Goal: Task Accomplishment & Management: Manage account settings

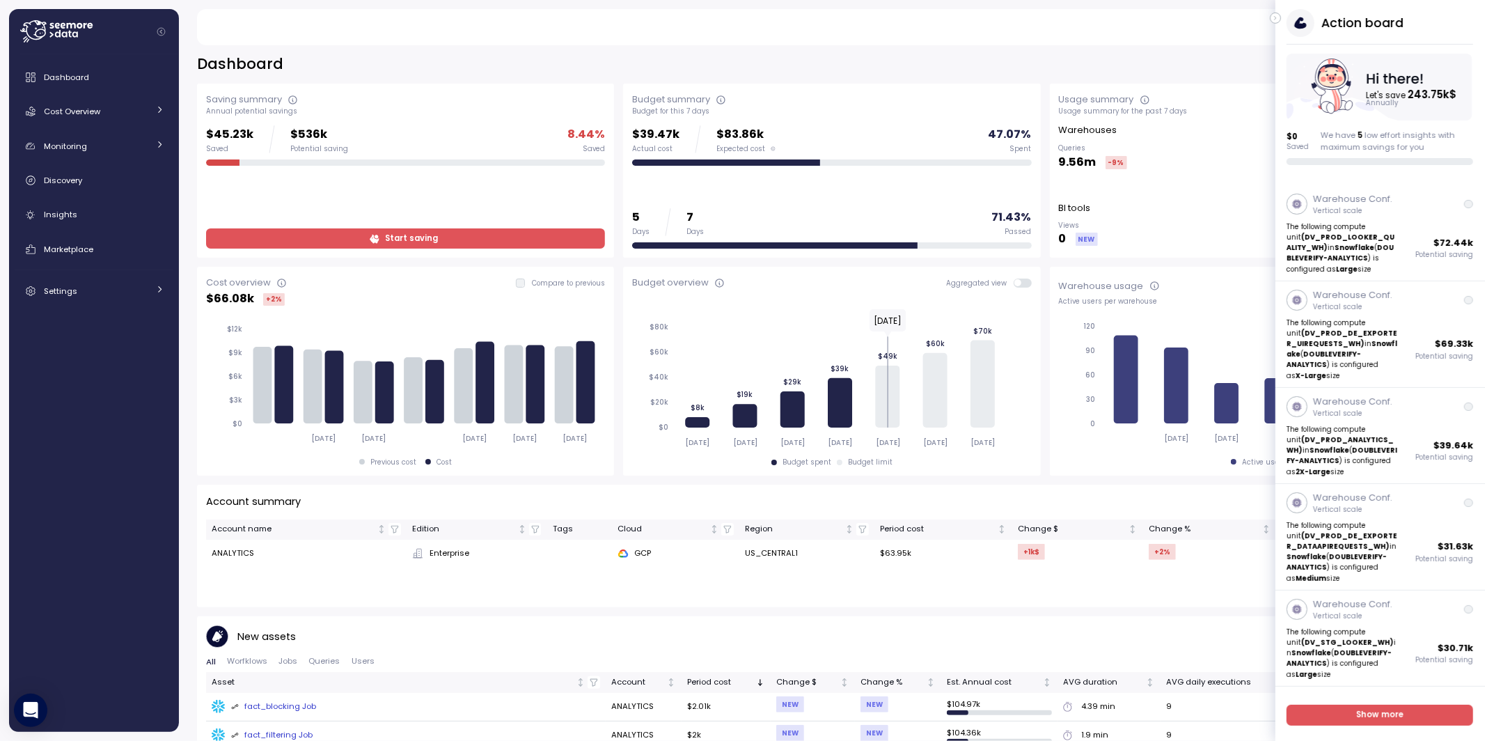
click at [914, 19] on icon "button" at bounding box center [1275, 18] width 6 height 17
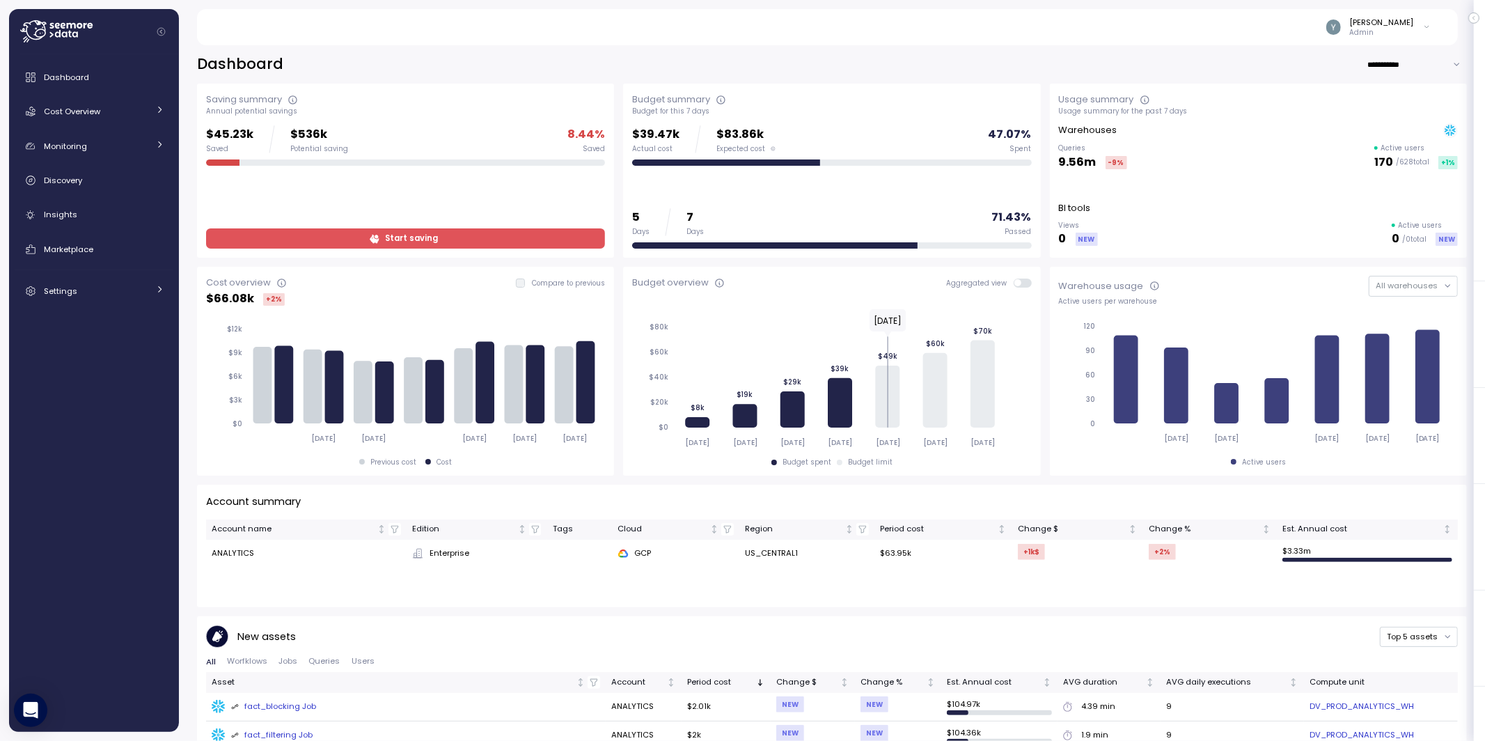
click at [914, 19] on icon "button" at bounding box center [1473, 18] width 1 height 3
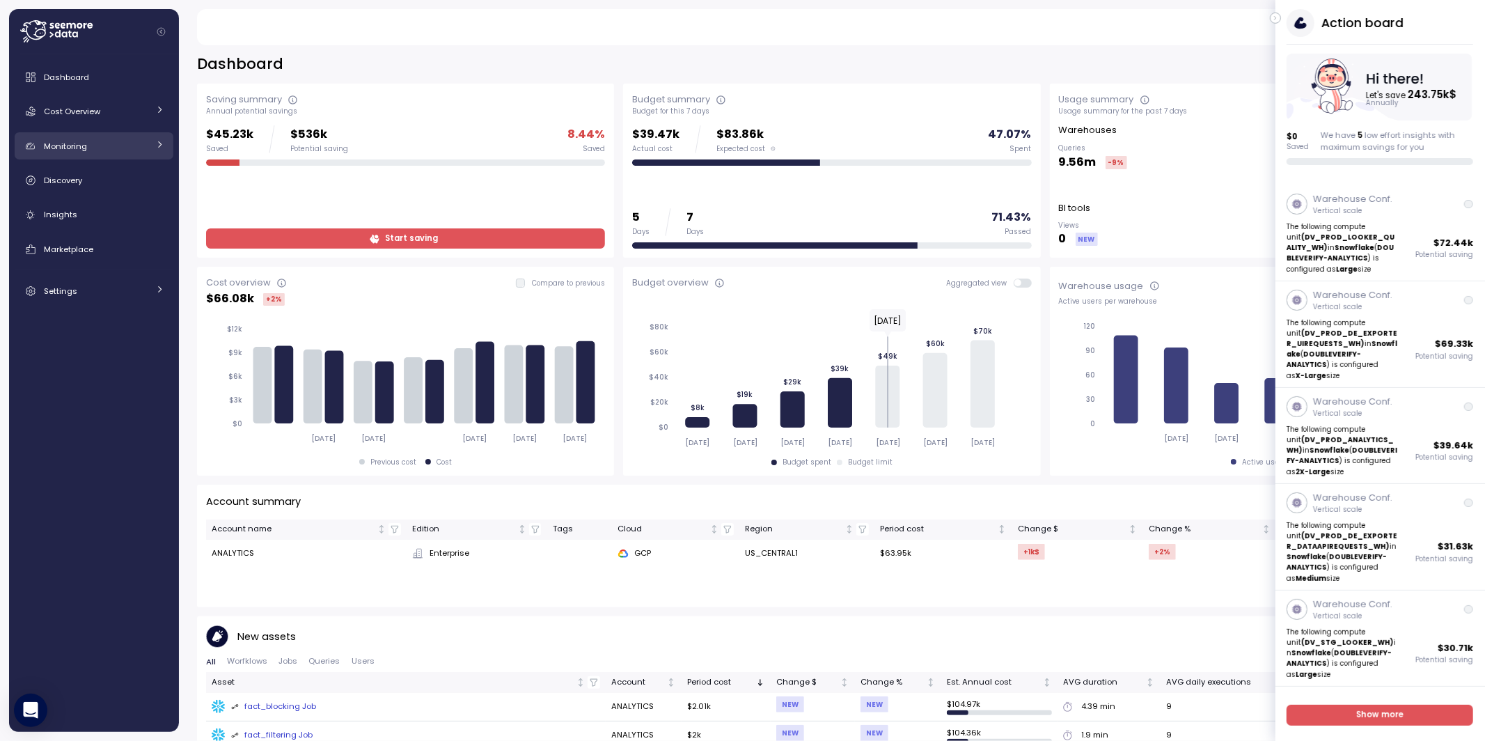
click at [106, 149] on div "Monitoring" at bounding box center [96, 146] width 104 height 14
click at [118, 143] on div "Monitoring" at bounding box center [96, 146] width 104 height 14
click at [100, 113] on span "Cost Overview" at bounding box center [72, 111] width 56 height 11
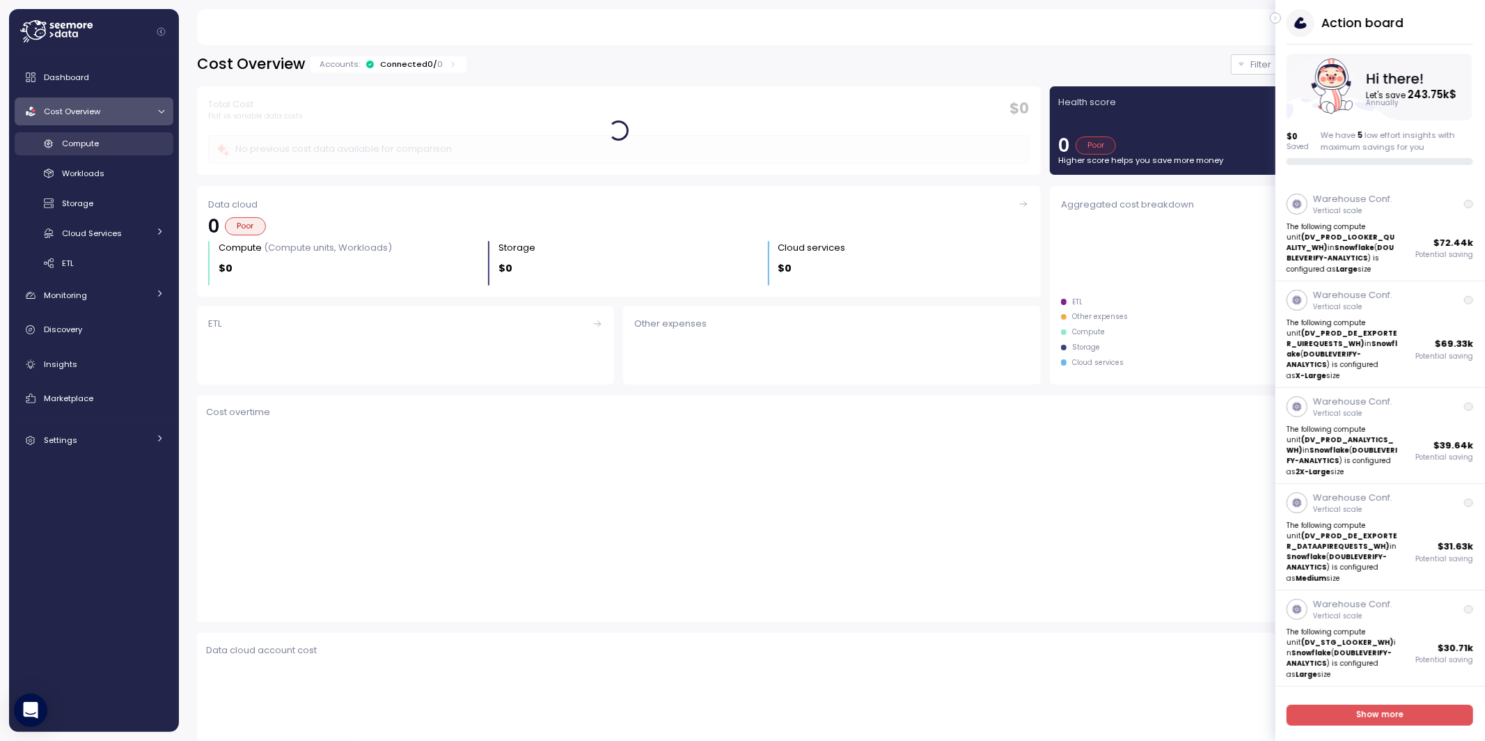
click at [100, 147] on div "Compute" at bounding box center [113, 143] width 102 height 14
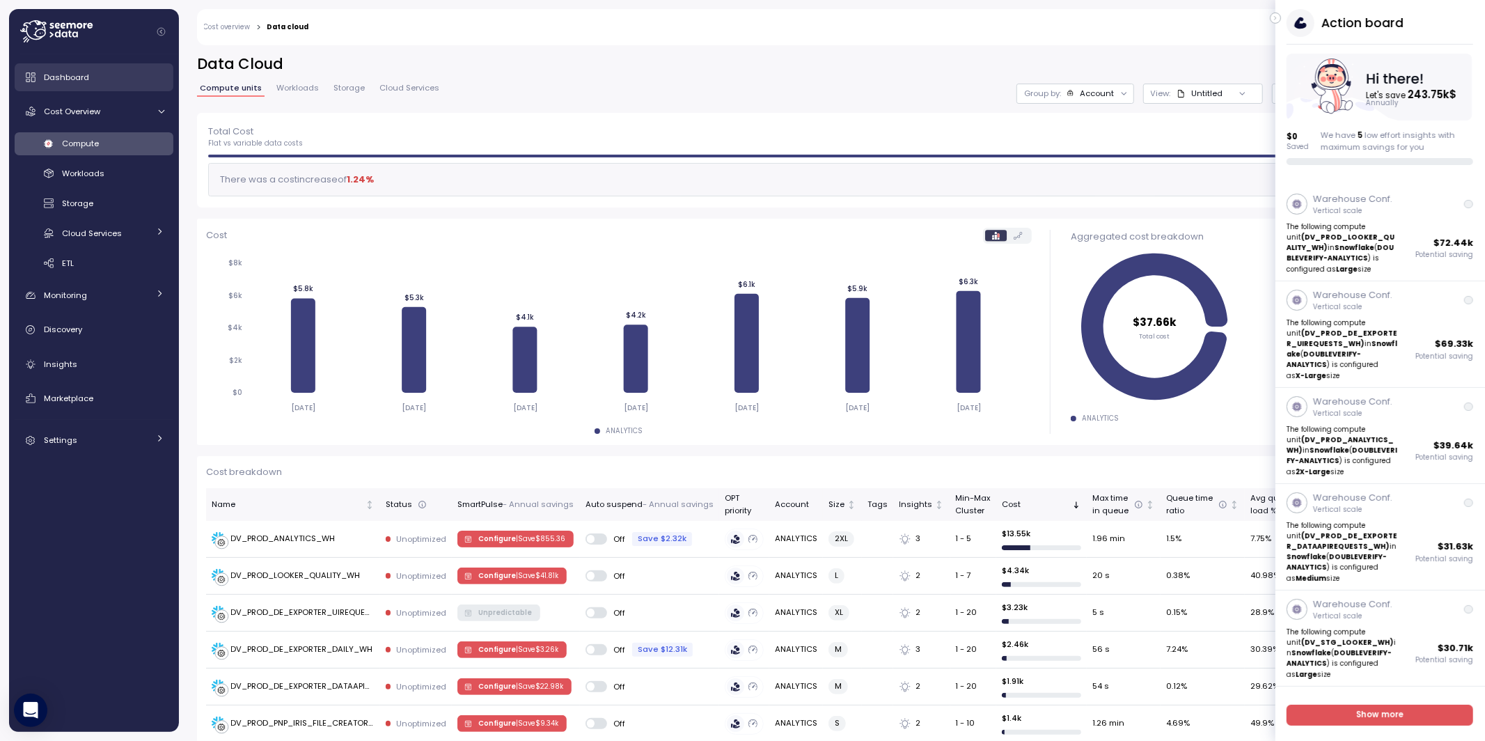
click at [97, 85] on link "Dashboard" at bounding box center [94, 77] width 159 height 28
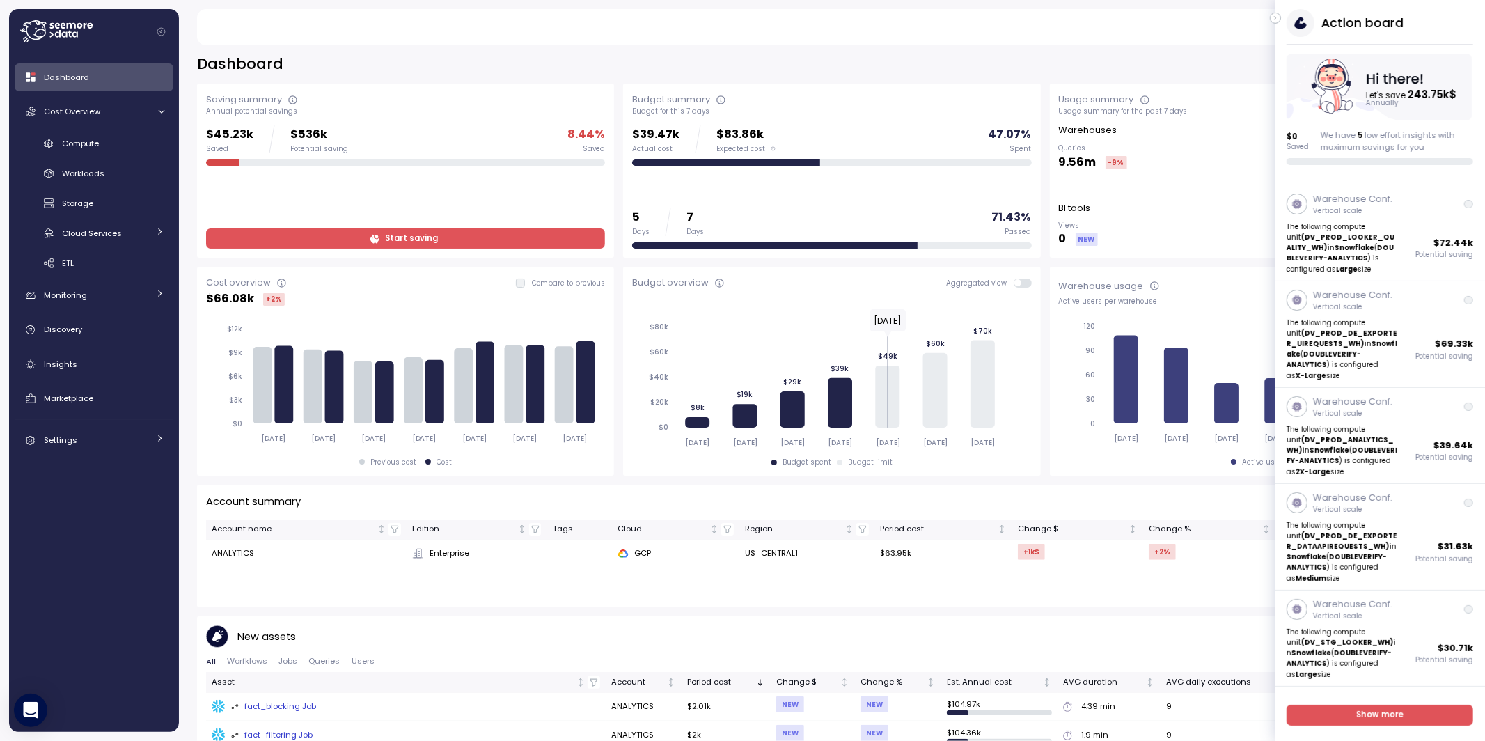
click at [914, 15] on icon "button" at bounding box center [1275, 18] width 6 height 17
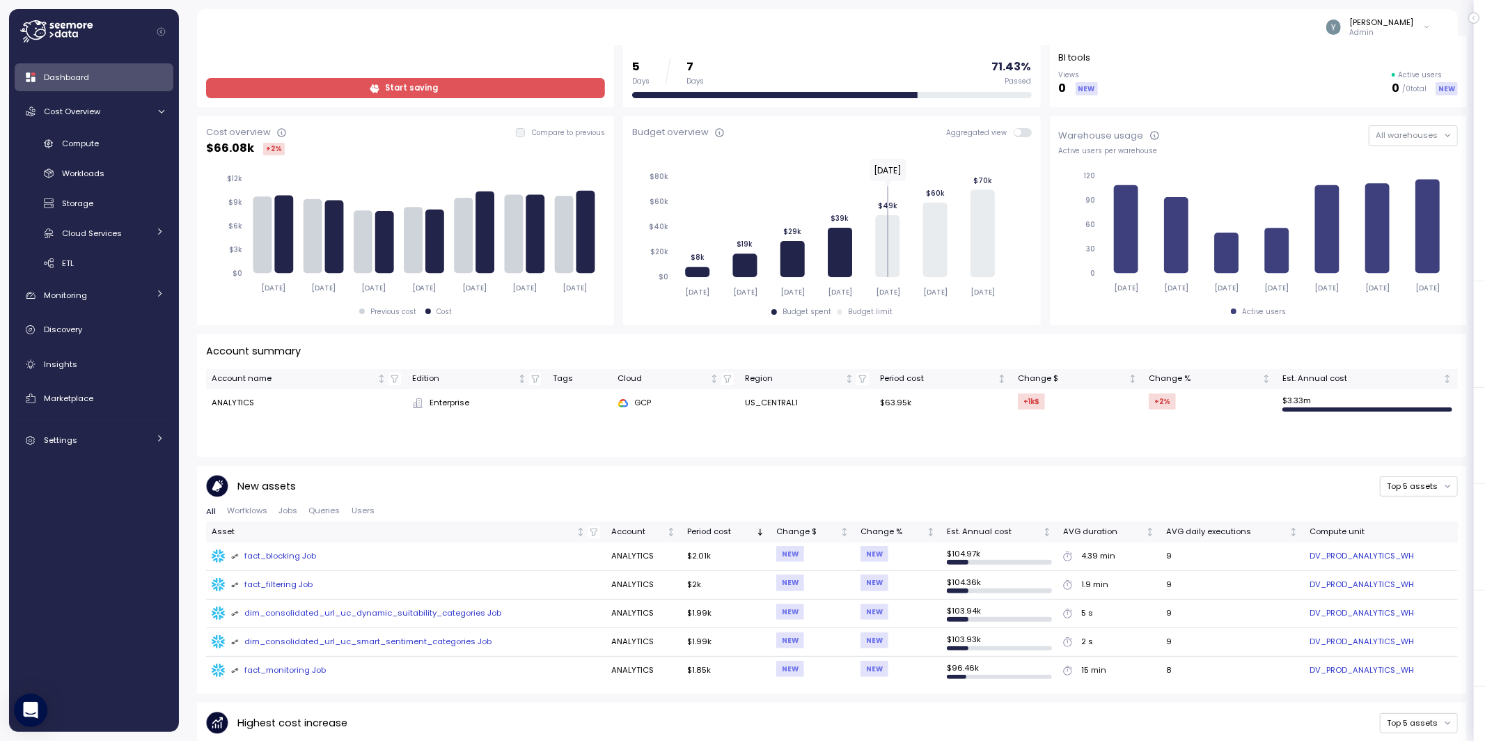
scroll to position [231, 0]
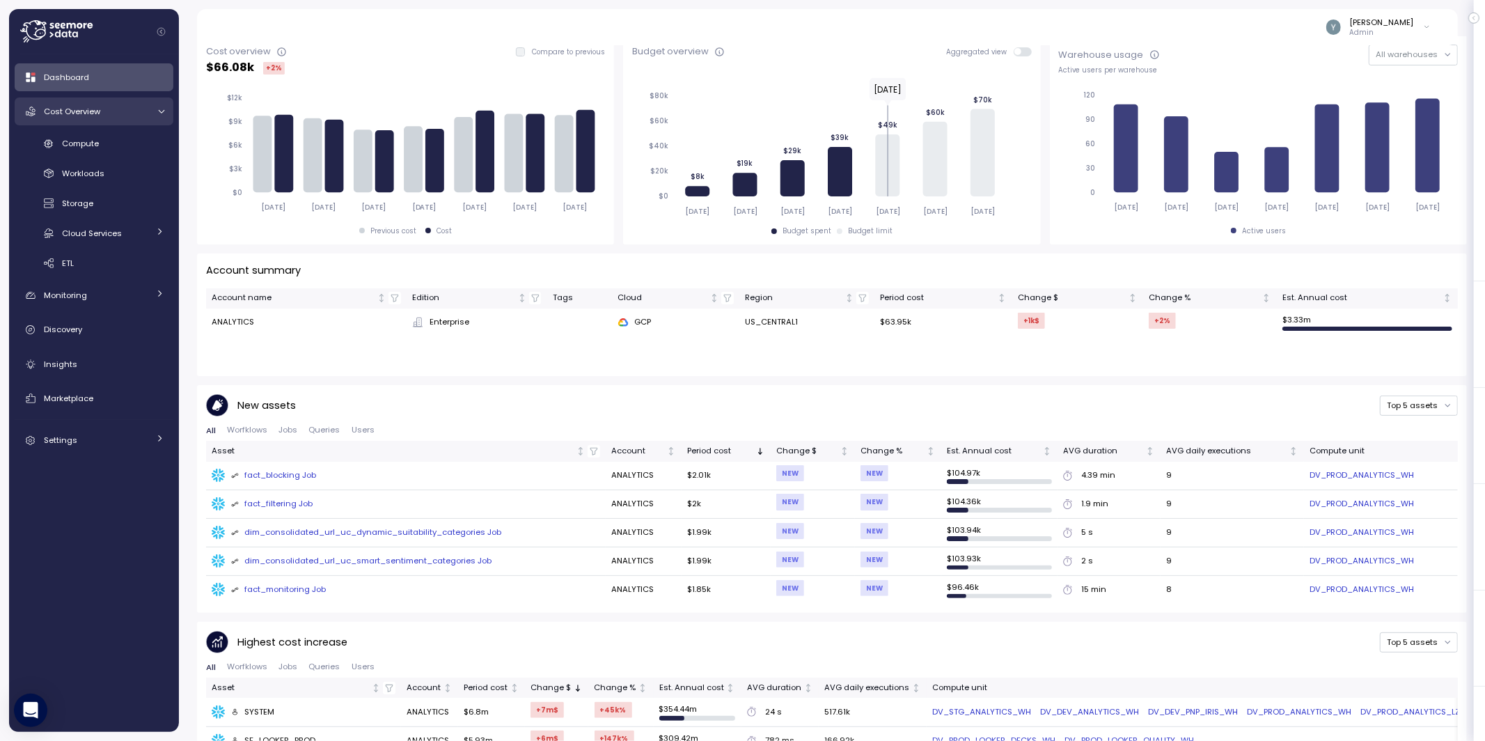
click at [84, 117] on span "Cost Overview" at bounding box center [72, 111] width 56 height 11
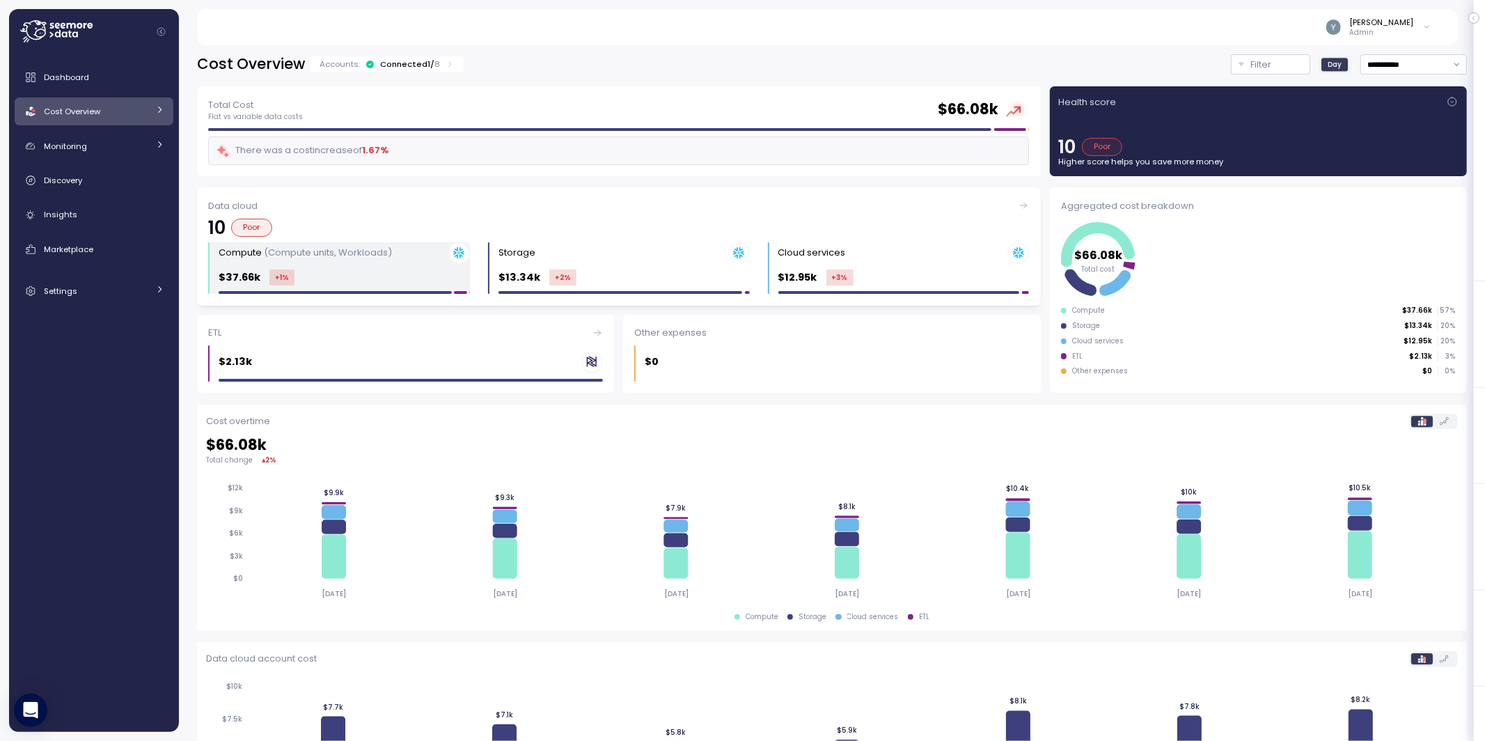
click at [378, 275] on div "$37.66k +1 %" at bounding box center [344, 277] width 251 height 16
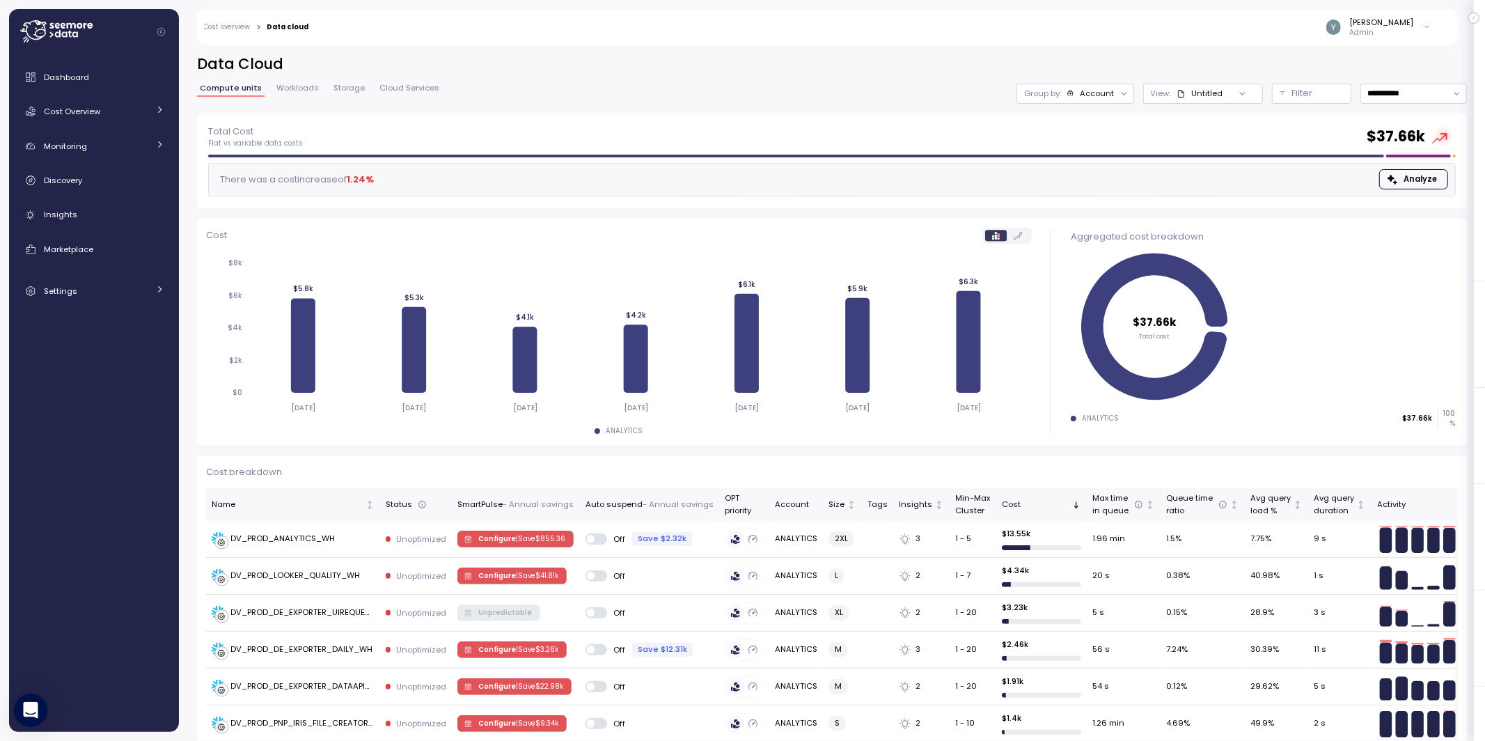
click at [298, 86] on span "Workloads" at bounding box center [297, 88] width 42 height 8
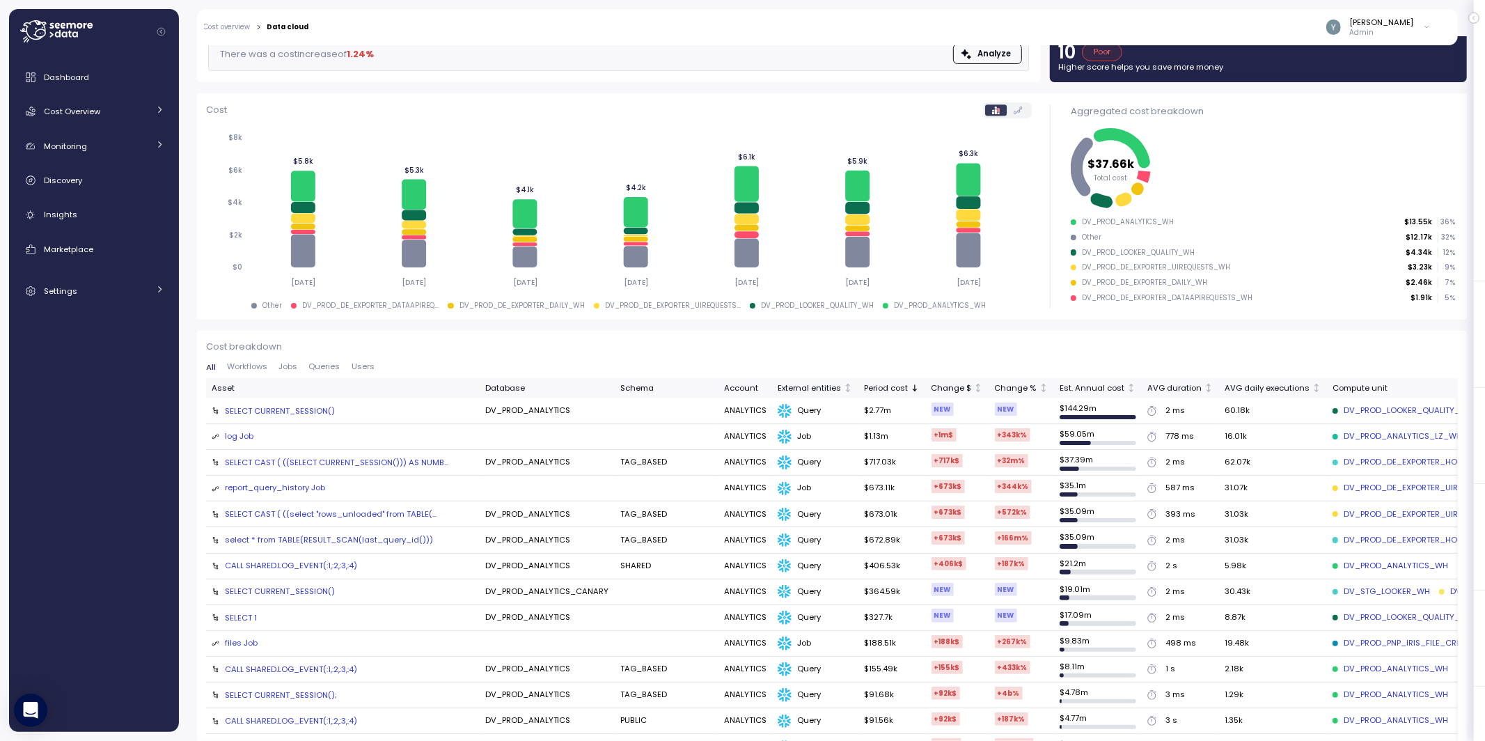
scroll to position [126, 0]
click at [244, 436] on div "log Job" at bounding box center [239, 435] width 29 height 13
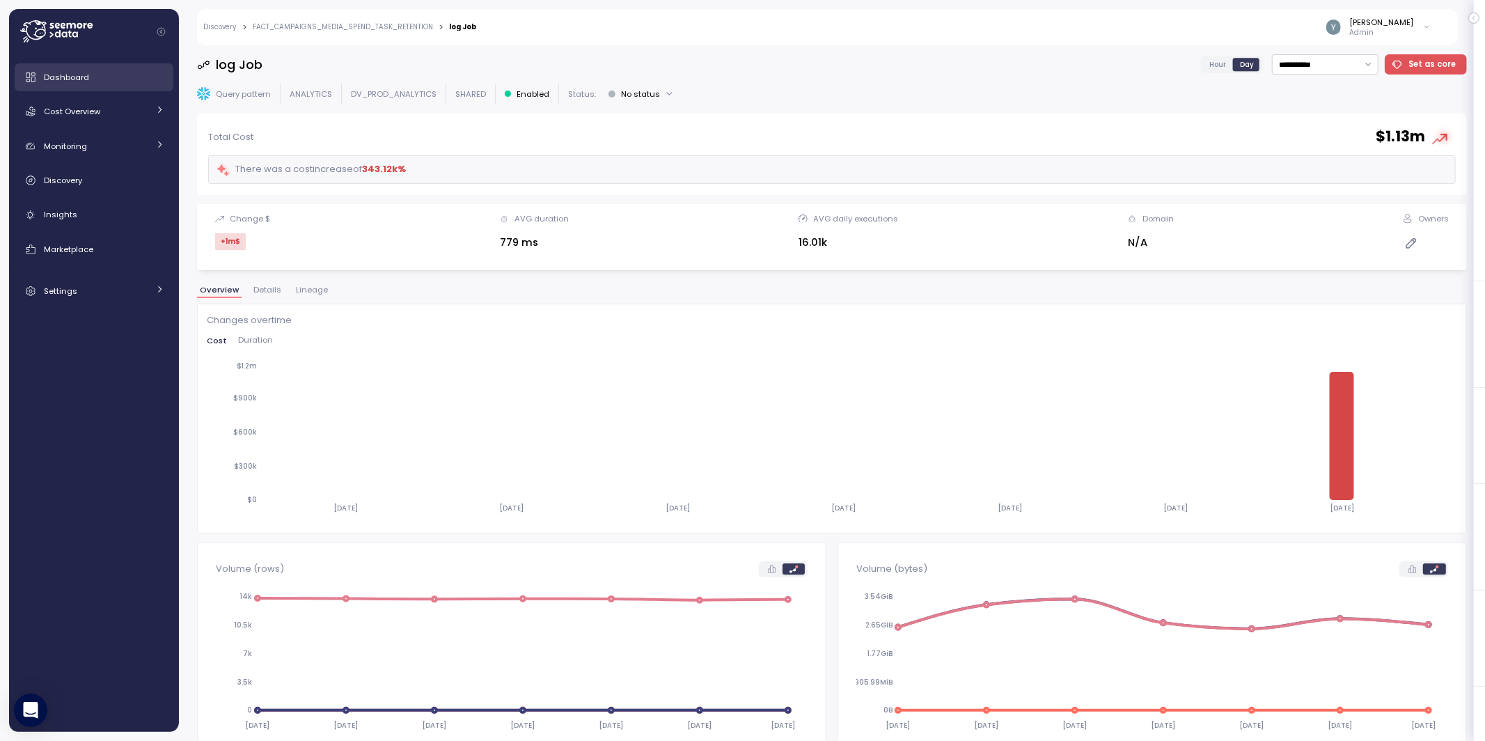
click at [97, 77] on div "Dashboard" at bounding box center [104, 77] width 120 height 14
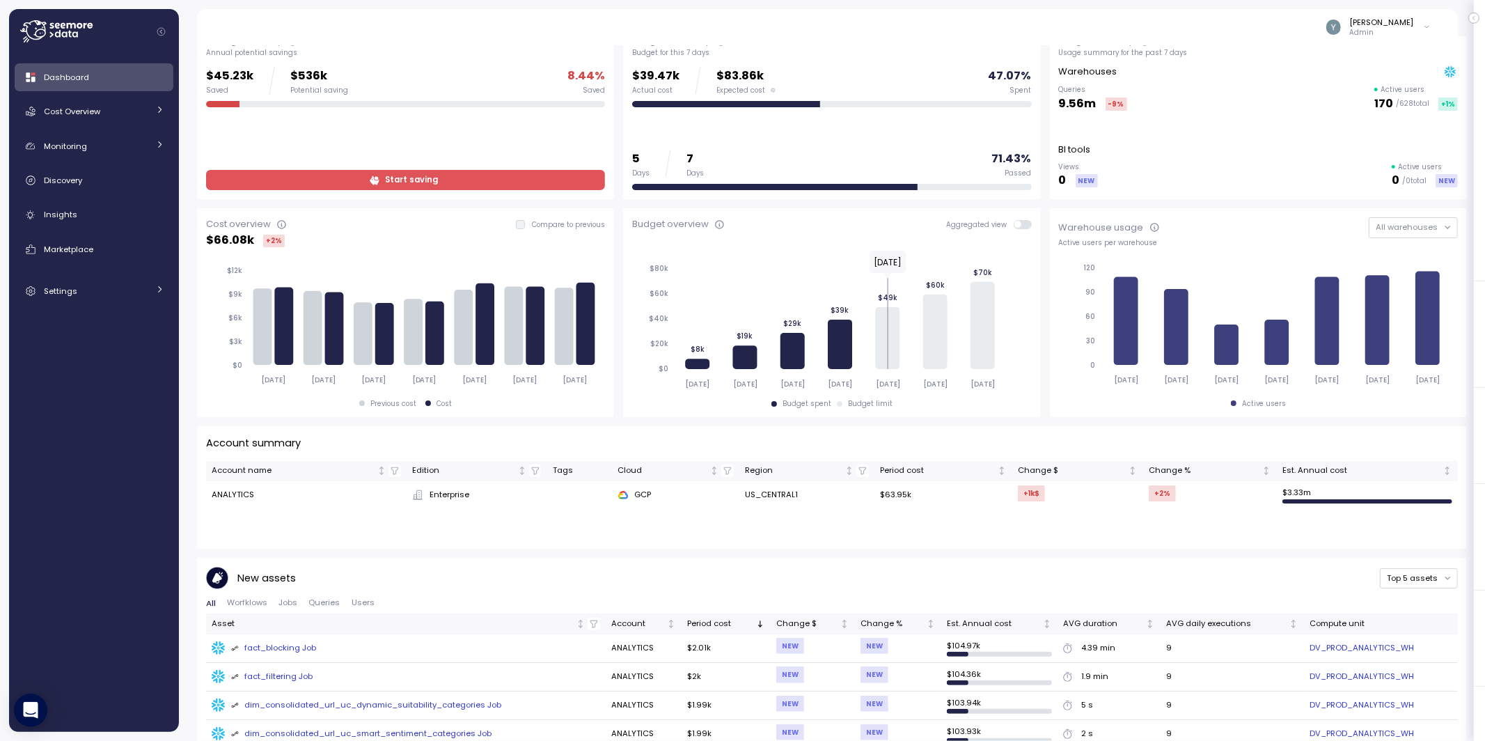
scroll to position [260, 0]
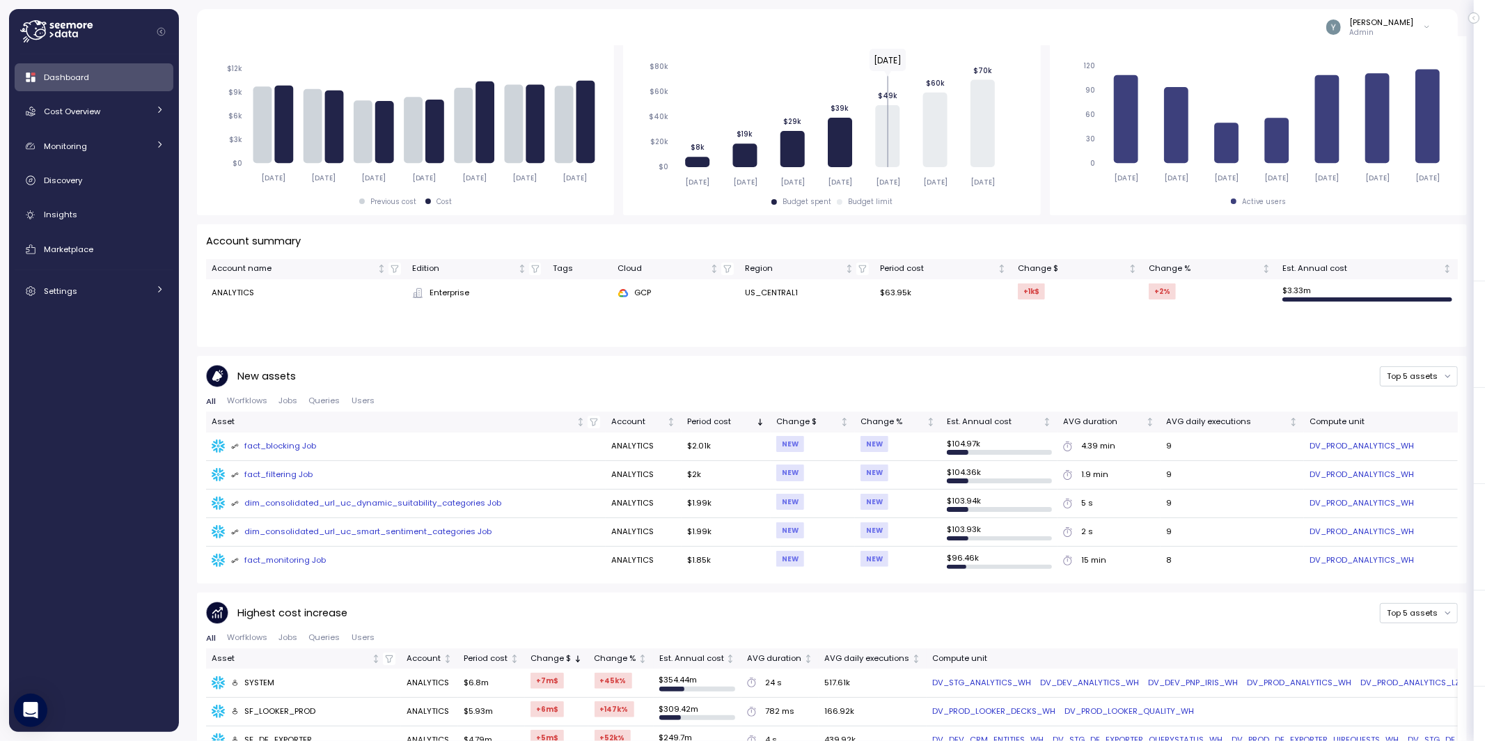
click at [286, 402] on span "Jobs" at bounding box center [287, 401] width 19 height 8
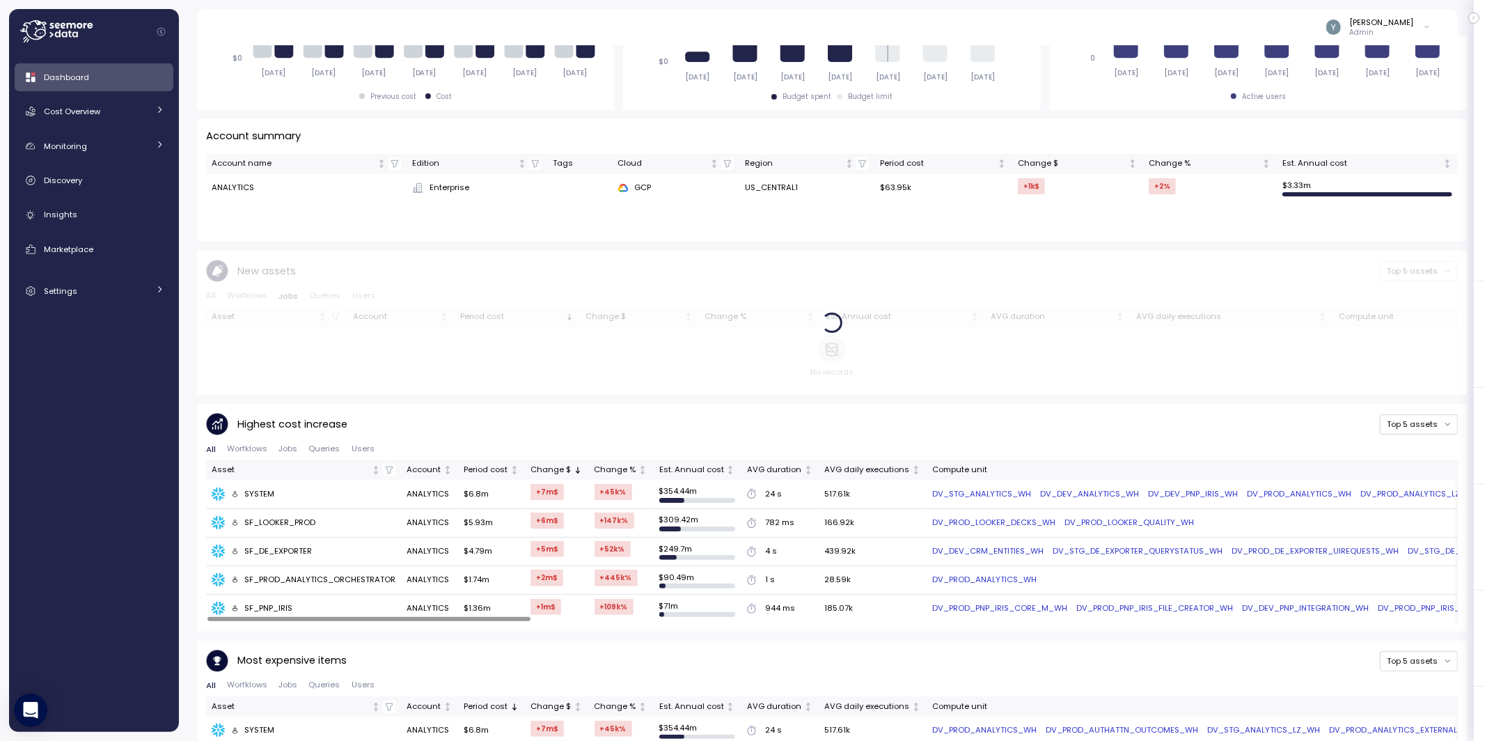
scroll to position [370, 0]
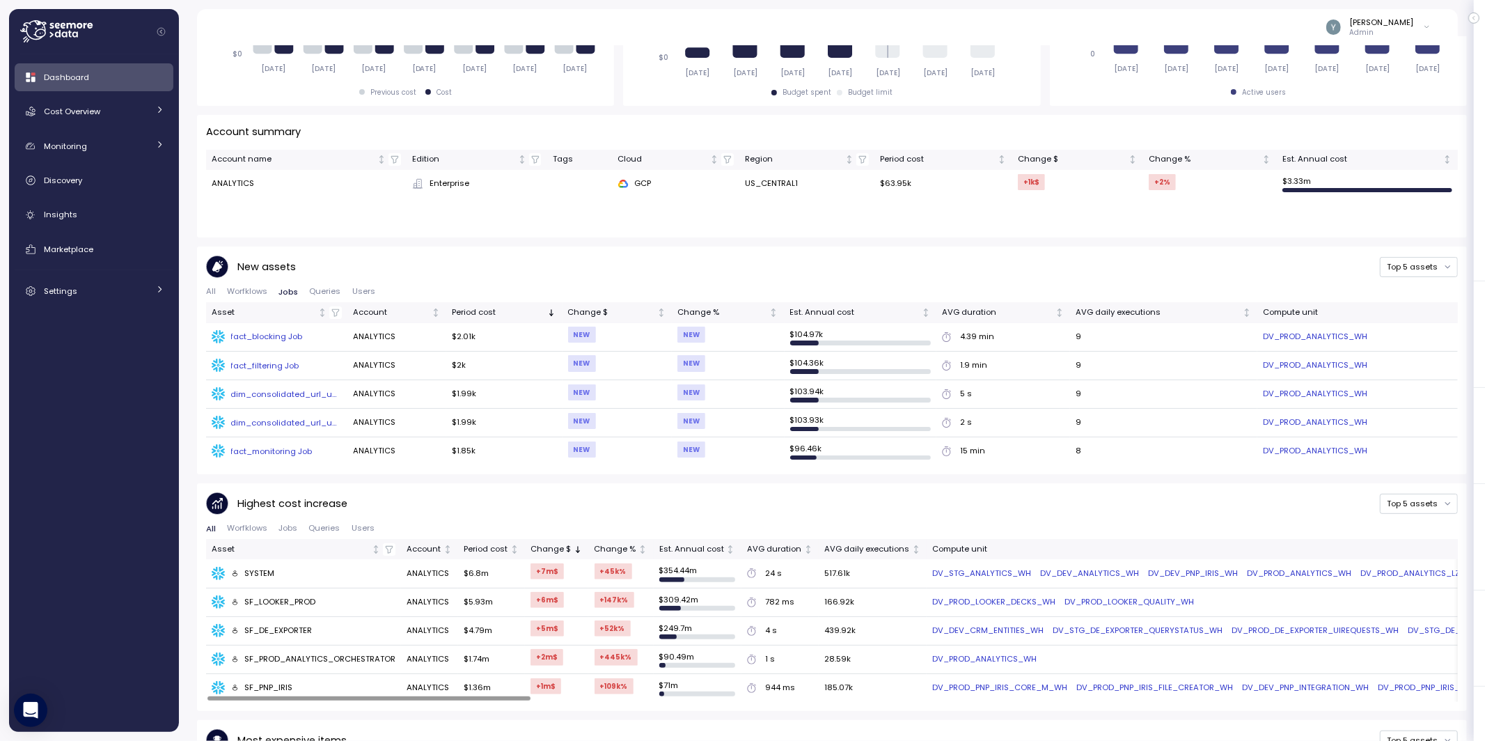
click at [259, 361] on div "fact_filtering Job" at bounding box center [265, 365] width 68 height 11
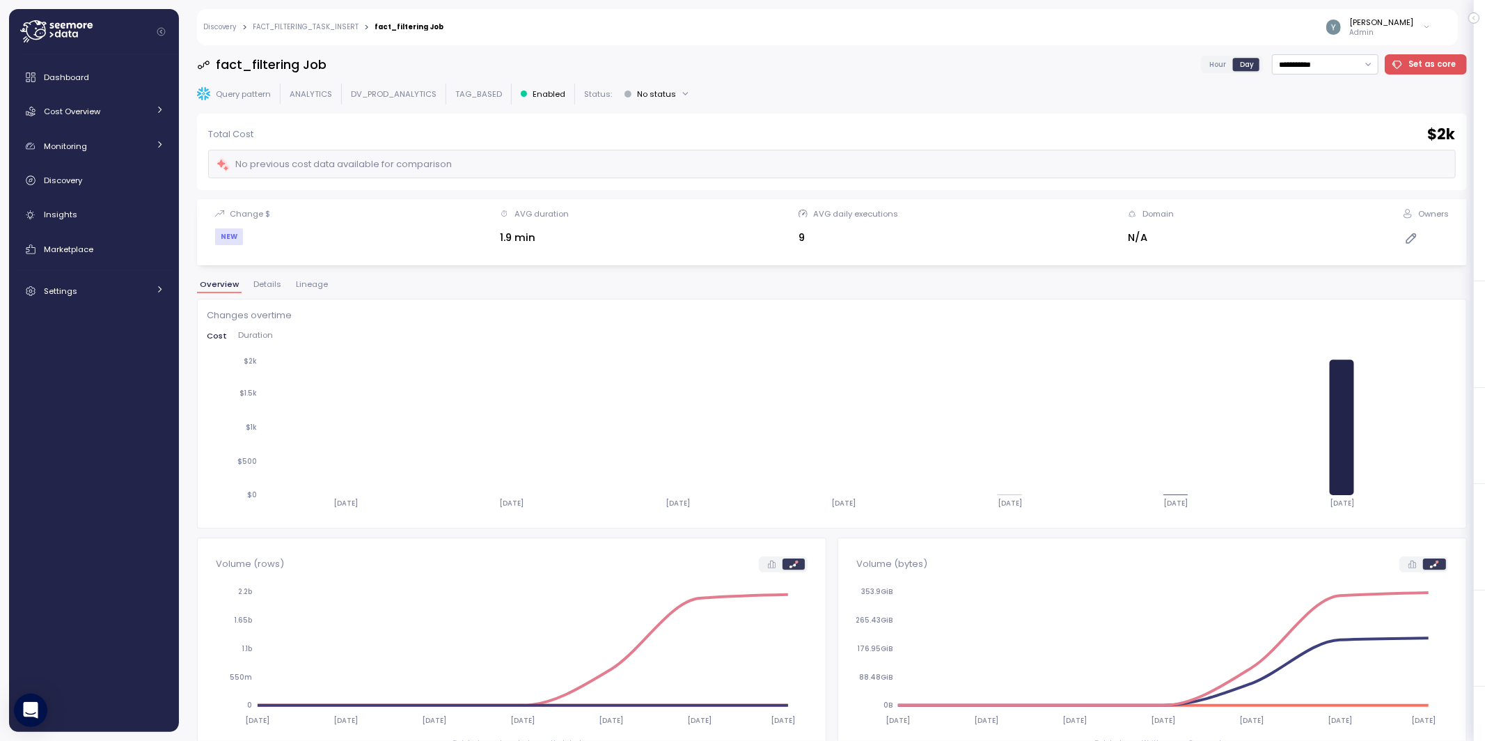
click at [305, 285] on span "Lineage" at bounding box center [312, 285] width 32 height 8
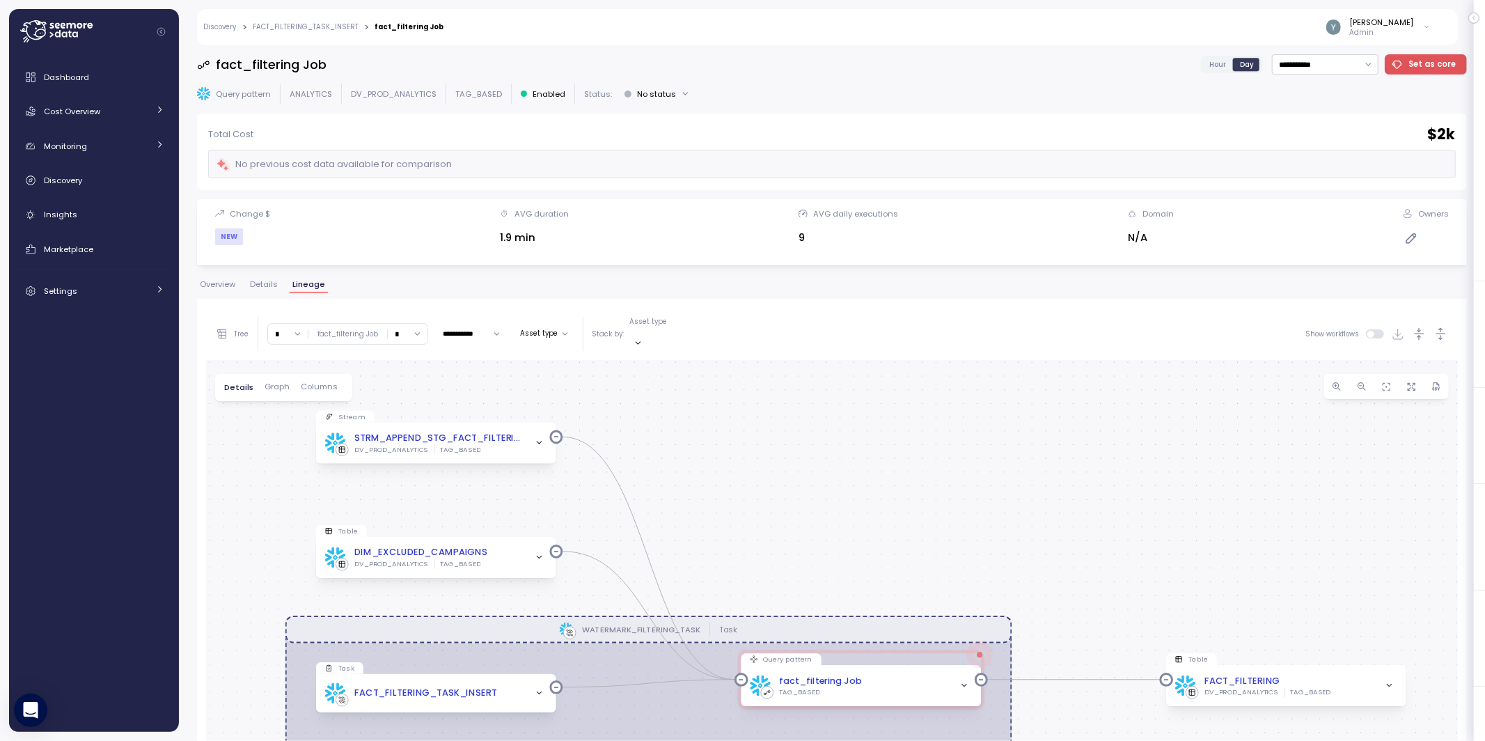
drag, startPoint x: 770, startPoint y: 533, endPoint x: 801, endPoint y: 389, distance: 147.4
click at [799, 389] on div "WATERMARK_FILTERING_TASK Task Stream STRM_APPEND_STG_FACT_FILTERING DV_PROD_ANA…" at bounding box center [831, 677] width 1251 height 634
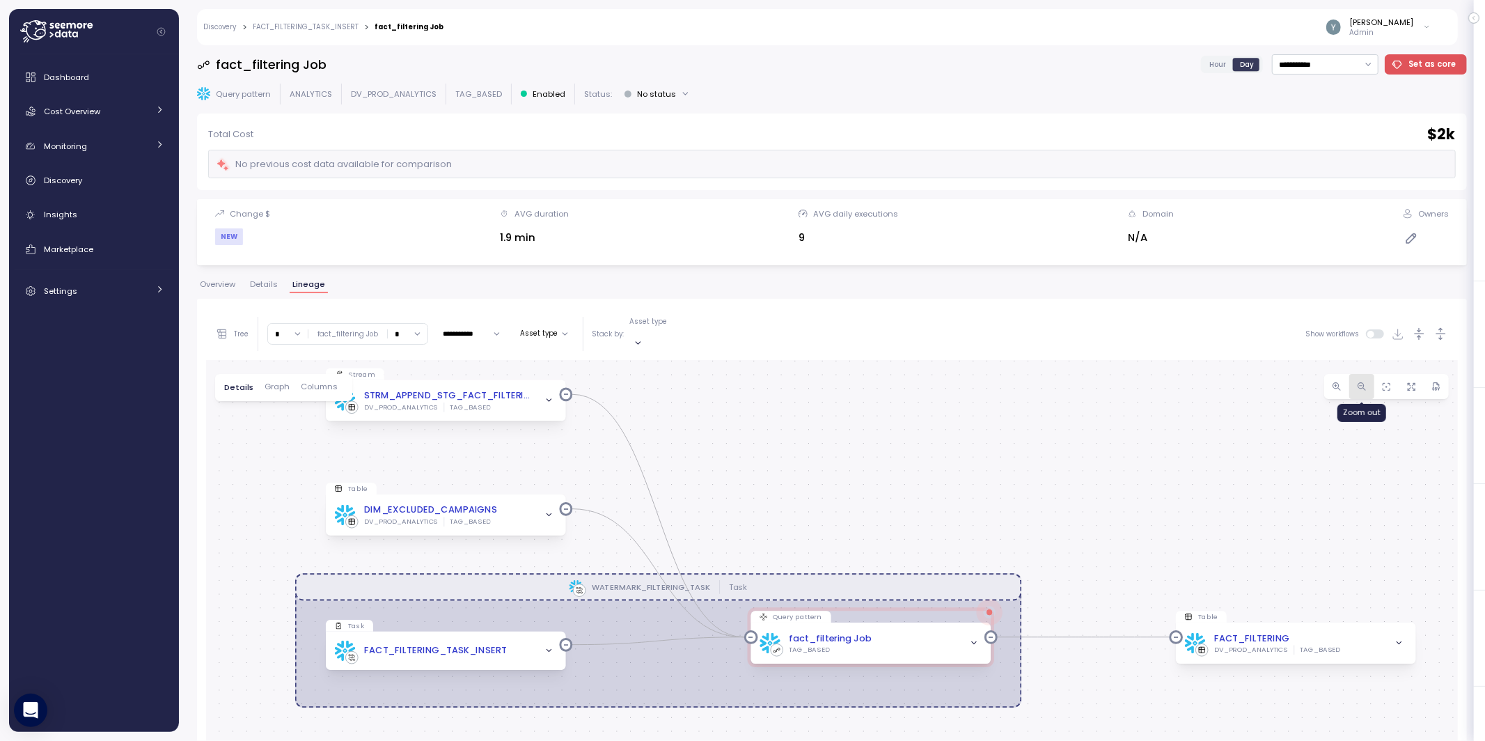
click at [914, 379] on span "button" at bounding box center [1361, 386] width 14 height 14
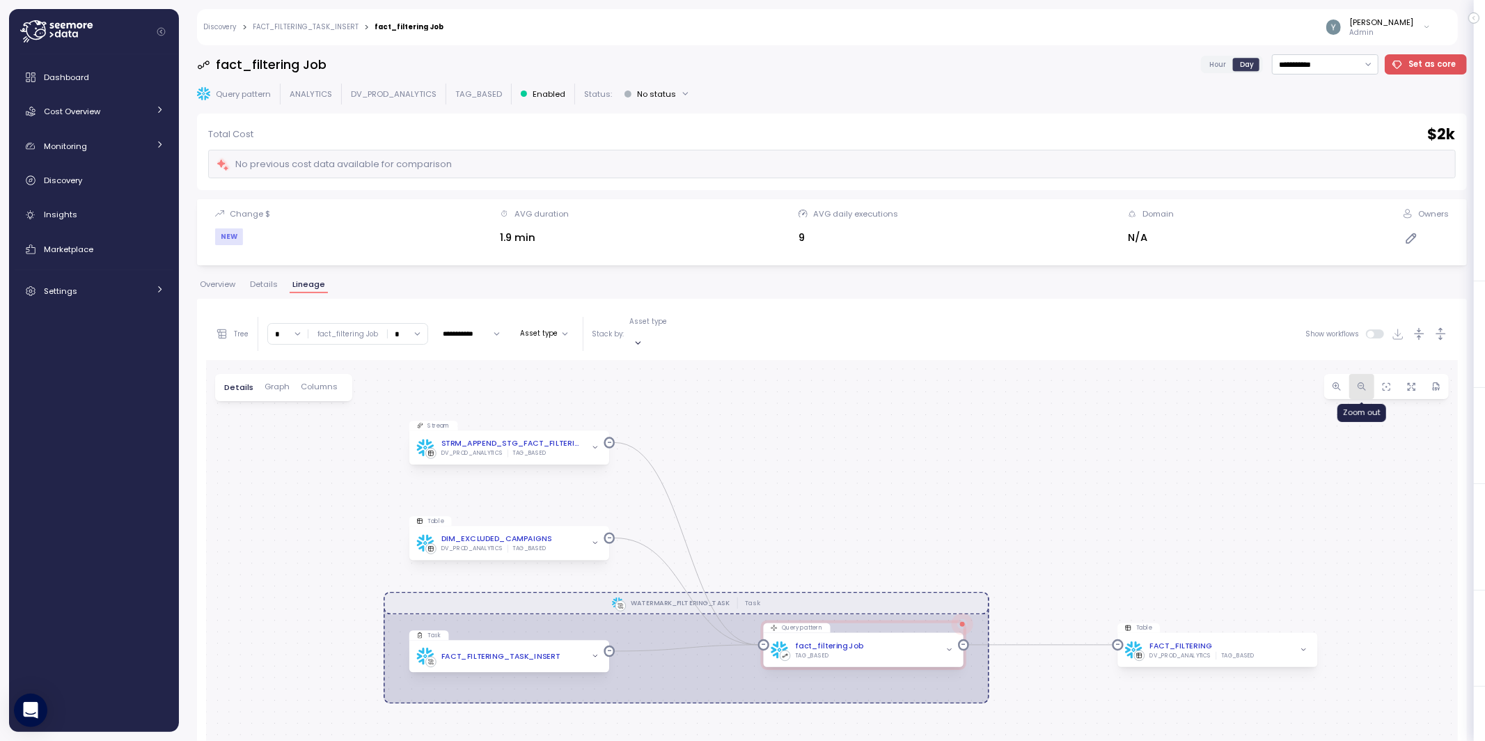
click at [914, 379] on span "button" at bounding box center [1361, 386] width 14 height 14
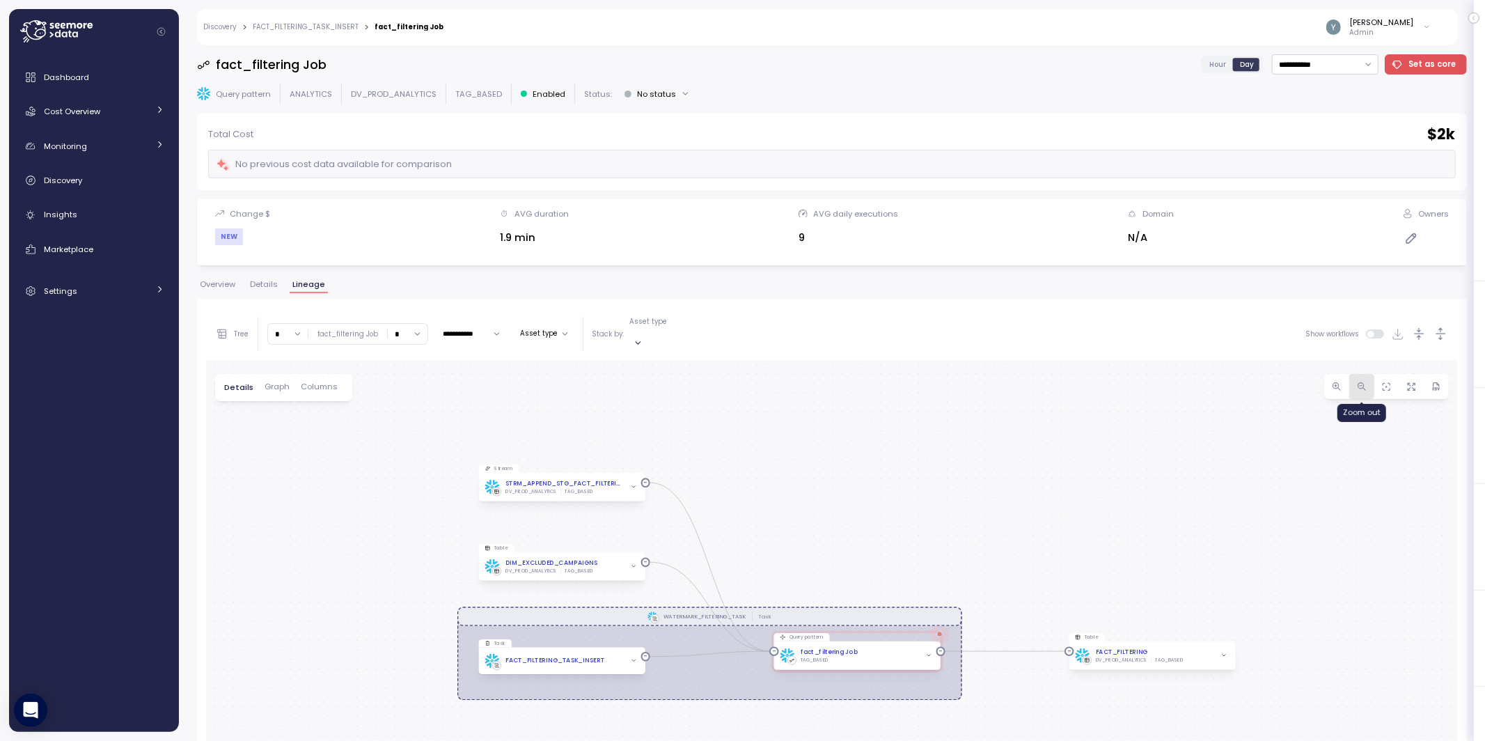
click at [914, 379] on span "button" at bounding box center [1361, 386] width 14 height 14
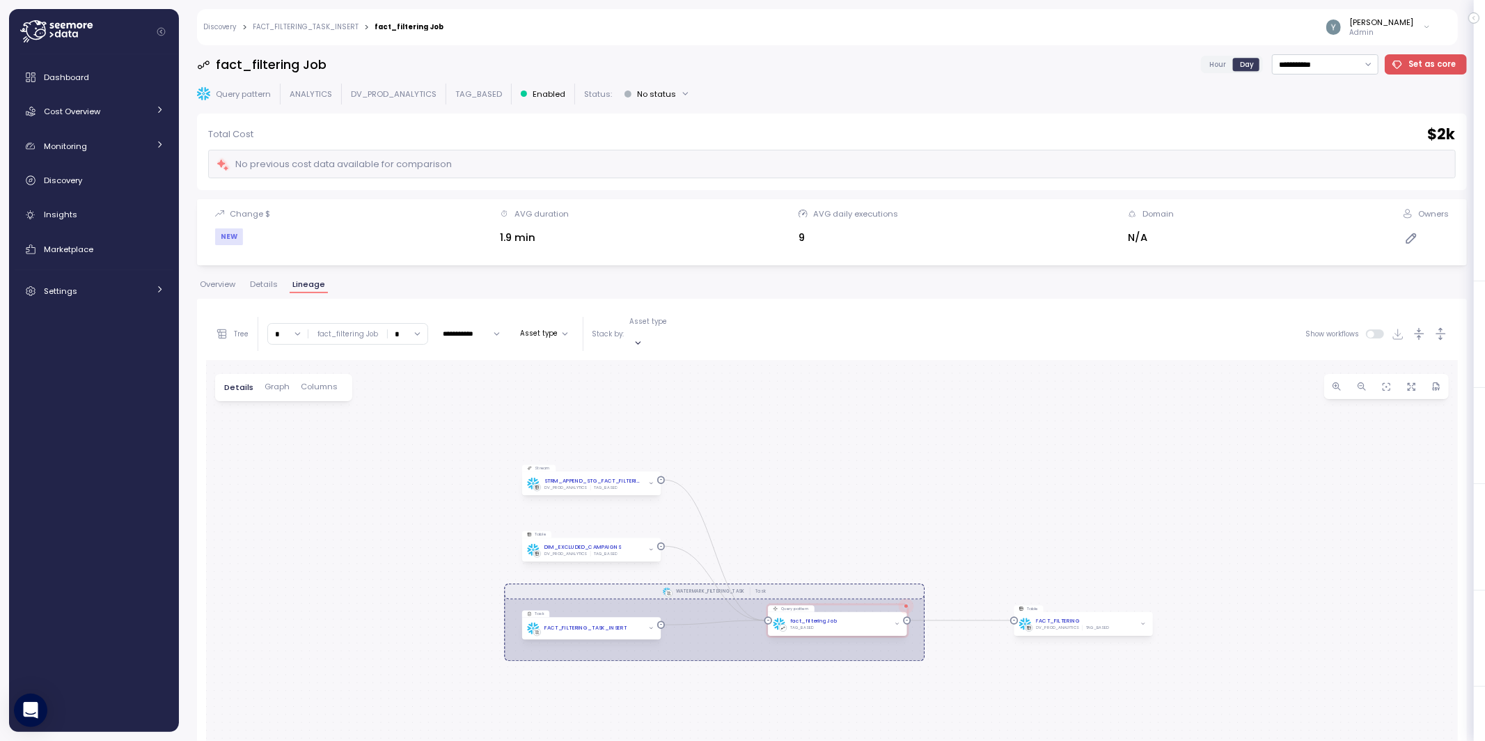
drag, startPoint x: 1144, startPoint y: 560, endPoint x: 1129, endPoint y: 523, distance: 39.0
click at [914, 523] on div "WATERMARK_FILTERING_TASK Task Stream STRM_APPEND_STG_FACT_FILTERING DV_PROD_ANA…" at bounding box center [831, 677] width 1251 height 634
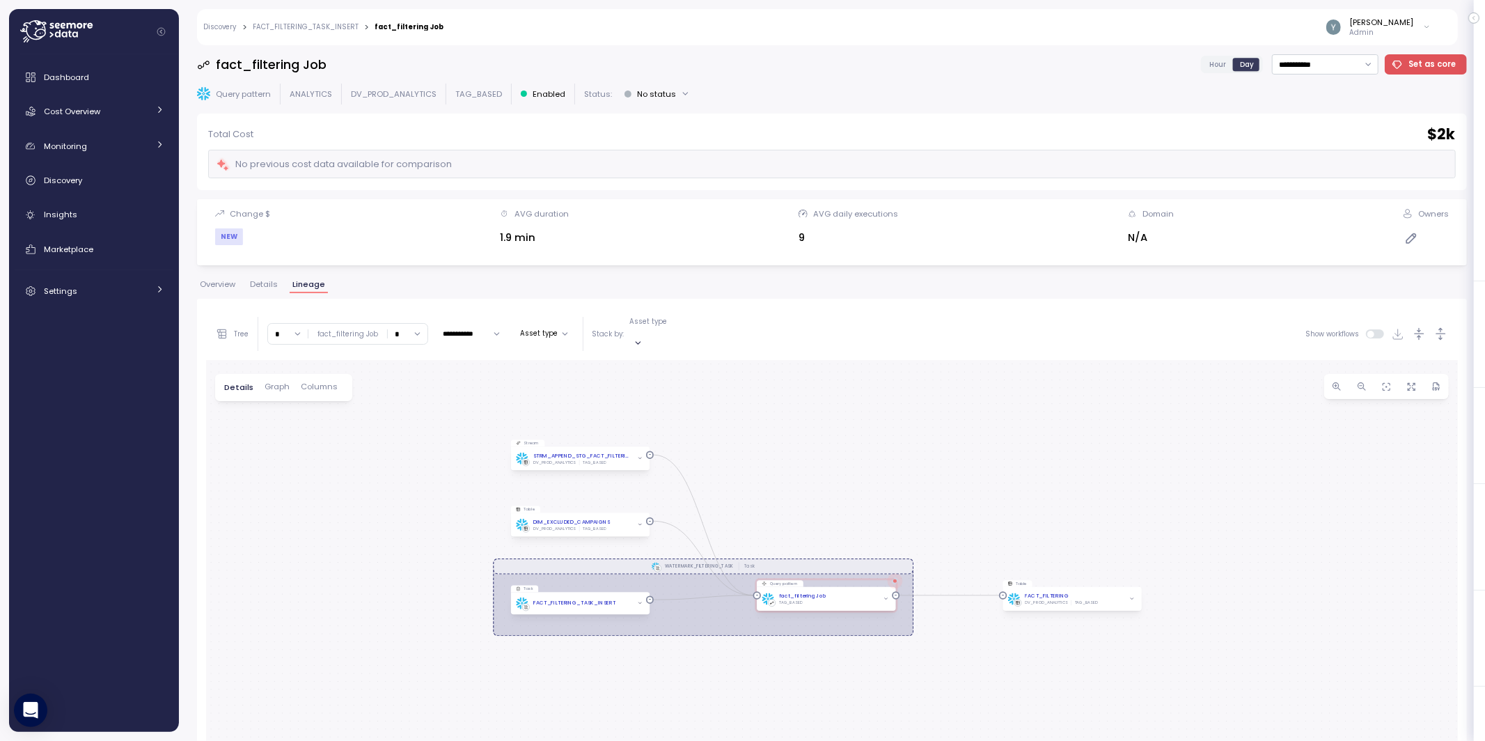
drag, startPoint x: 938, startPoint y: 487, endPoint x: 927, endPoint y: 463, distance: 26.5
click at [914, 463] on div "WATERMARK_FILTERING_TASK Task Stream STRM_APPEND_STG_FACT_FILTERING DV_PROD_ANA…" at bounding box center [831, 677] width 1251 height 634
drag, startPoint x: 893, startPoint y: 508, endPoint x: 879, endPoint y: 434, distance: 75.1
click at [879, 434] on div "WATERMARK_FILTERING_TASK Task Stream STRM_APPEND_STG_FACT_FILTERING DV_PROD_ANA…" at bounding box center [831, 677] width 1251 height 634
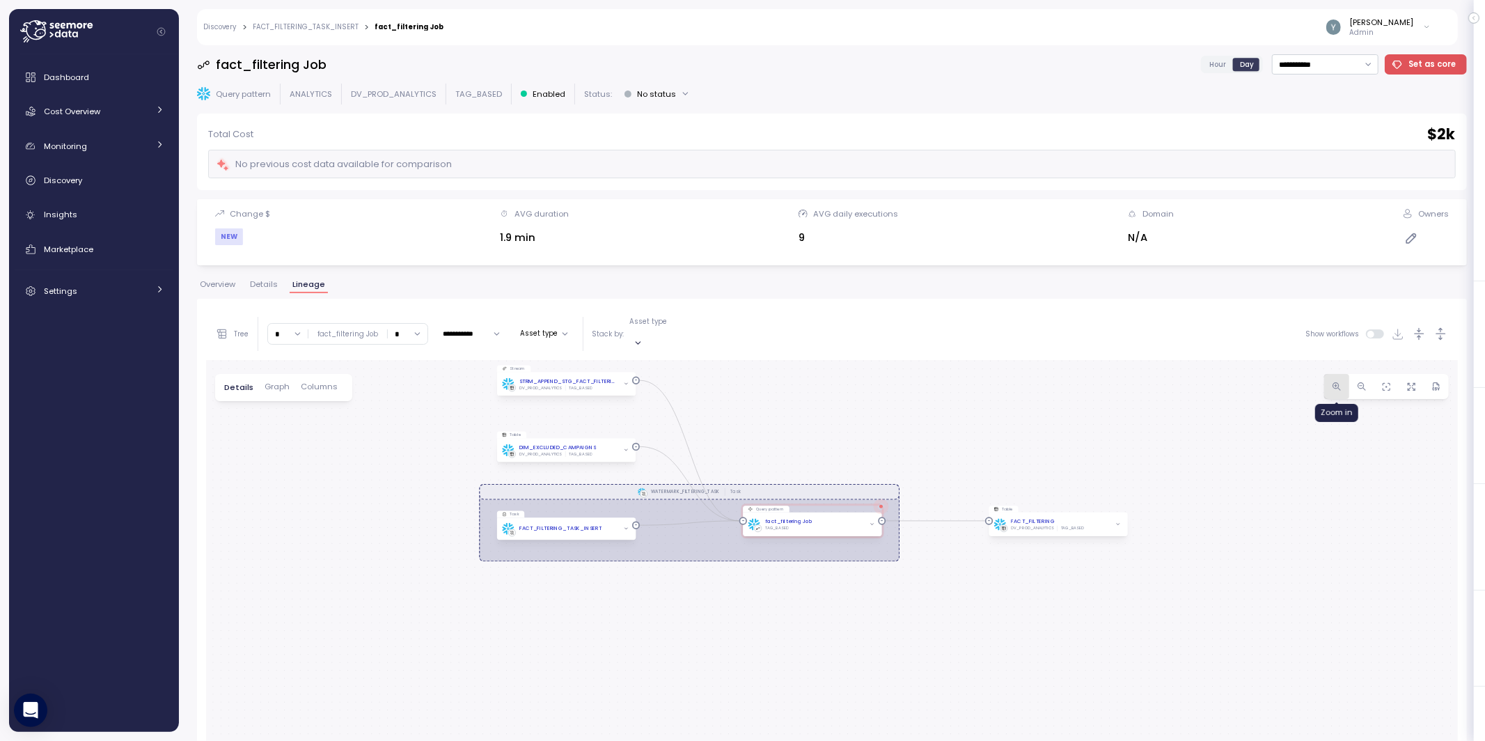
click at [914, 381] on icon "button" at bounding box center [1337, 386] width 10 height 10
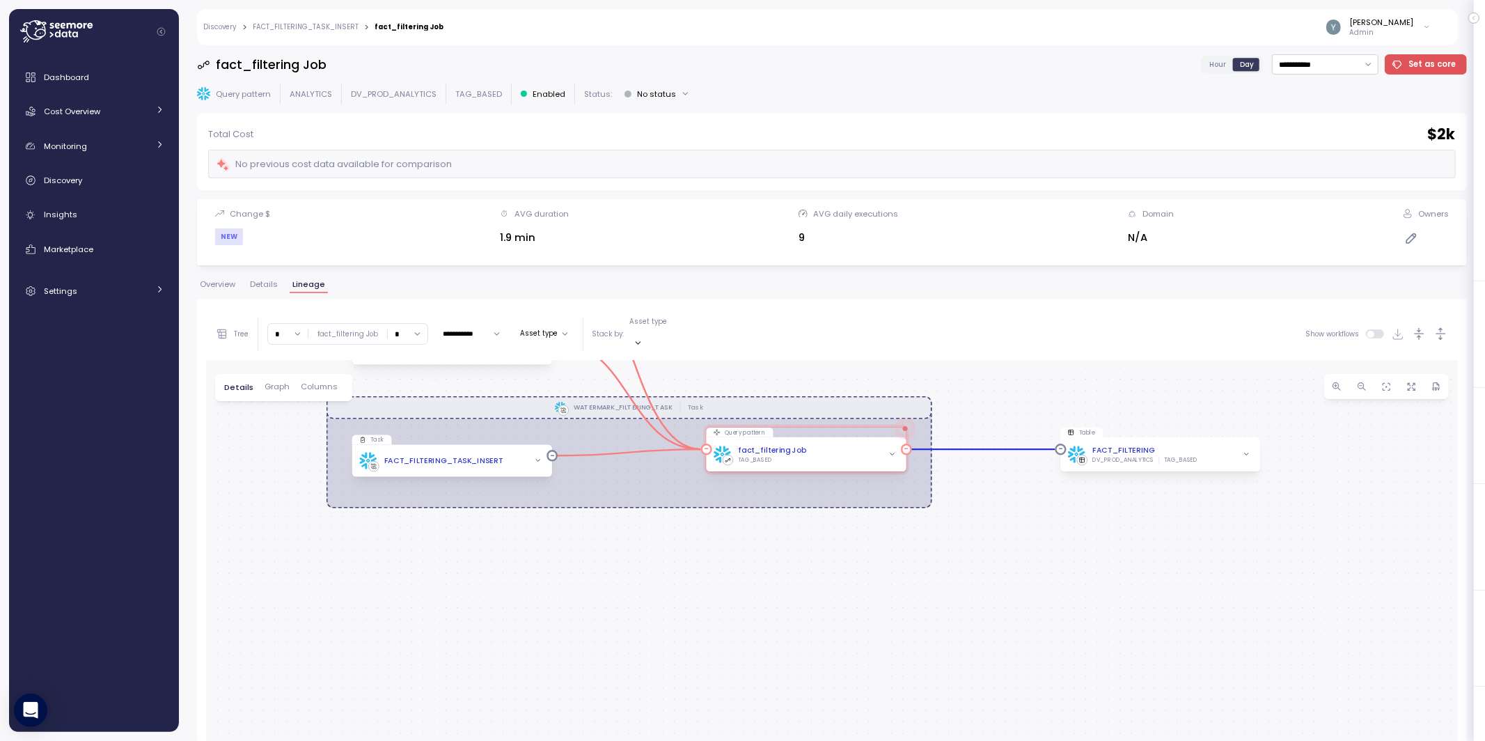
click at [890, 450] on icon "button" at bounding box center [892, 454] width 8 height 8
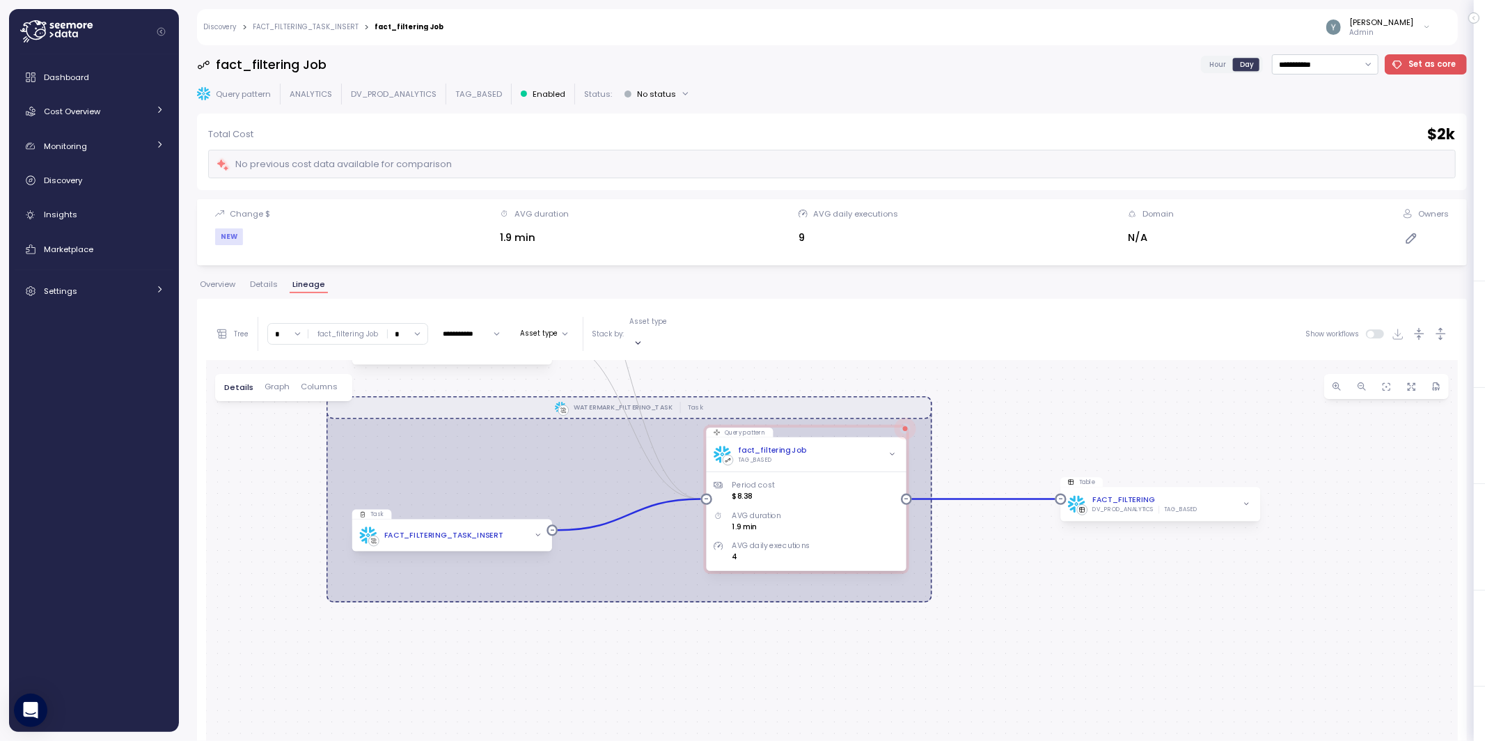
click at [536, 532] on icon "button" at bounding box center [538, 536] width 8 height 8
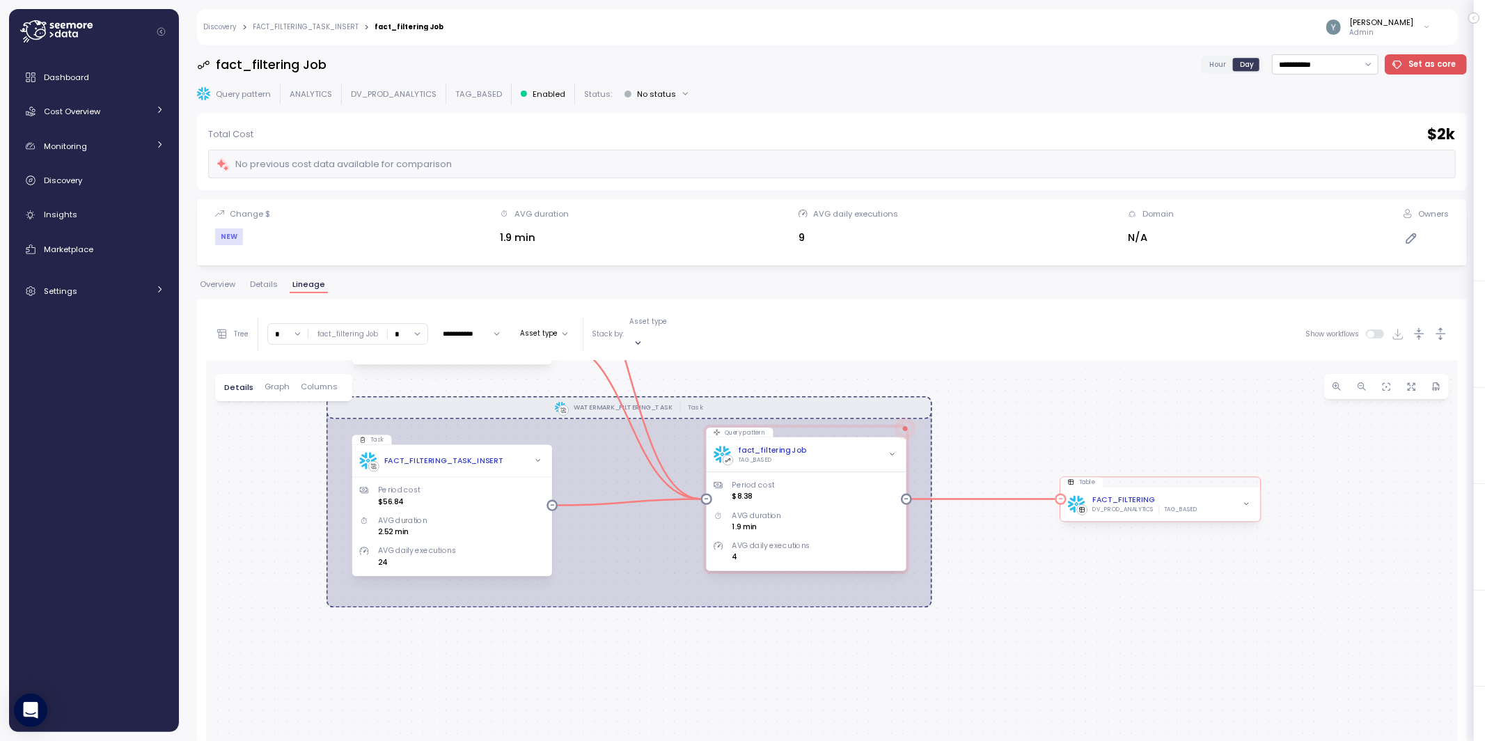
click at [914, 500] on icon "button" at bounding box center [1246, 504] width 8 height 8
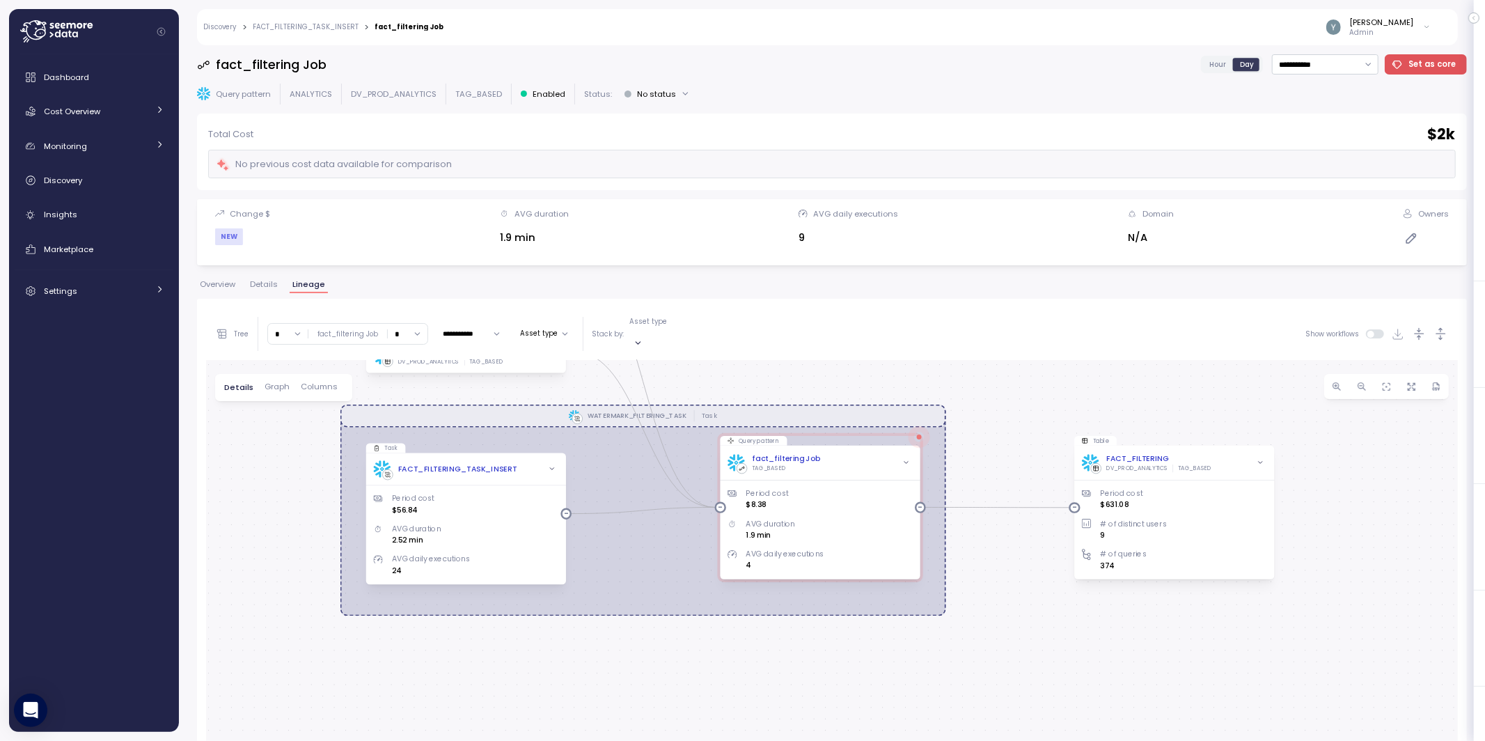
drag, startPoint x: 823, startPoint y: 606, endPoint x: 837, endPoint y: 614, distance: 16.2
click at [837, 557] on div "WATERMARK_FILTERING_TASK Task Stream STRM_APPEND_STG_FACT_FILTERING DV_PROD_ANA…" at bounding box center [831, 677] width 1251 height 634
click at [277, 383] on span "Graph" at bounding box center [276, 387] width 25 height 8
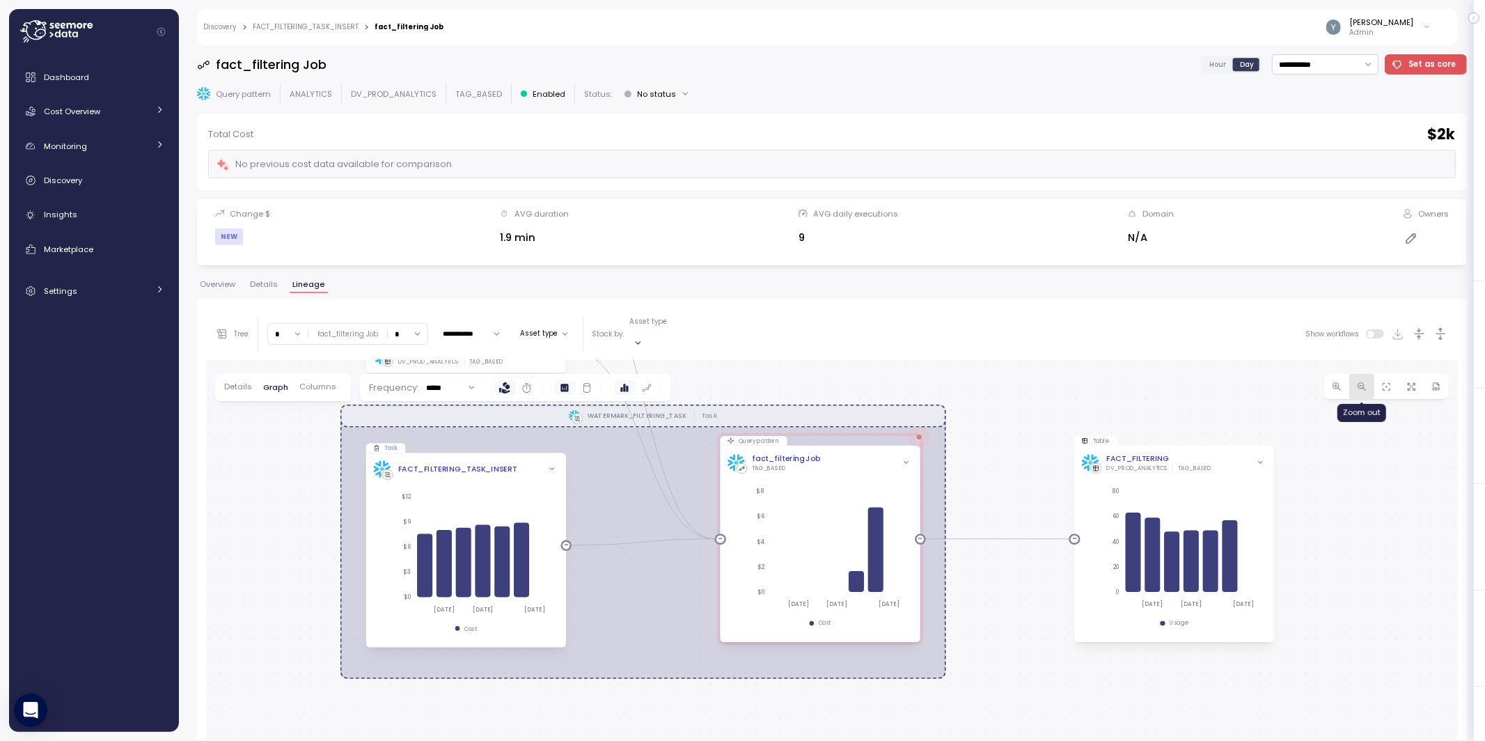
click at [914, 379] on span "button" at bounding box center [1361, 386] width 14 height 14
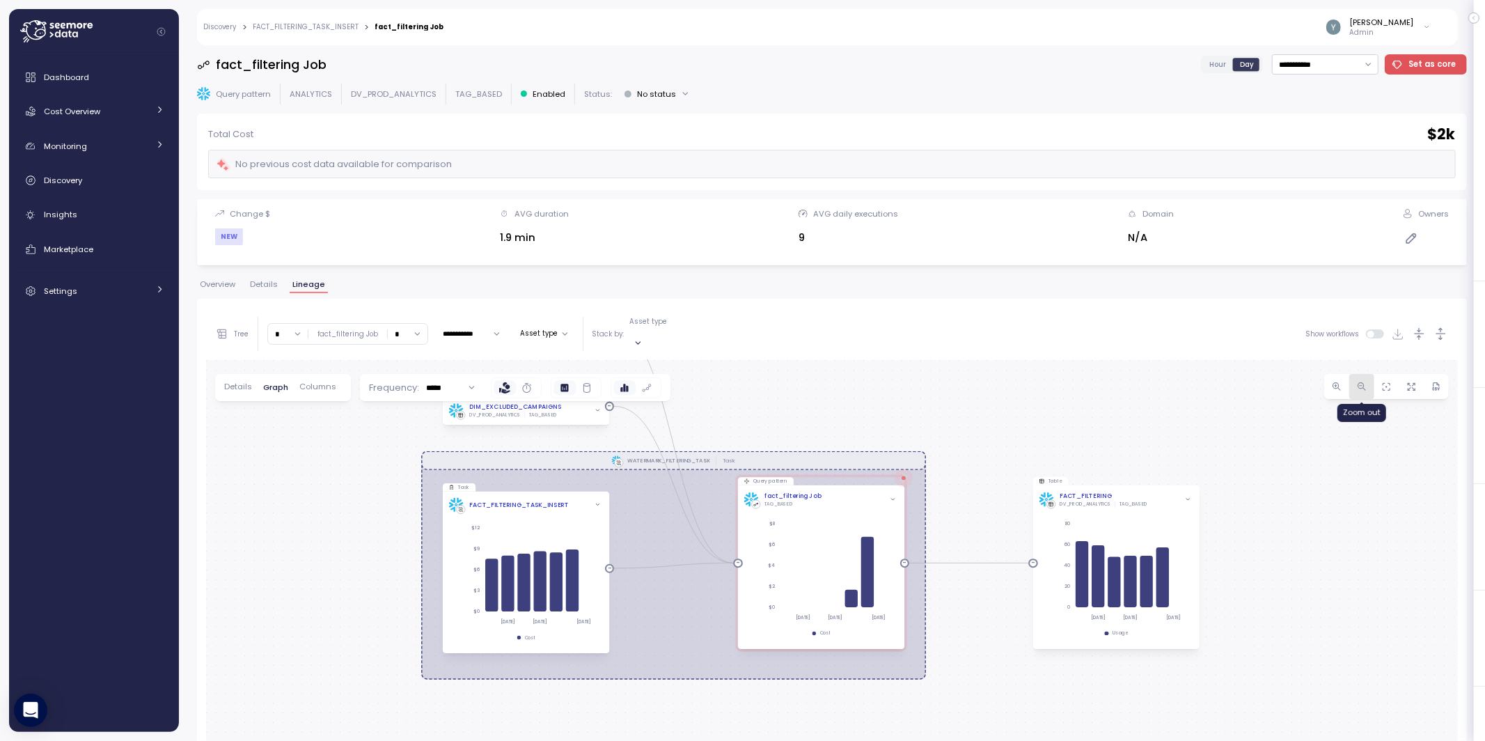
click at [914, 379] on span "button" at bounding box center [1361, 386] width 14 height 14
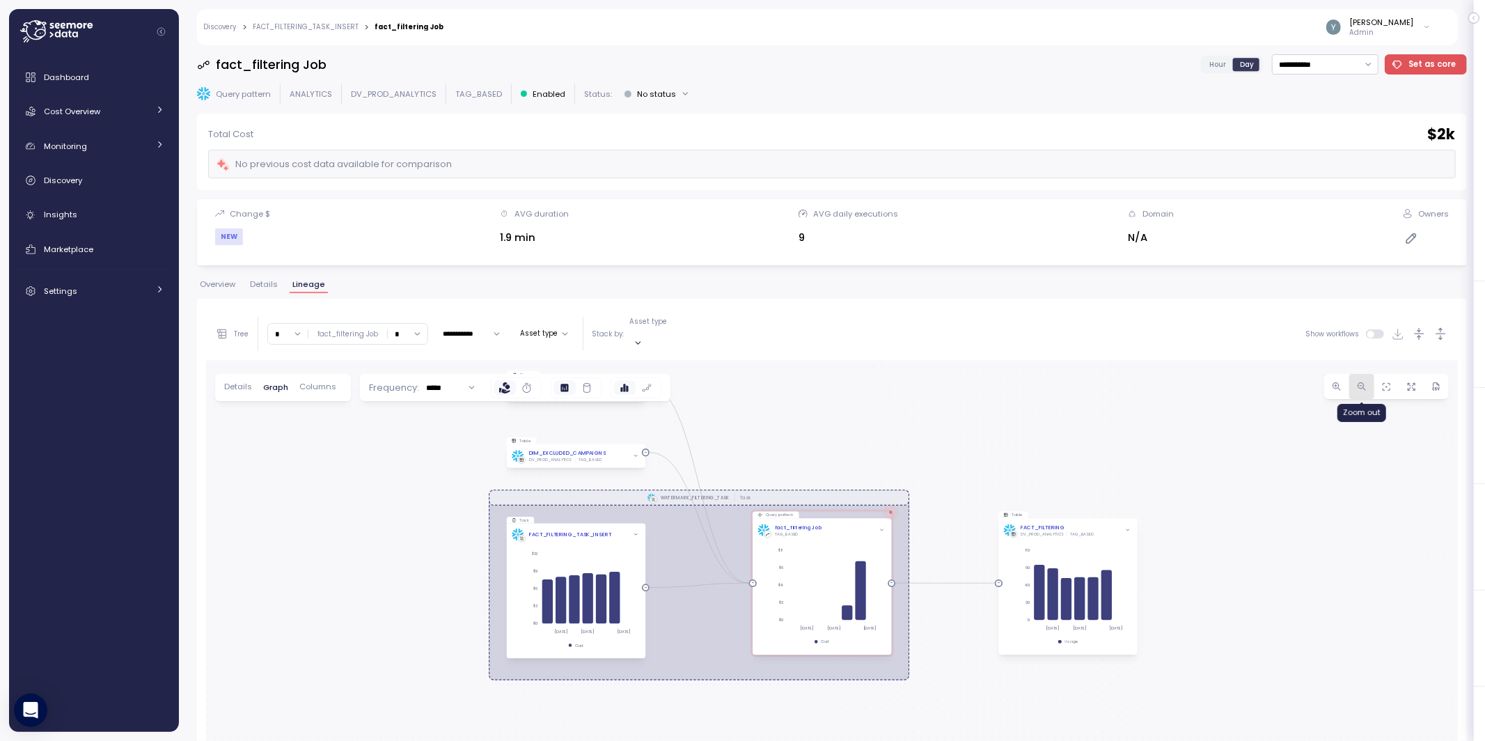
click at [914, 379] on span "button" at bounding box center [1361, 386] width 14 height 14
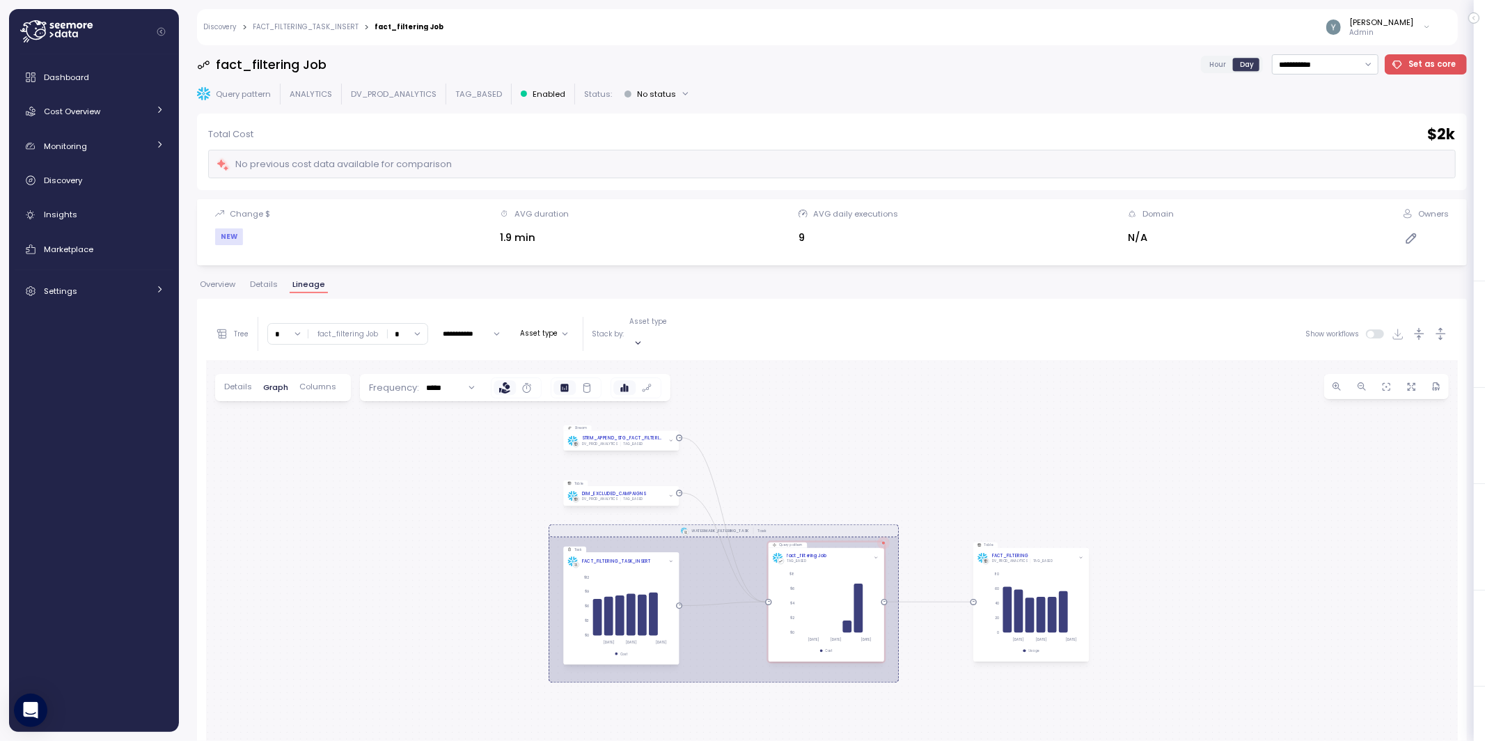
click at [914, 465] on div "WATERMARK_FILTERING_TASK Task Stream STRM_APPEND_STG_FACT_FILTERING DV_PROD_ANA…" at bounding box center [831, 677] width 1251 height 634
click at [85, 116] on span "Cost Overview" at bounding box center [72, 111] width 56 height 11
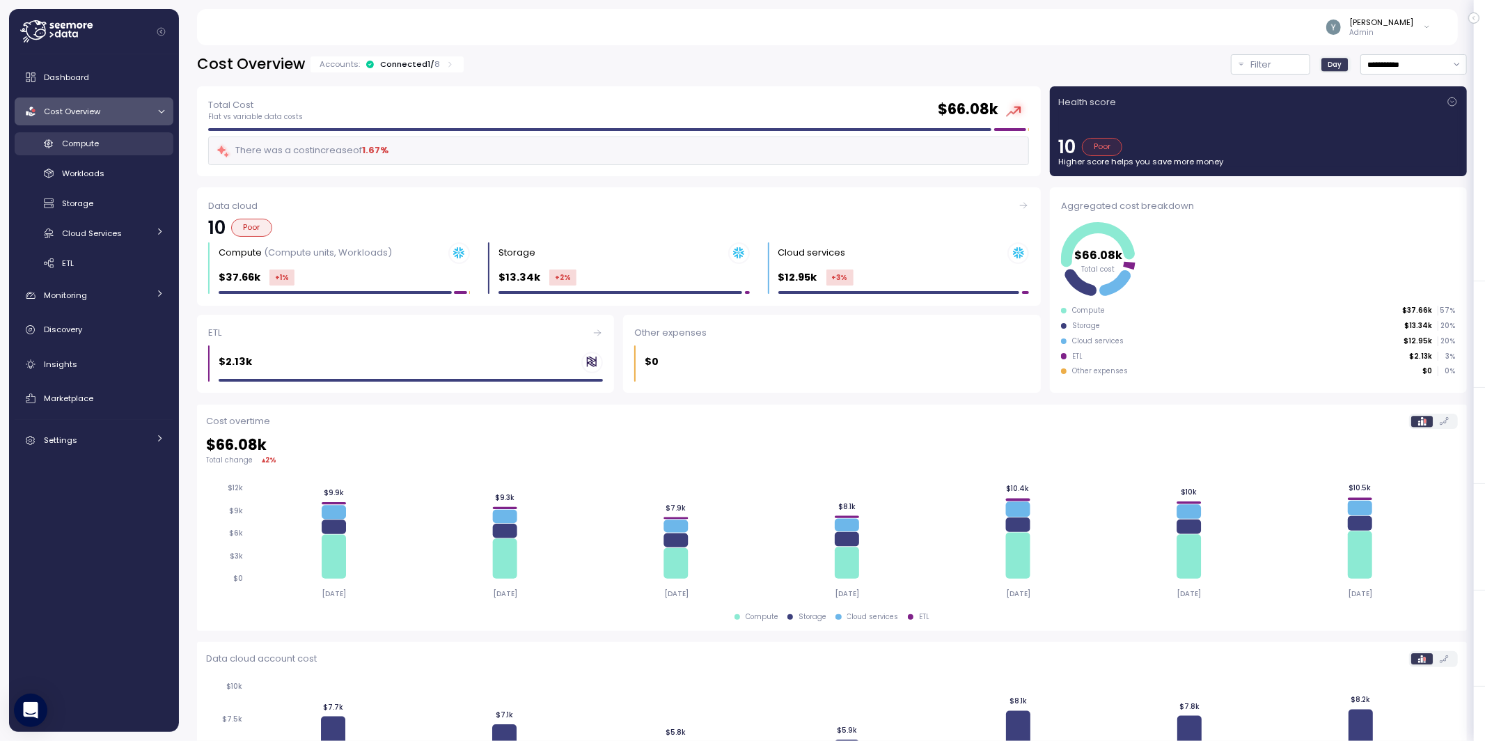
click at [81, 139] on span "Compute" at bounding box center [80, 143] width 37 height 11
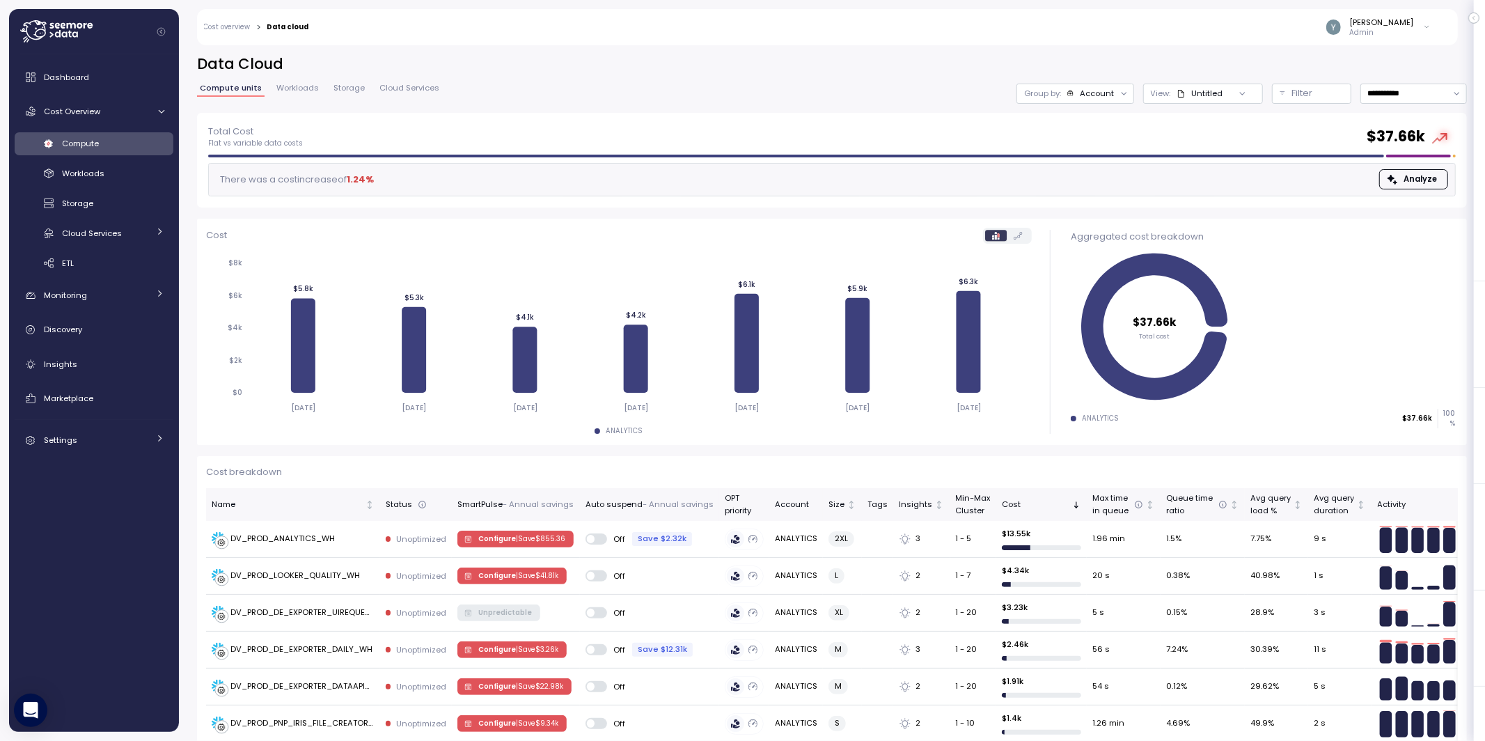
click at [411, 90] on span "Cloud Services" at bounding box center [409, 88] width 60 height 8
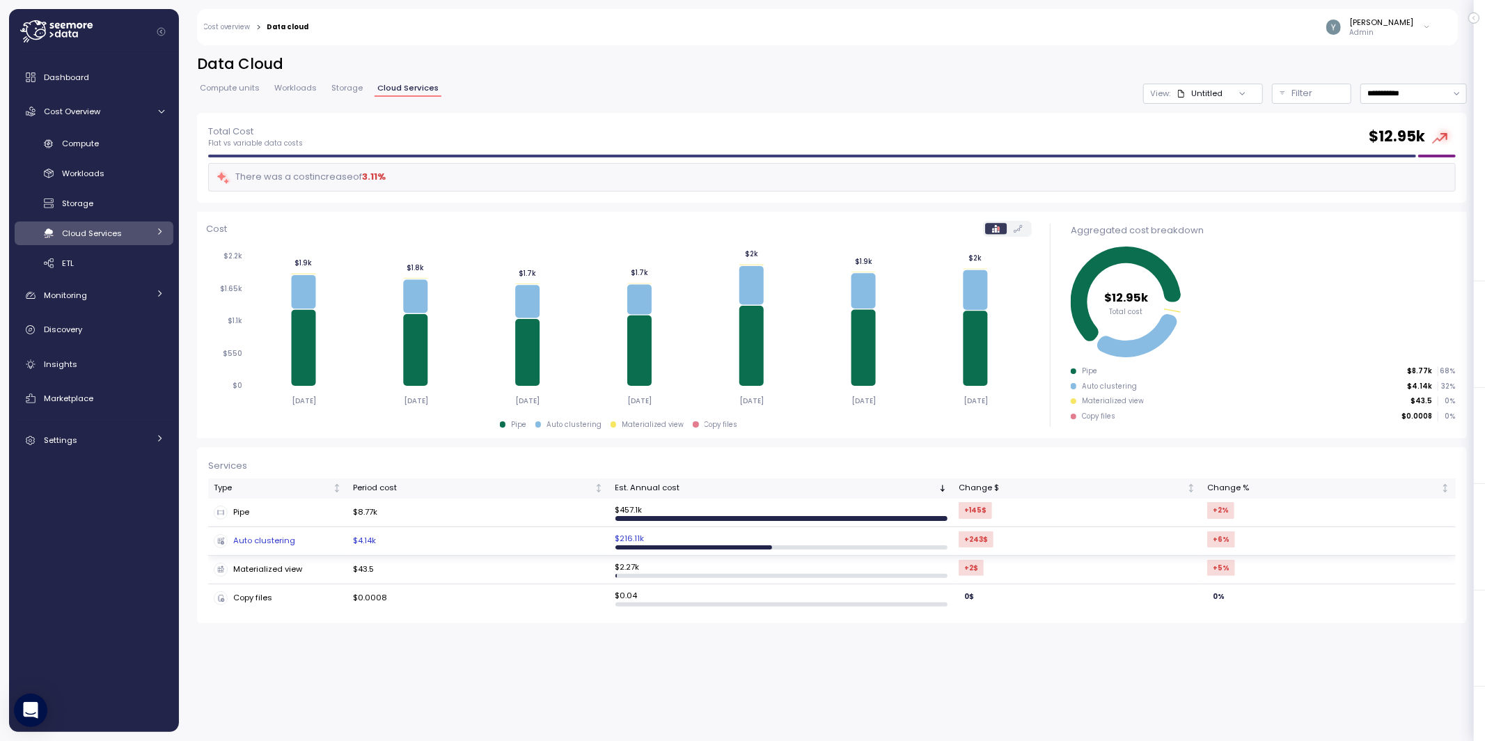
click at [270, 542] on div "Auto clustering" at bounding box center [278, 541] width 128 height 14
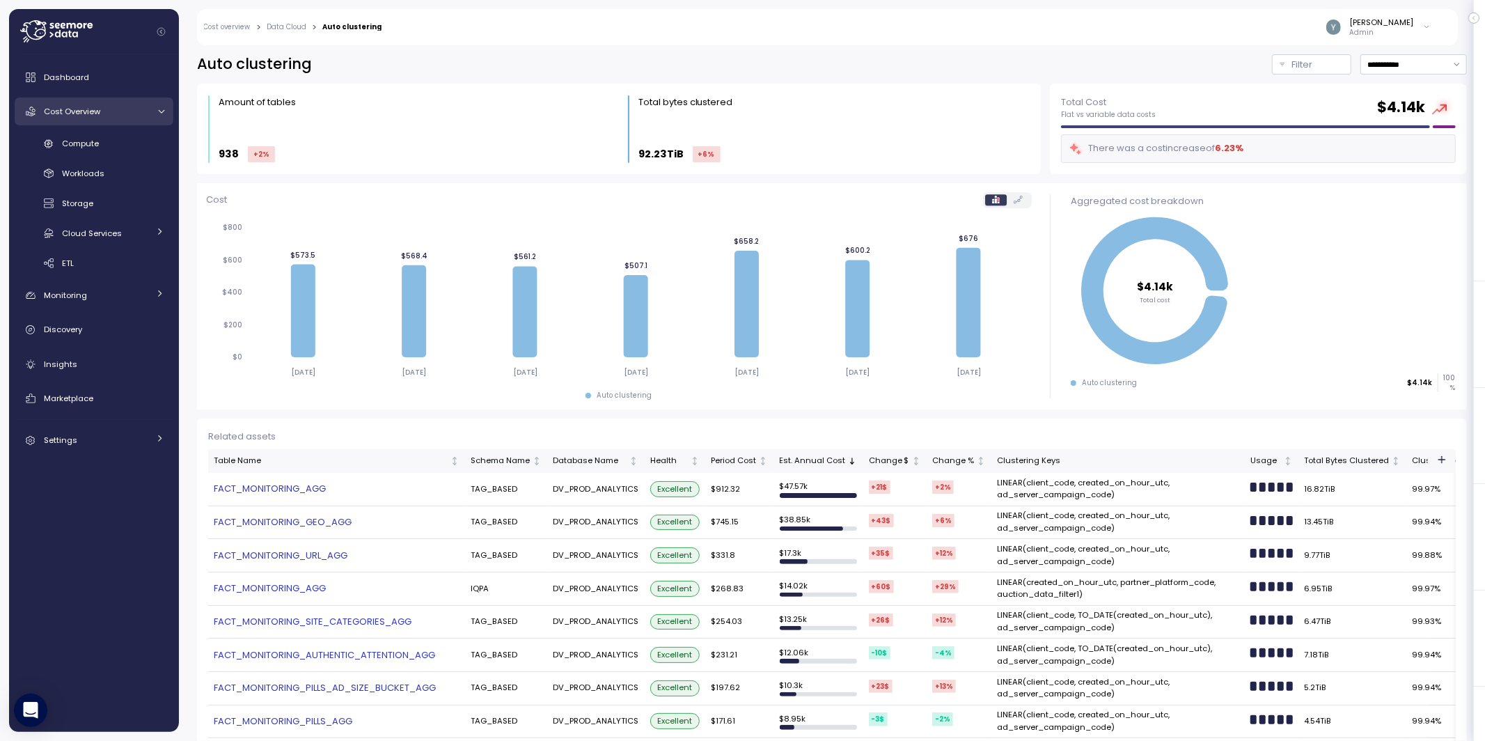
click at [164, 107] on icon at bounding box center [161, 111] width 9 height 9
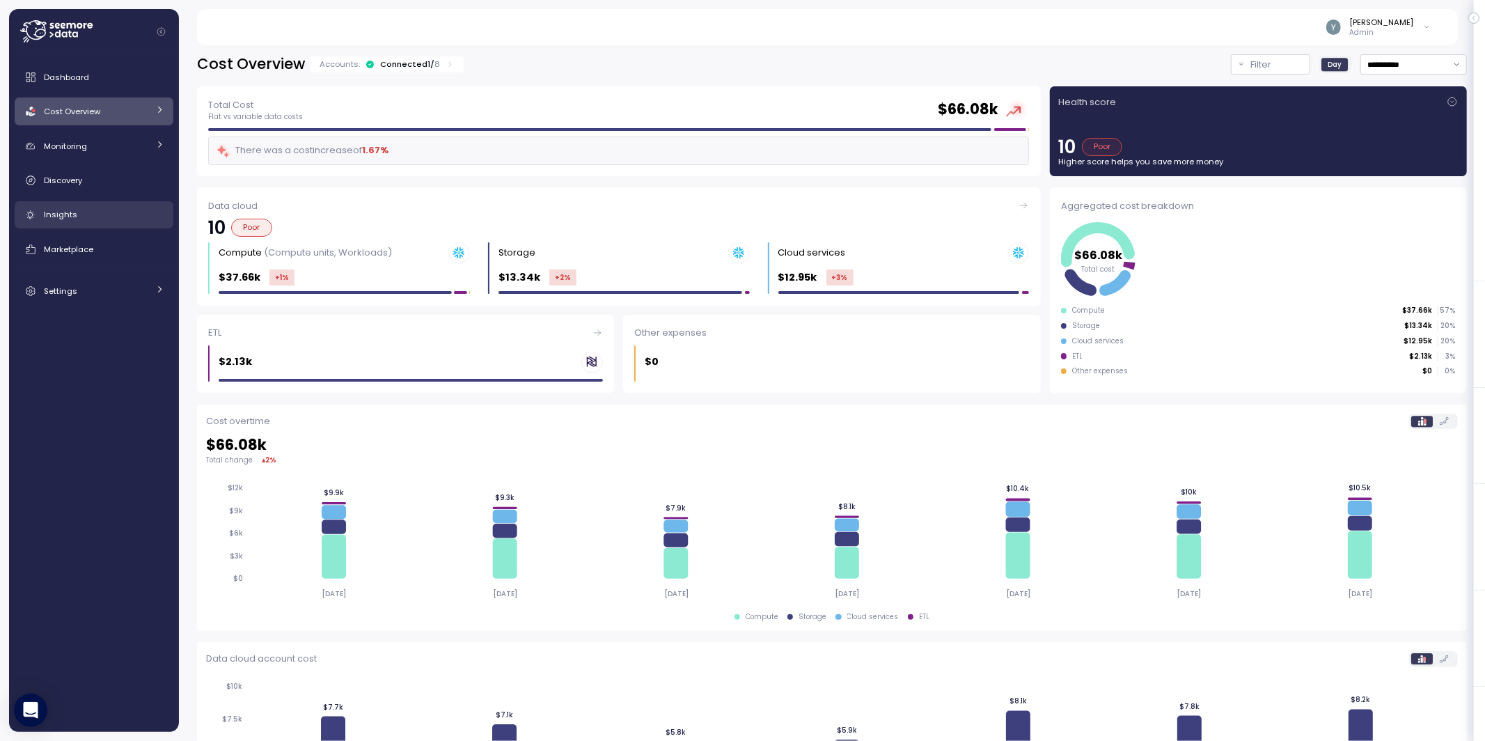
click at [77, 216] on div "Insights" at bounding box center [104, 214] width 120 height 14
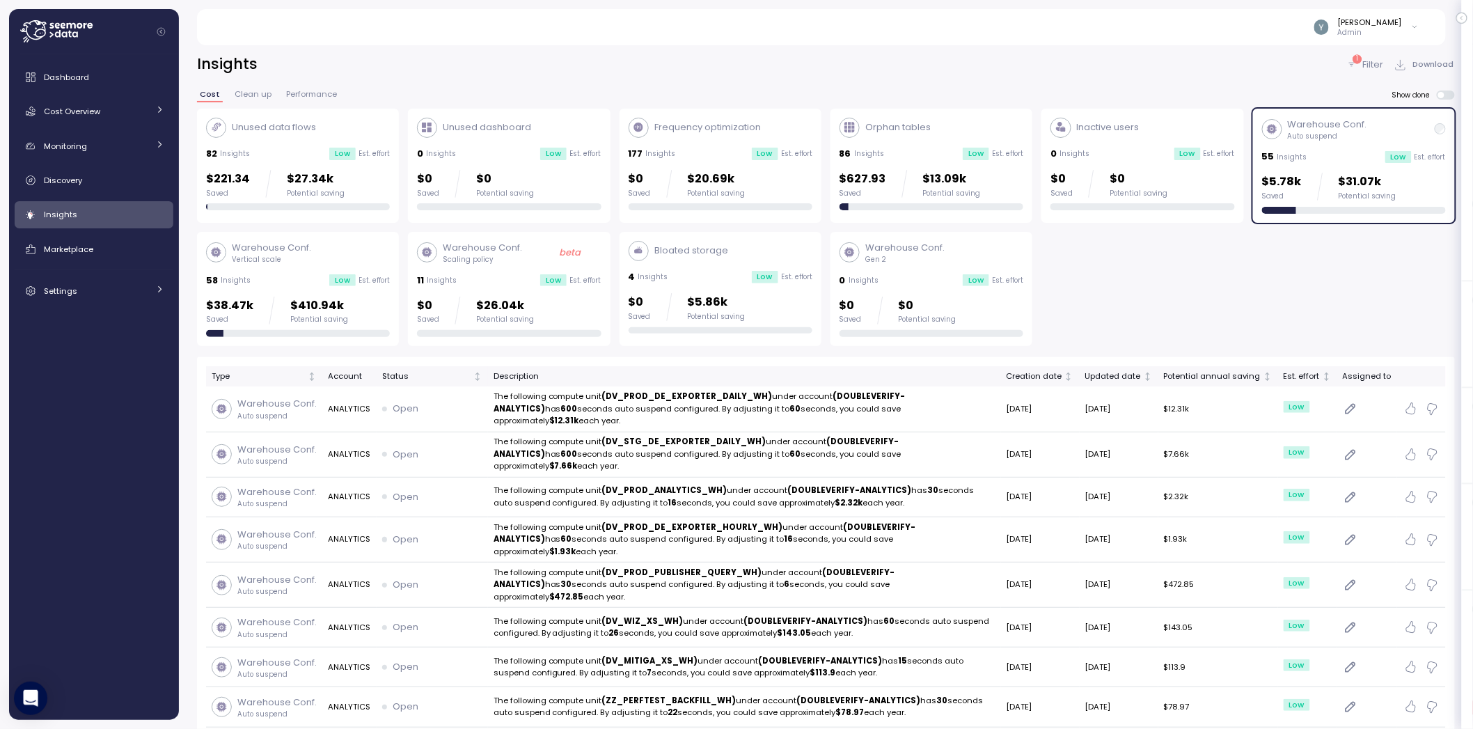
click at [914, 154] on div "55 Insights Low Est. effort" at bounding box center [1354, 157] width 184 height 14
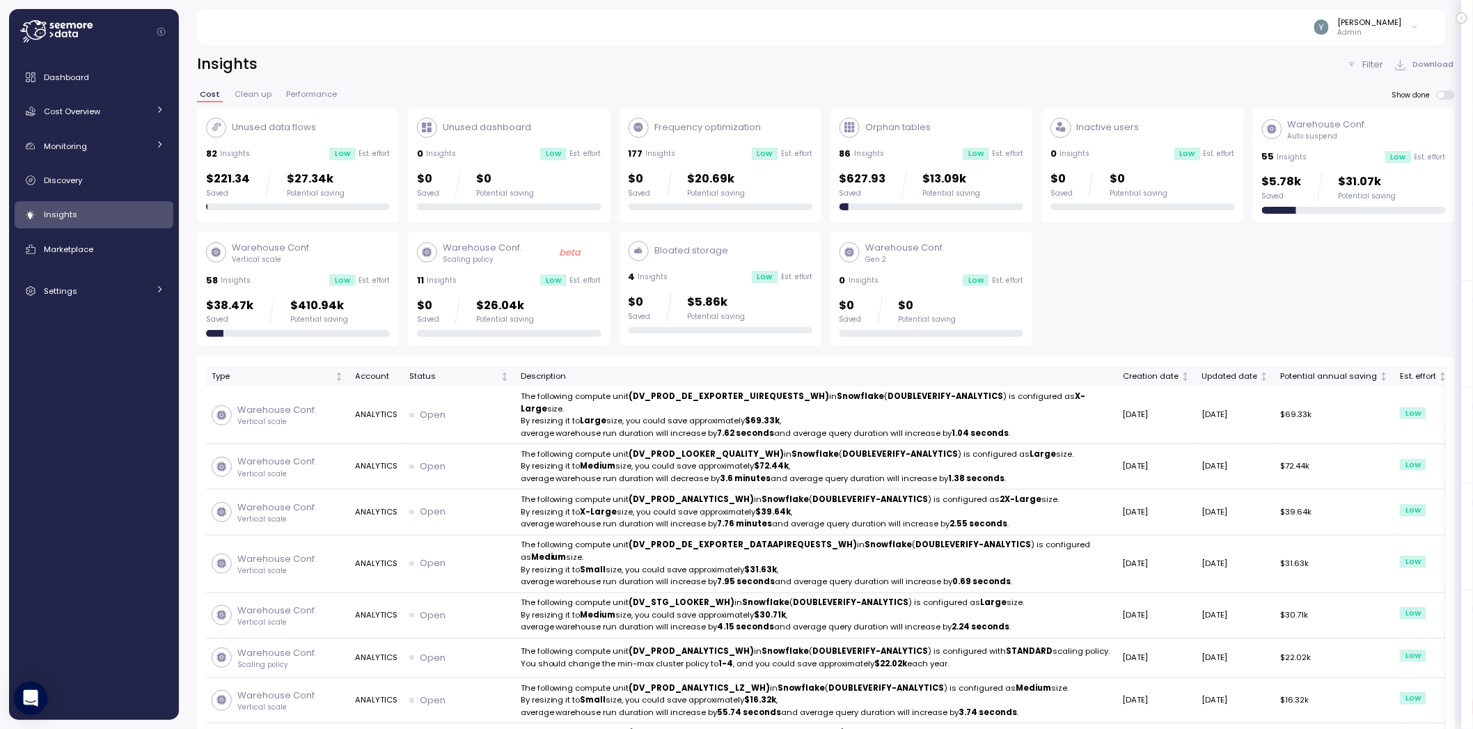
click at [315, 263] on div "Warehouse Conf. Vertical scale 58 Insights Low Est. effort $38.47k Saved $410.9…" at bounding box center [298, 289] width 184 height 96
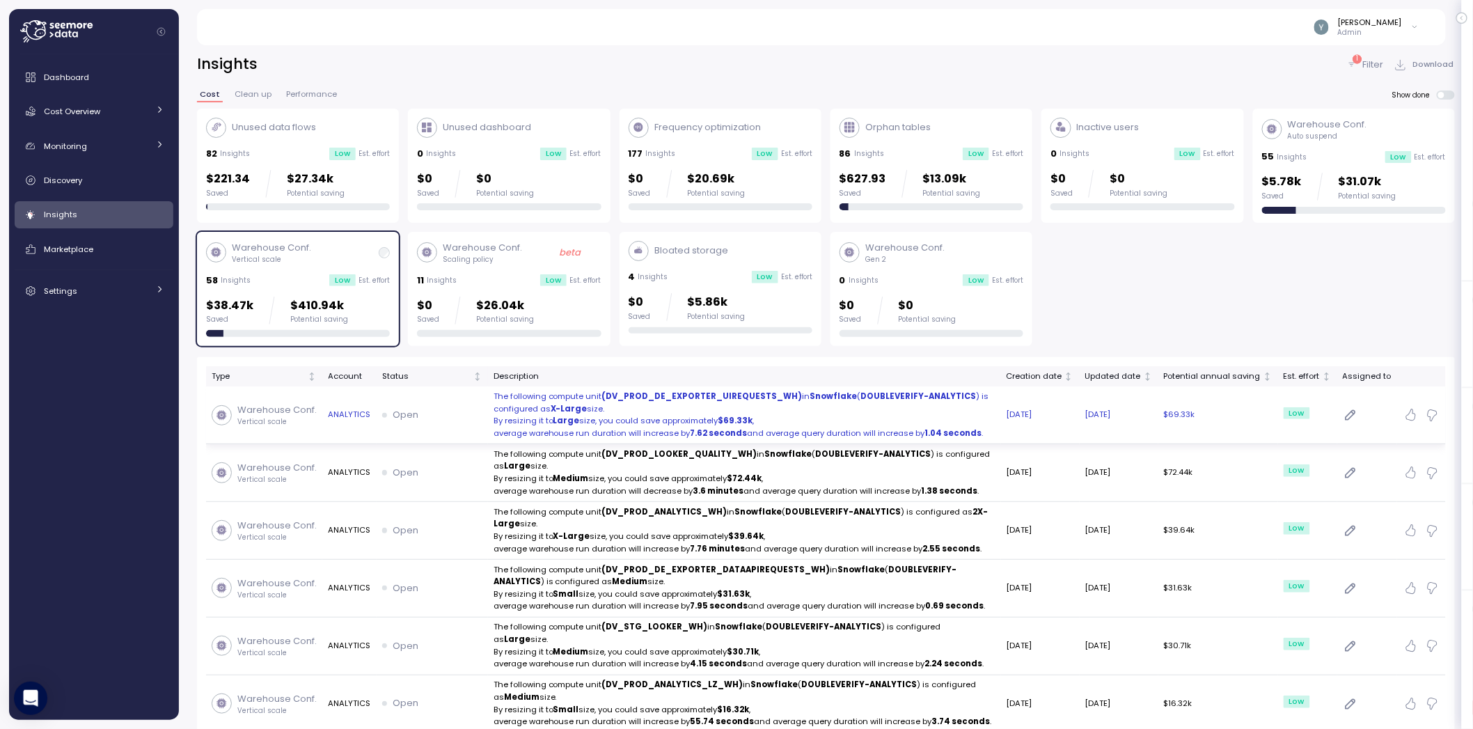
click at [555, 418] on strong "Large" at bounding box center [566, 420] width 26 height 11
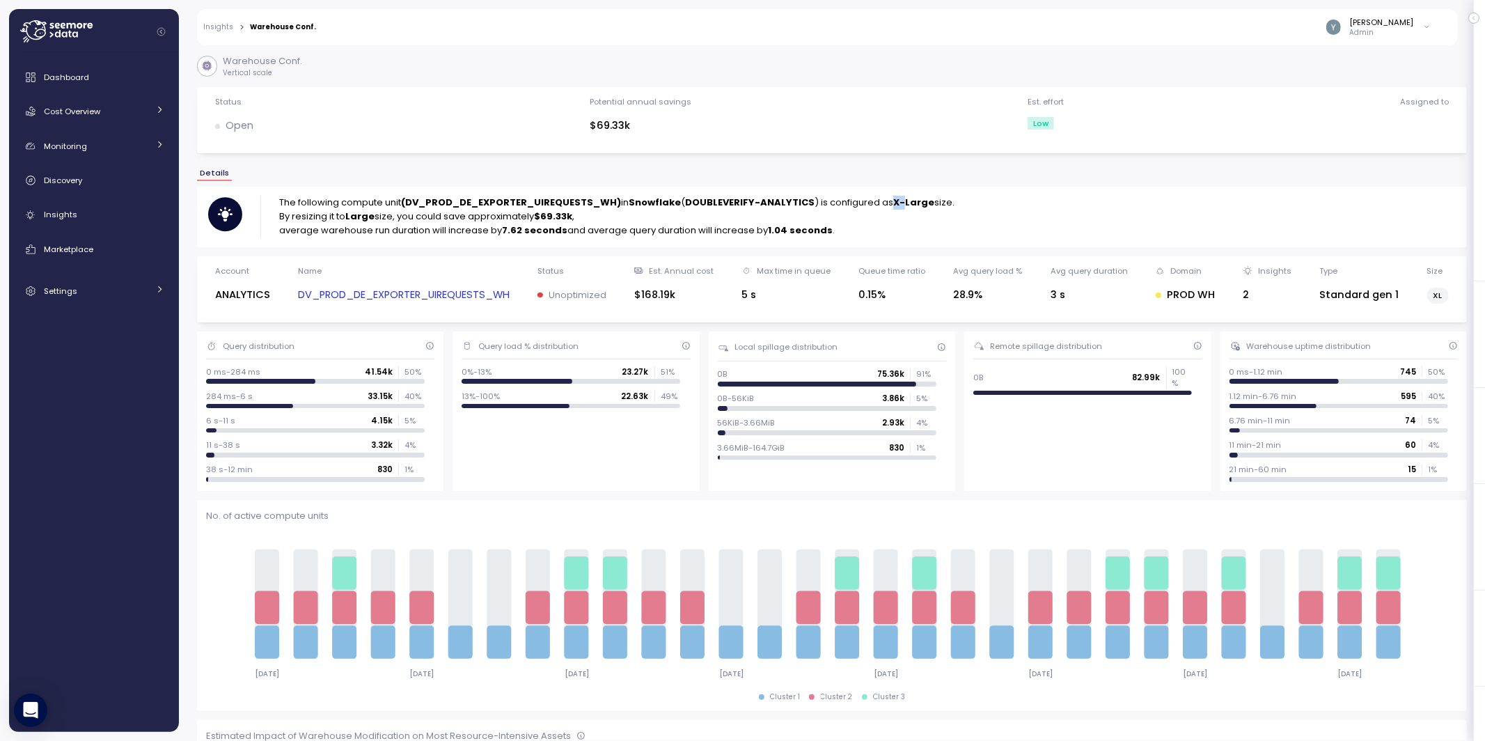
drag, startPoint x: 887, startPoint y: 202, endPoint x: 900, endPoint y: 201, distance: 13.2
click at [900, 201] on strong "X-Large" at bounding box center [913, 202] width 41 height 13
click at [902, 201] on strong "X-Large" at bounding box center [913, 202] width 41 height 13
drag, startPoint x: 348, startPoint y: 213, endPoint x: 366, endPoint y: 214, distance: 18.2
click at [366, 214] on strong "Large" at bounding box center [359, 216] width 29 height 13
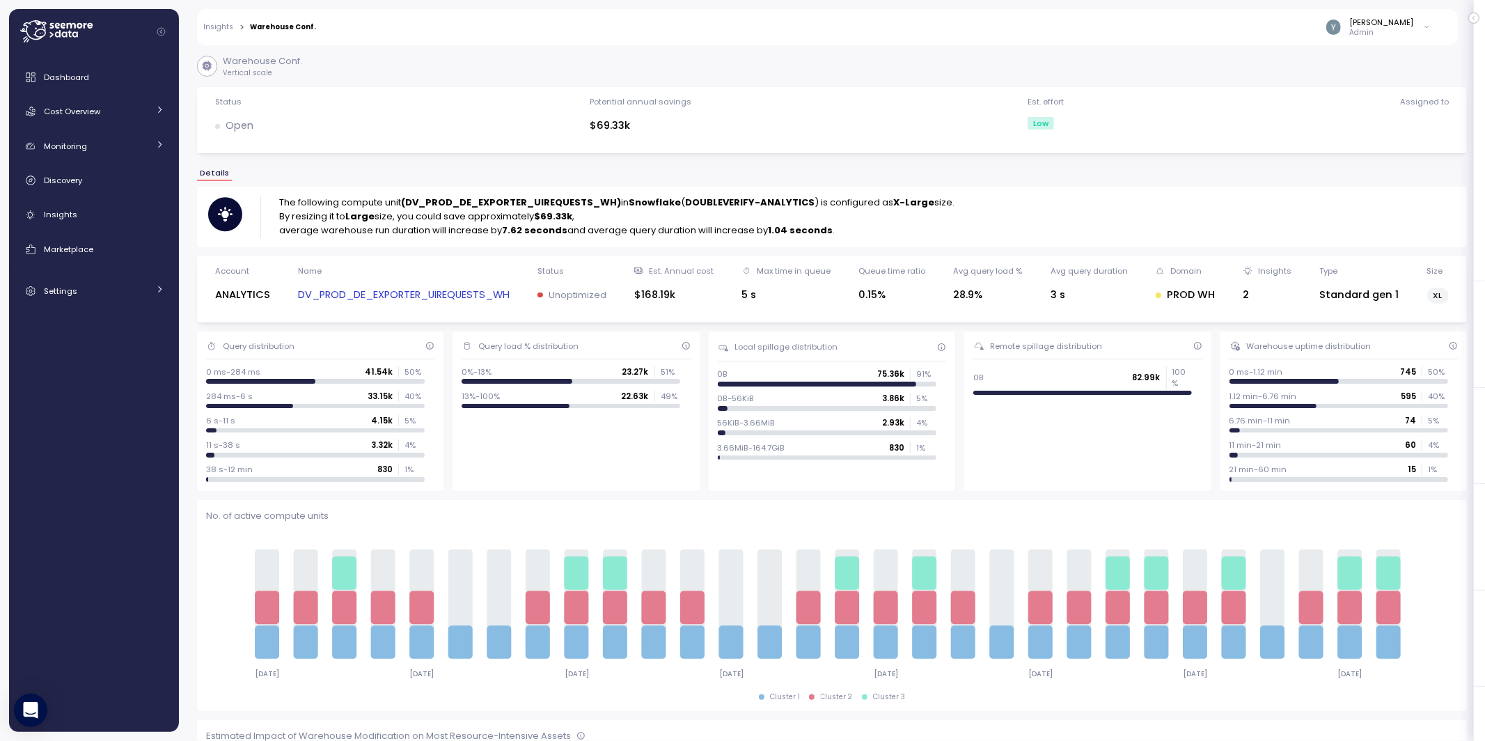
click at [367, 214] on strong "Large" at bounding box center [359, 216] width 29 height 13
drag, startPoint x: 372, startPoint y: 214, endPoint x: 346, endPoint y: 214, distance: 26.4
click at [346, 214] on p "By resizing it to Large size, you could save approximately $69.33k ," at bounding box center [616, 217] width 675 height 14
click at [431, 223] on p "average warehouse run duration will increase by 7.62 seconds and average query …" at bounding box center [616, 230] width 675 height 14
drag, startPoint x: 536, startPoint y: 216, endPoint x: 582, endPoint y: 217, distance: 46.0
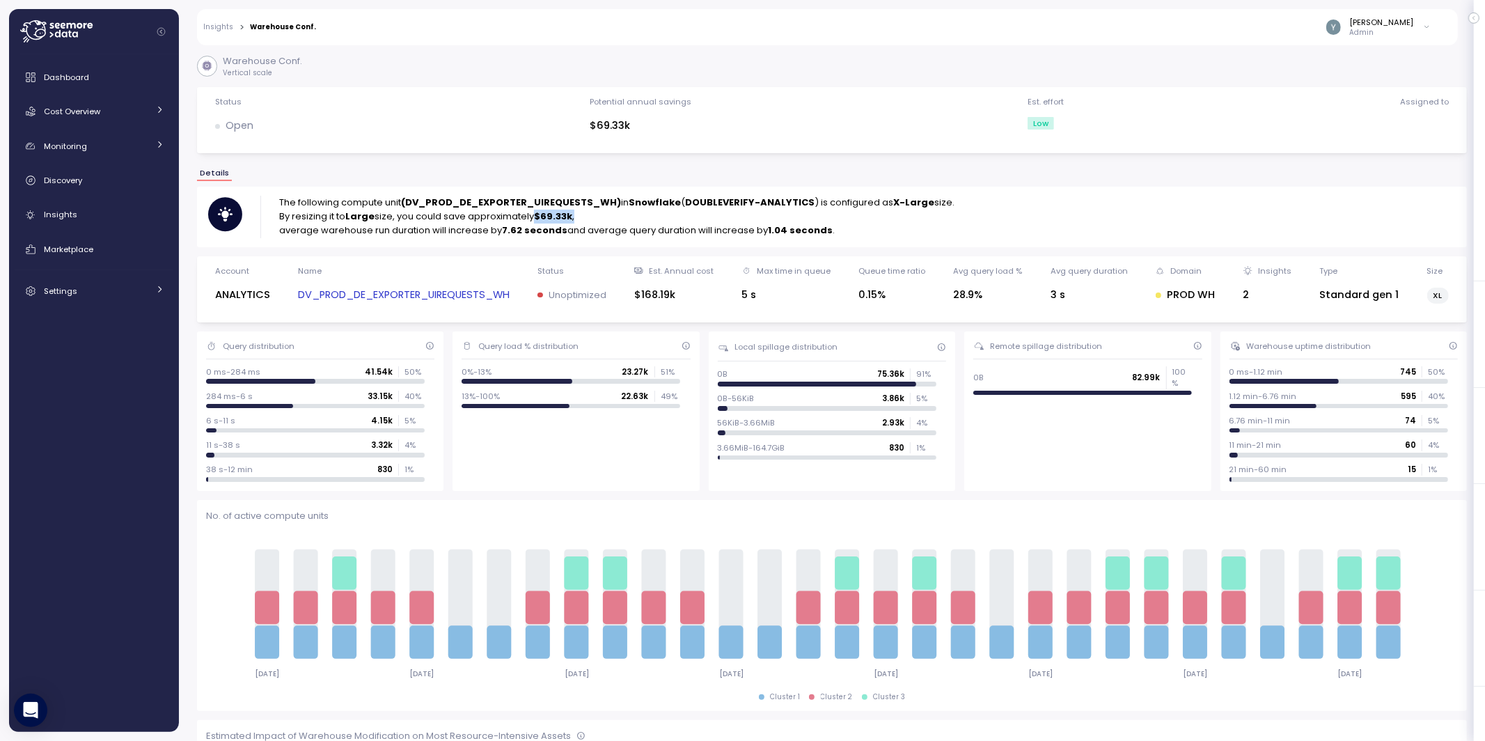
click at [582, 217] on p "By resizing it to Large size, you could save approximately $69.33k ," at bounding box center [616, 217] width 675 height 14
drag, startPoint x: 499, startPoint y: 227, endPoint x: 819, endPoint y: 235, distance: 320.3
click at [852, 231] on p "average warehouse run duration will increase by 7.62 seconds and average query …" at bounding box center [616, 230] width 675 height 14
drag, startPoint x: 809, startPoint y: 235, endPoint x: 697, endPoint y: 232, distance: 112.8
click at [809, 235] on strong "1.04 seconds" at bounding box center [800, 229] width 65 height 13
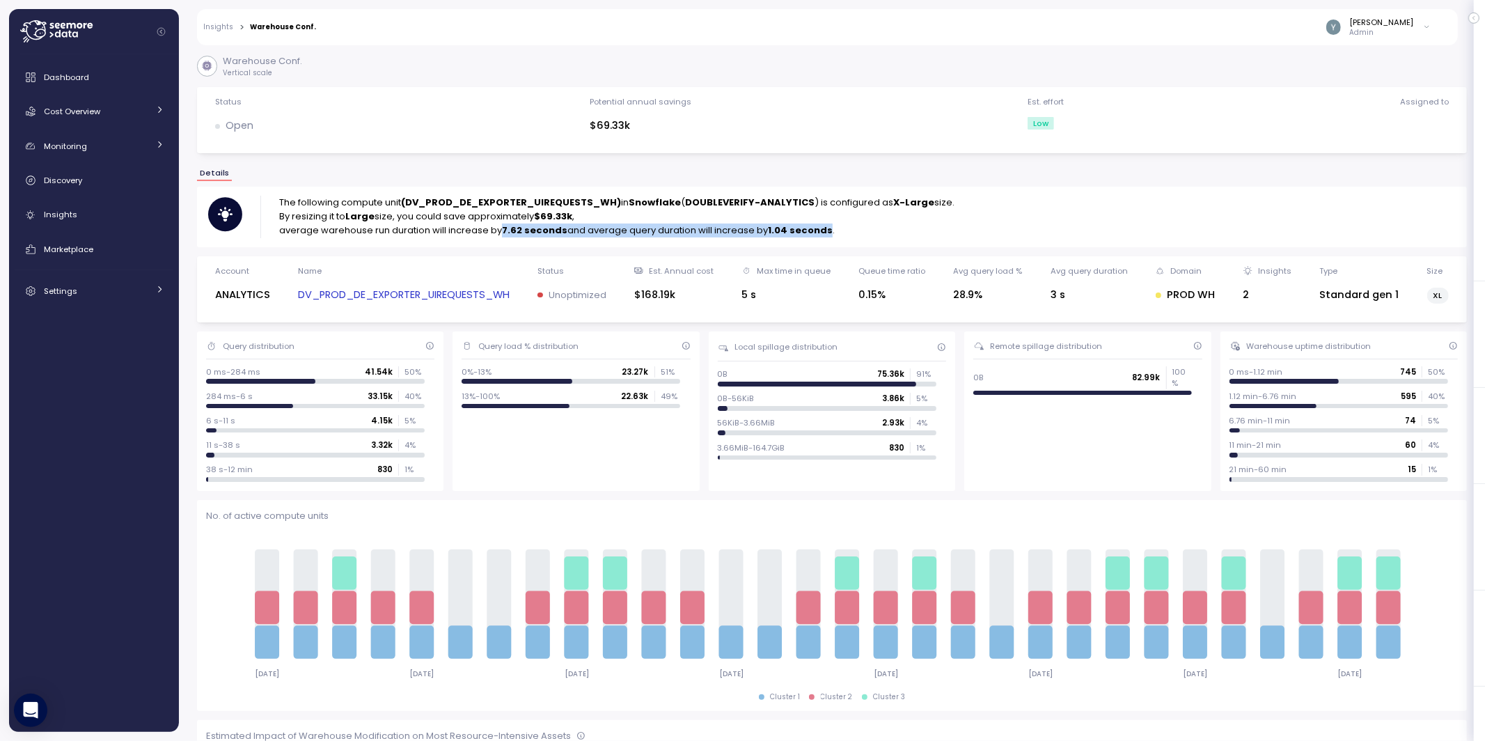
drag, startPoint x: 500, startPoint y: 225, endPoint x: 822, endPoint y: 232, distance: 322.3
click at [823, 231] on p "average warehouse run duration will increase by 7.62 seconds and average query …" at bounding box center [616, 230] width 675 height 14
click at [725, 239] on div "The following compute unit (DV_PROD_DE_EXPORTER_UIREQUESTS_WH) in Snowflake ( D…" at bounding box center [832, 217] width 1270 height 60
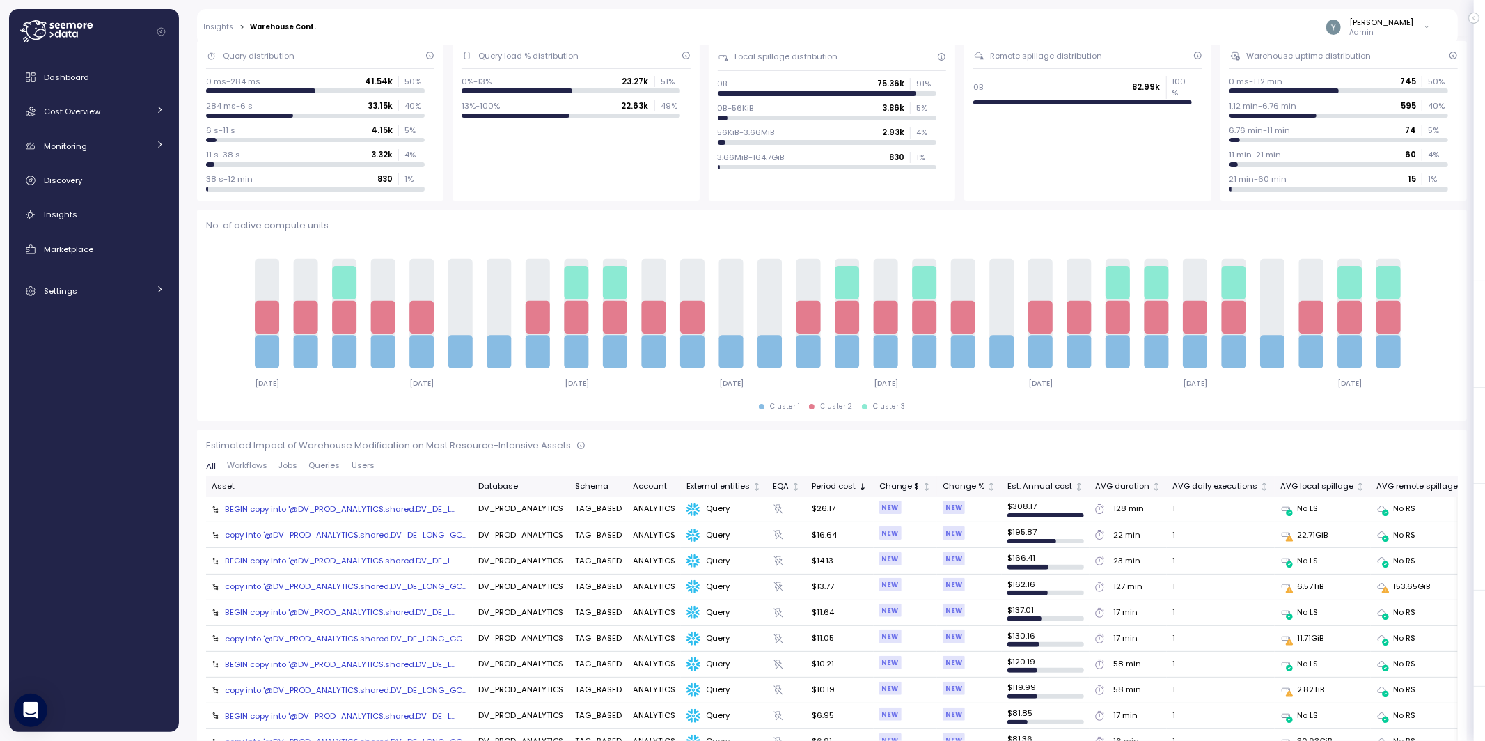
scroll to position [324, 0]
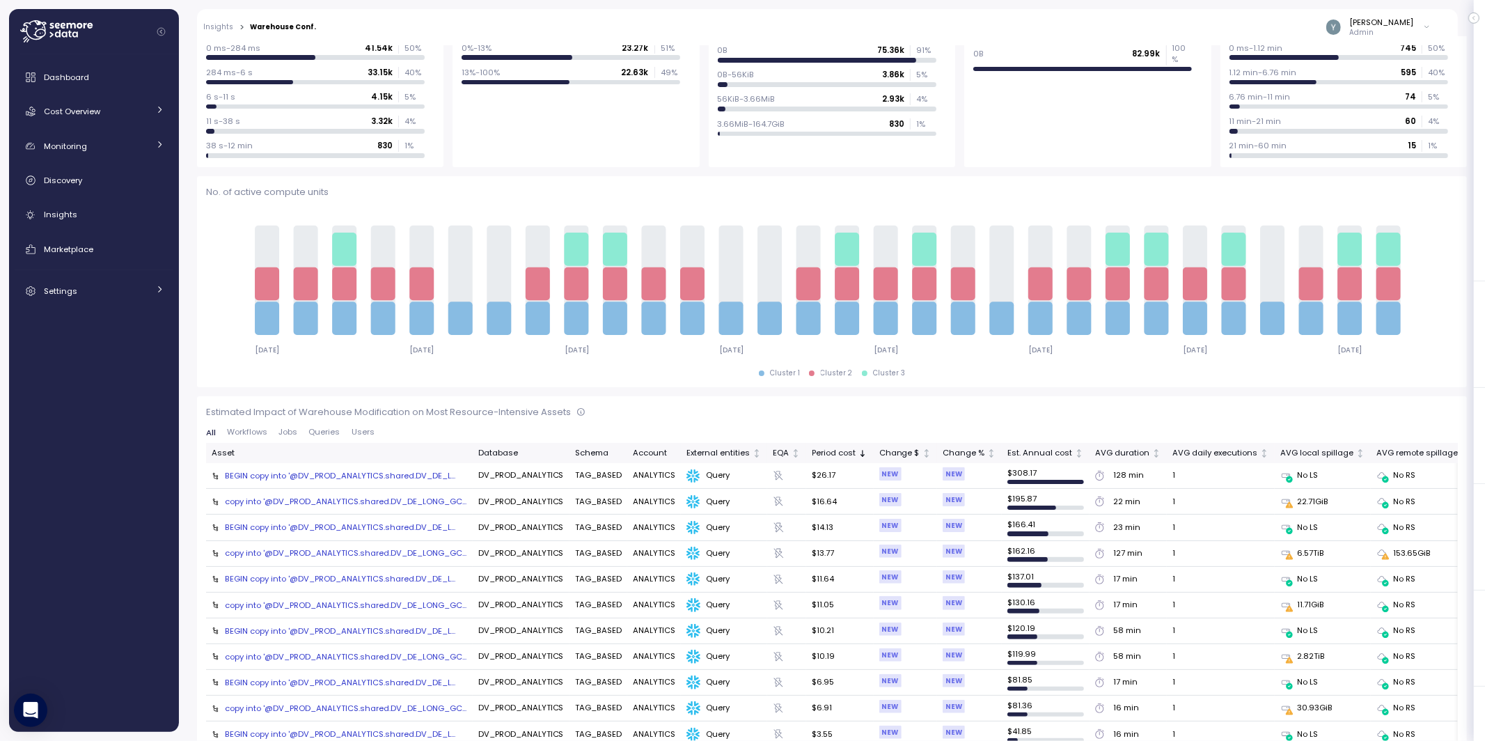
click at [331, 432] on span "Queries" at bounding box center [324, 432] width 31 height 8
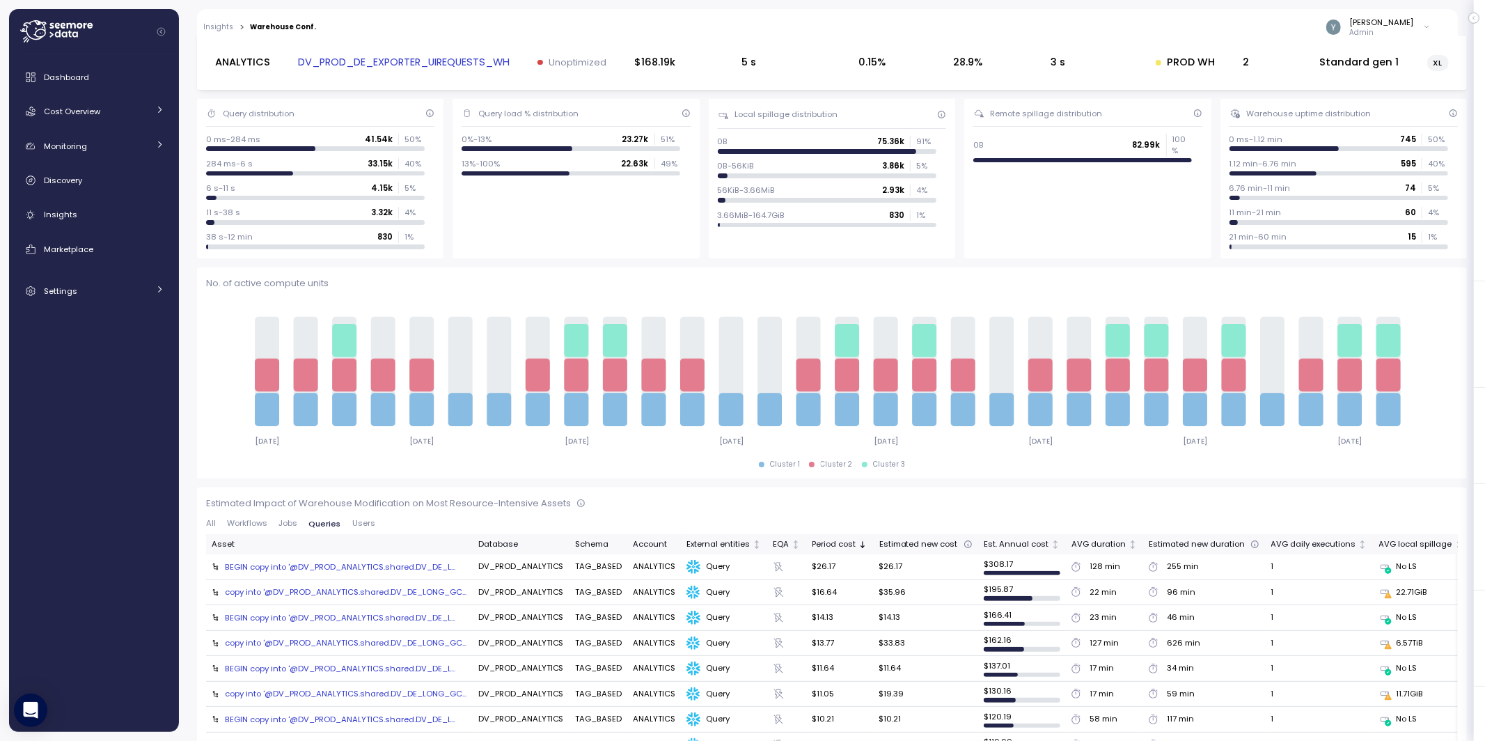
scroll to position [0, 0]
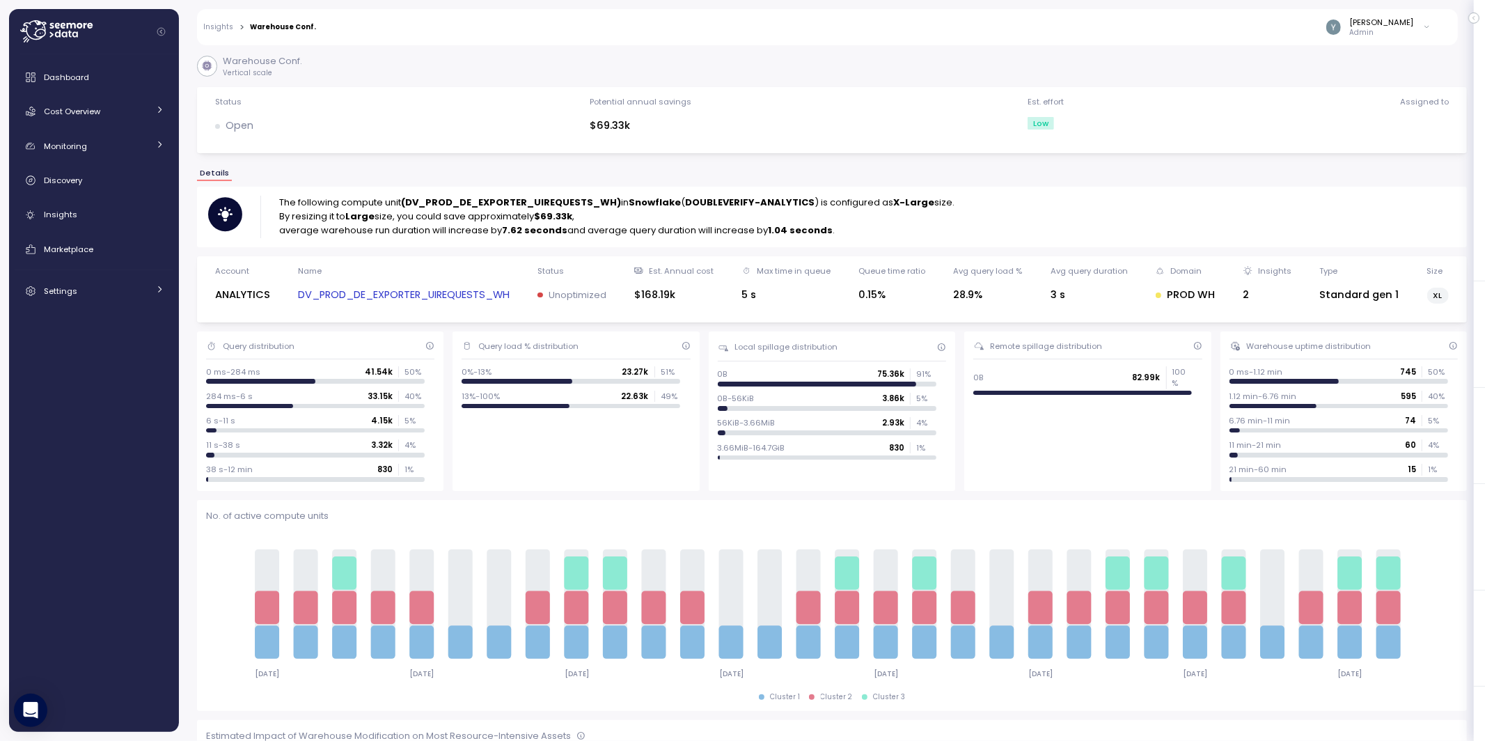
click at [377, 297] on link "DV_PROD_DE_EXPORTER_UIREQUESTS_WH" at bounding box center [404, 295] width 212 height 16
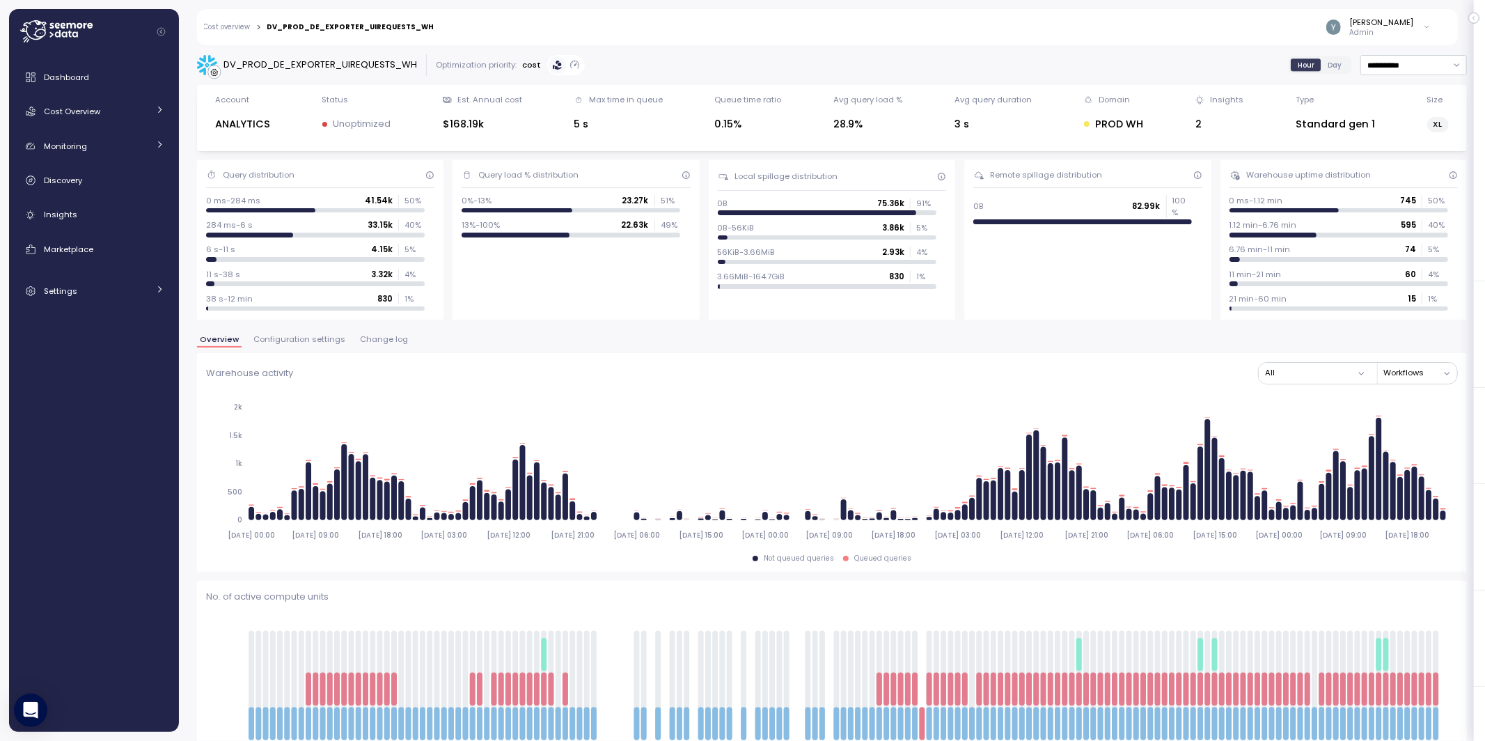
click at [313, 339] on span "Configuration settings" at bounding box center [299, 339] width 92 height 8
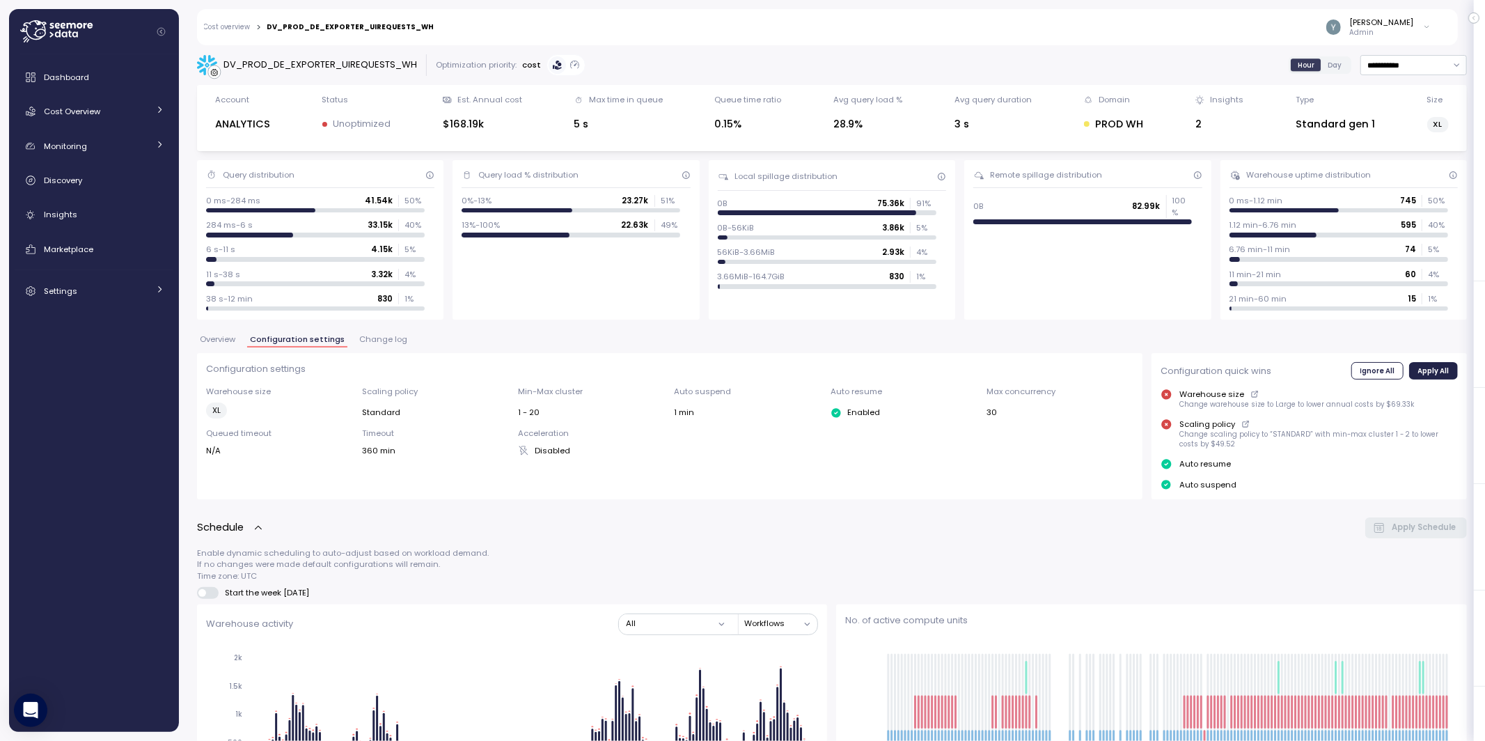
click at [379, 339] on span "Change log" at bounding box center [383, 339] width 48 height 8
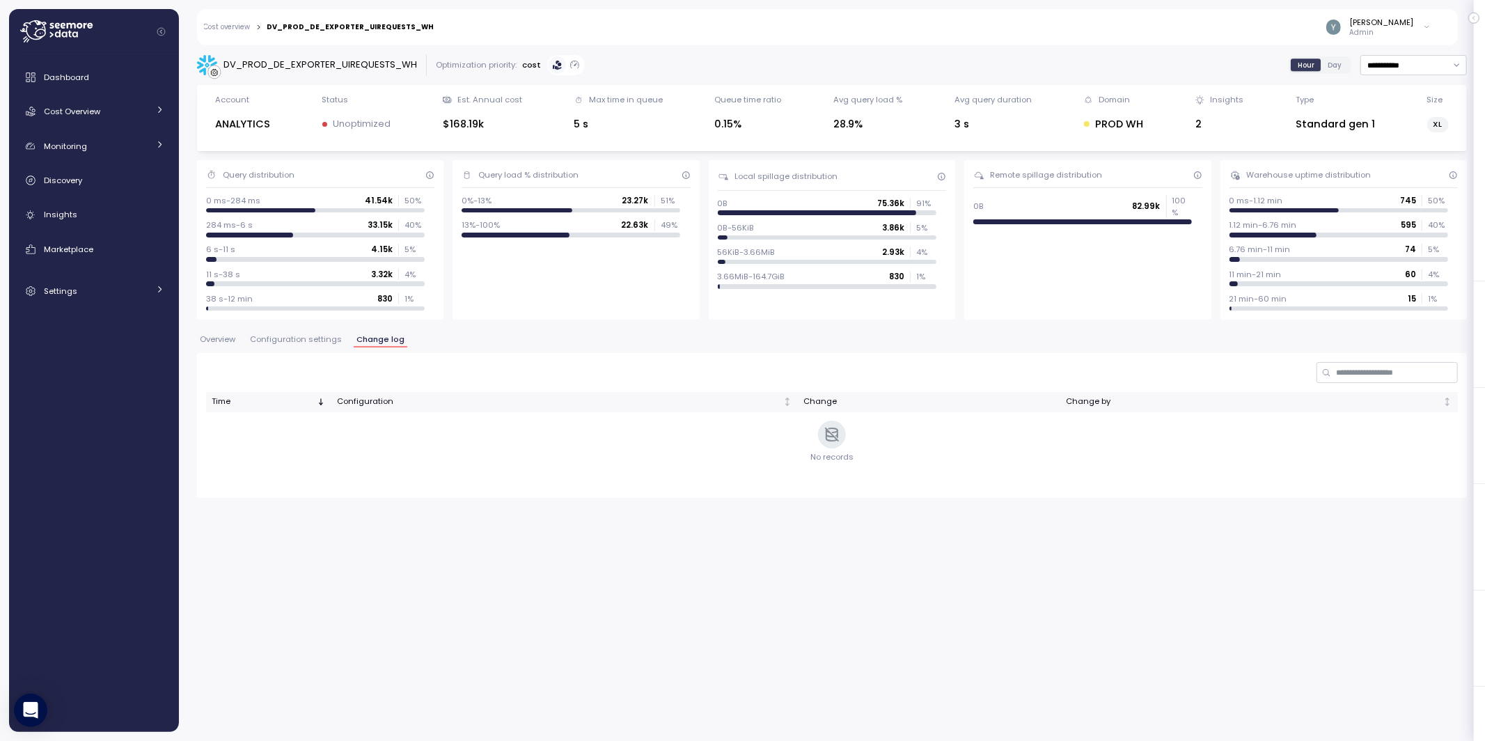
click at [283, 337] on span "Configuration settings" at bounding box center [296, 339] width 92 height 8
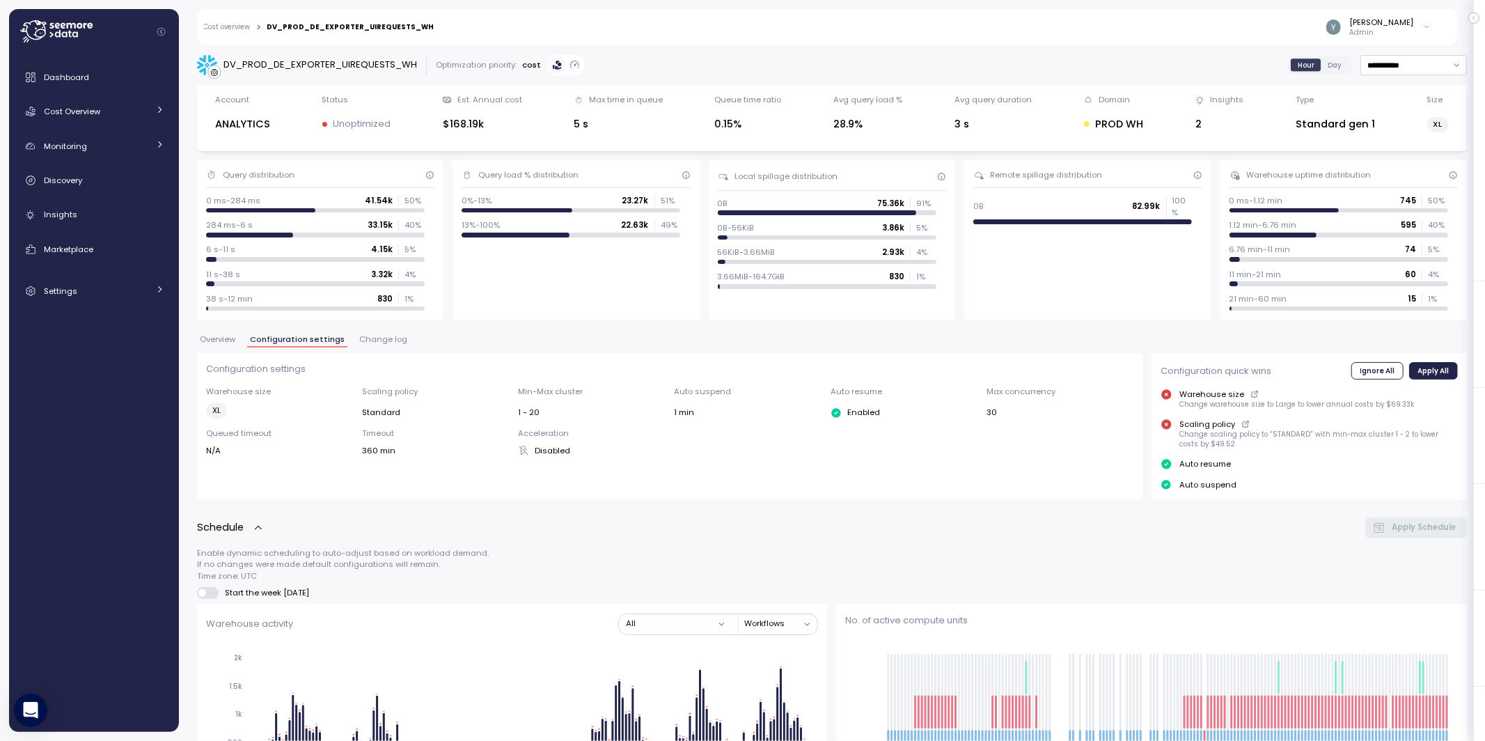
click at [234, 28] on link "Cost overview" at bounding box center [227, 27] width 47 height 7
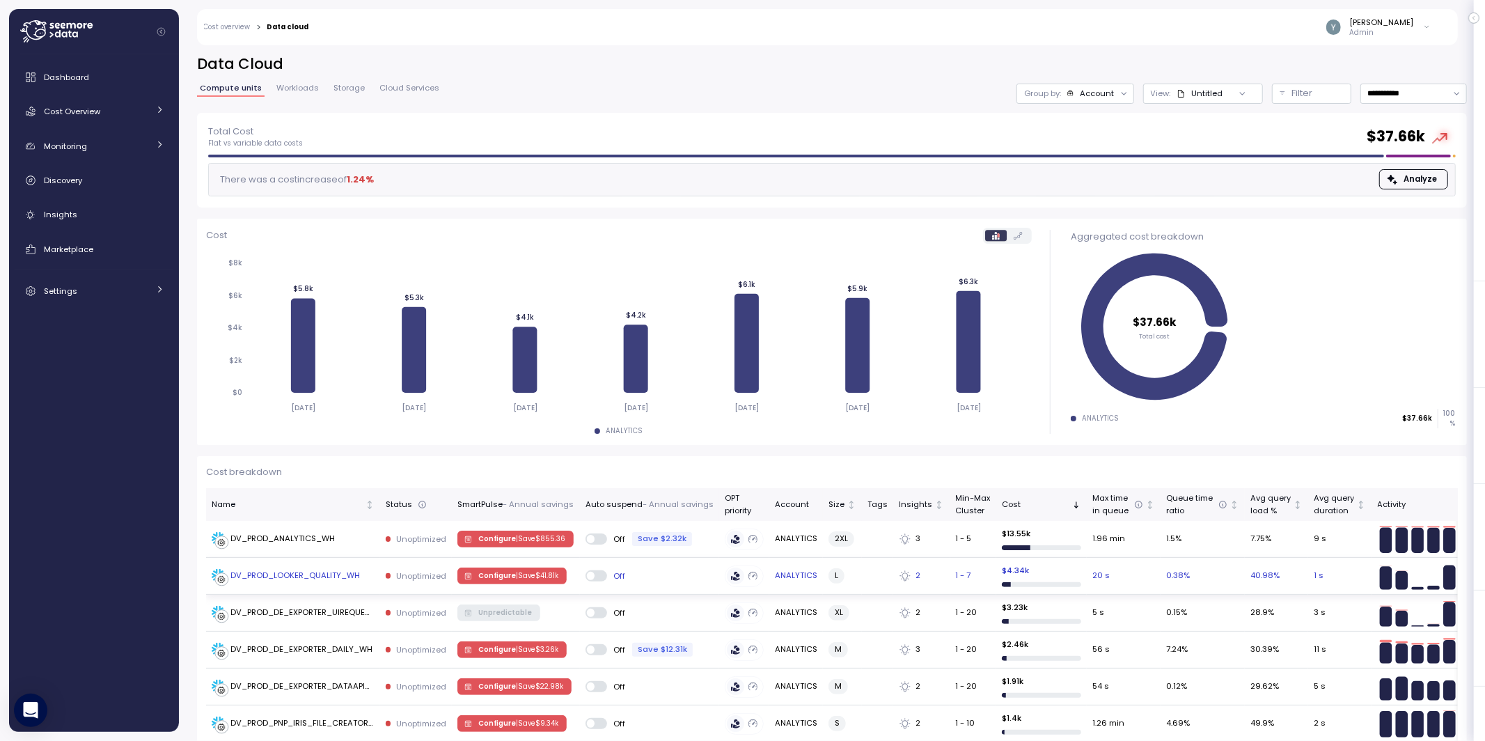
click at [309, 576] on div "DV_PROD_LOOKER_QUALITY_WH" at bounding box center [295, 575] width 129 height 13
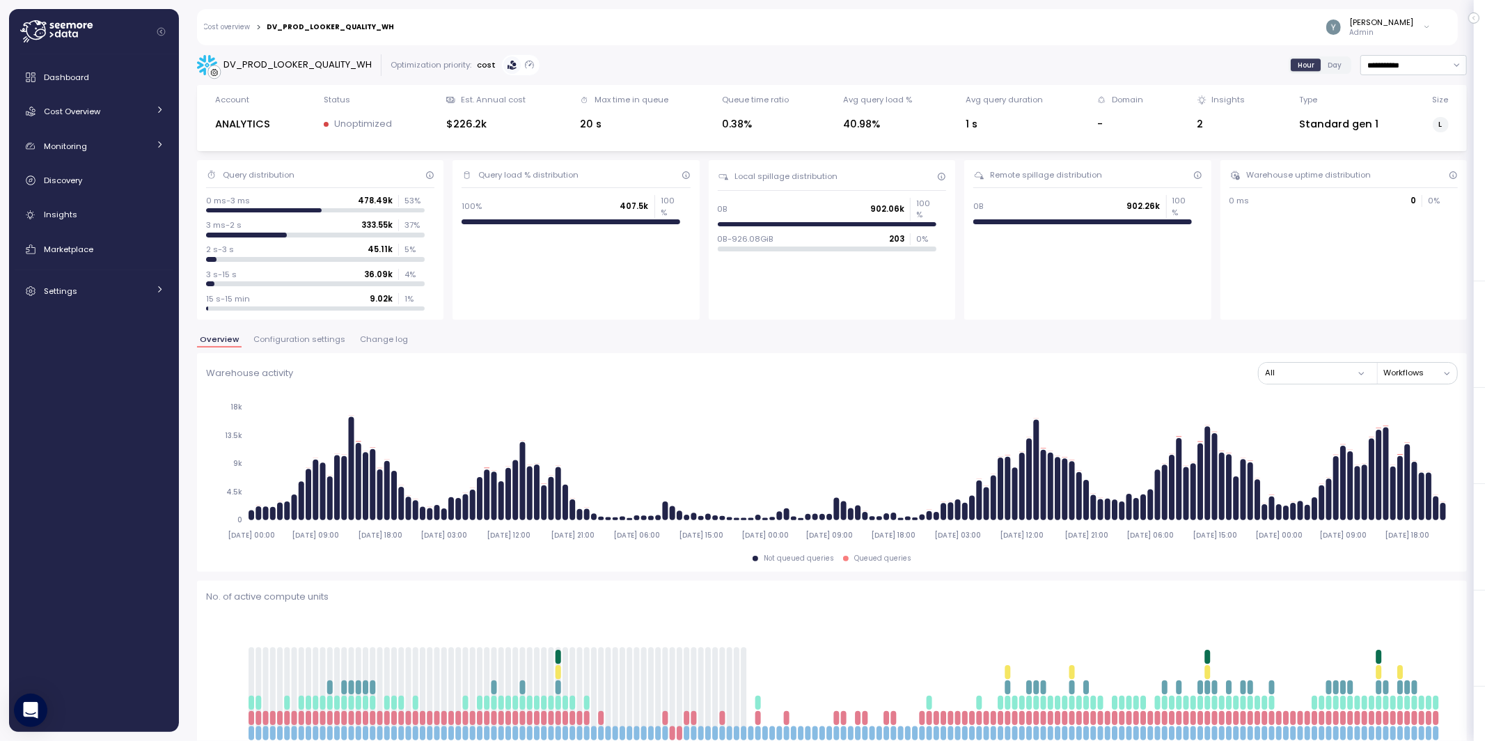
click at [317, 341] on span "Configuration settings" at bounding box center [299, 339] width 92 height 8
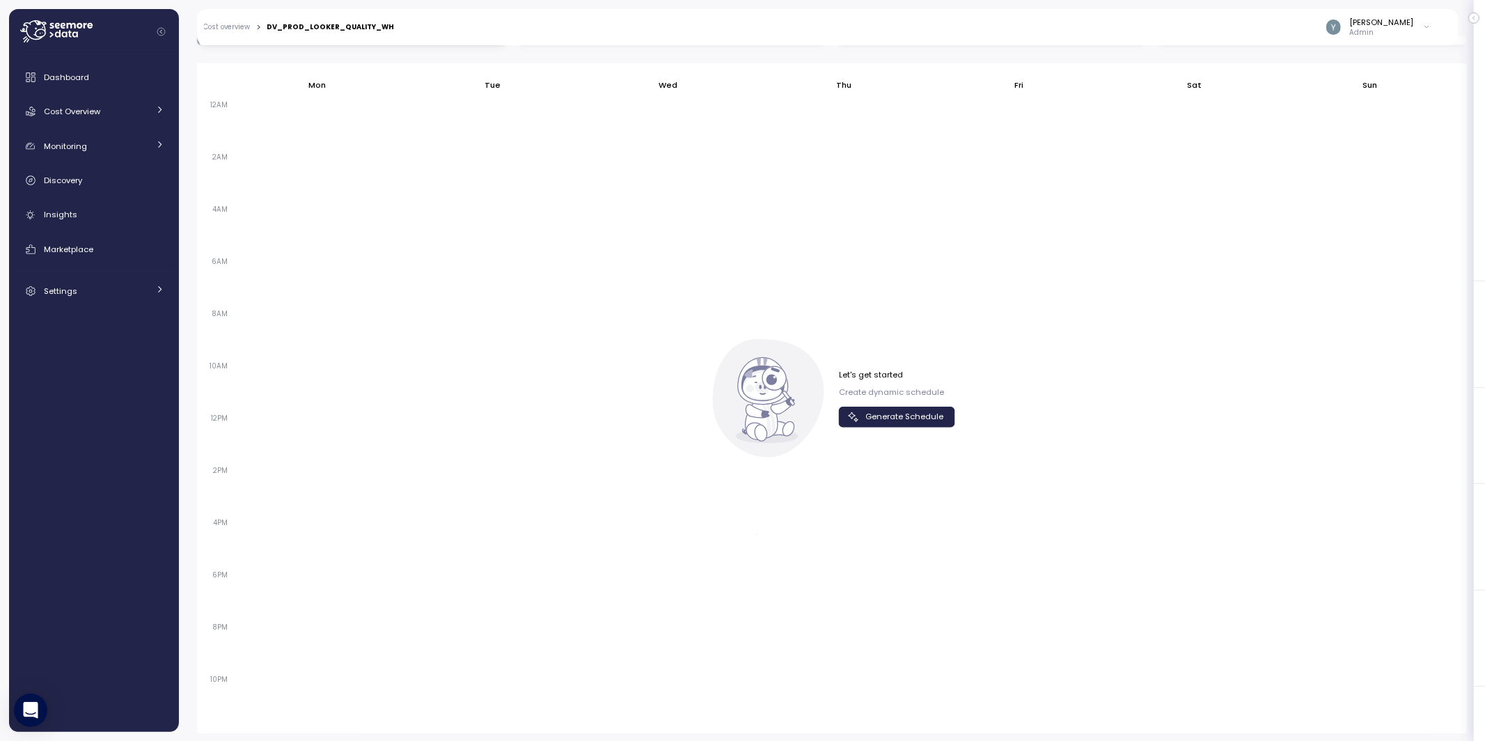
scroll to position [846, 0]
click at [892, 422] on span "Generate Schedule" at bounding box center [905, 420] width 78 height 19
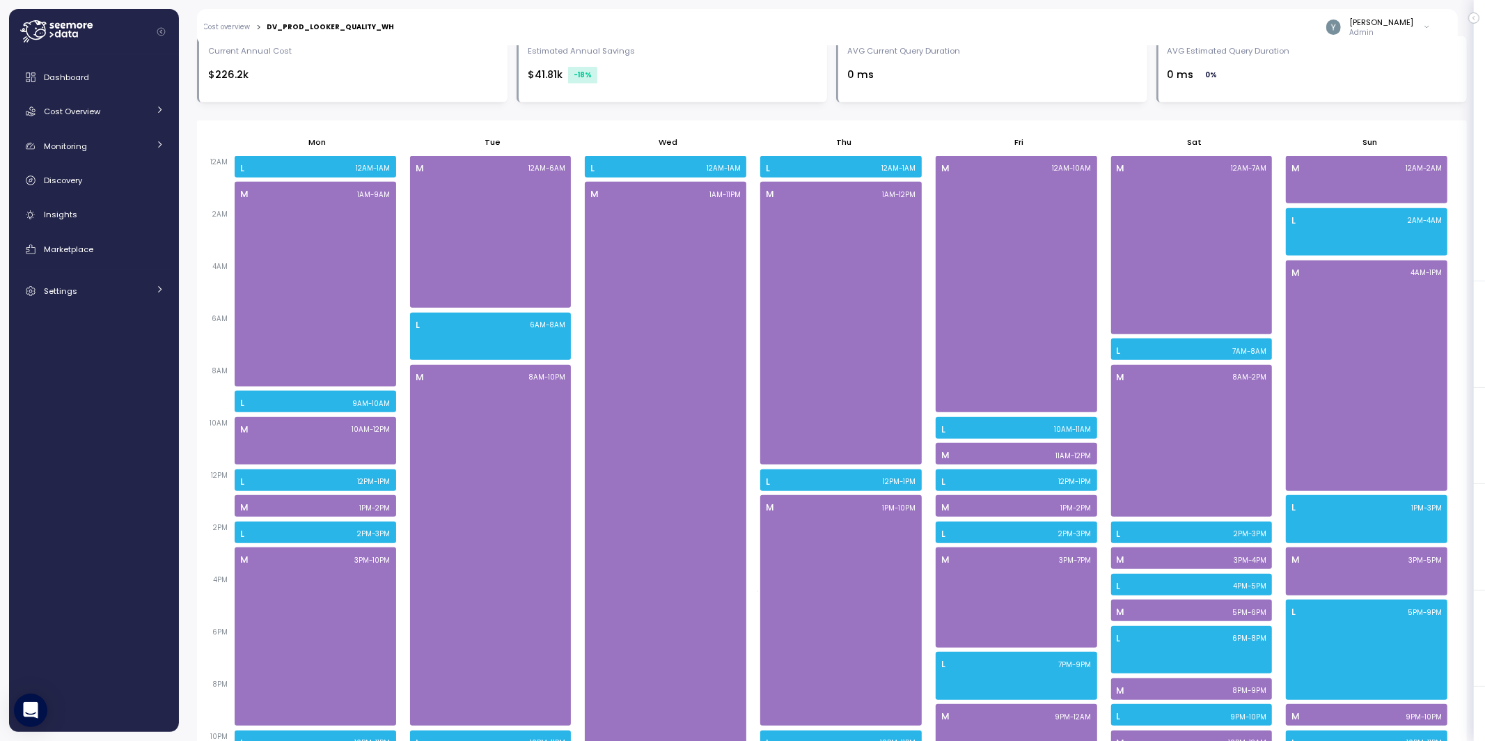
scroll to position [799, 0]
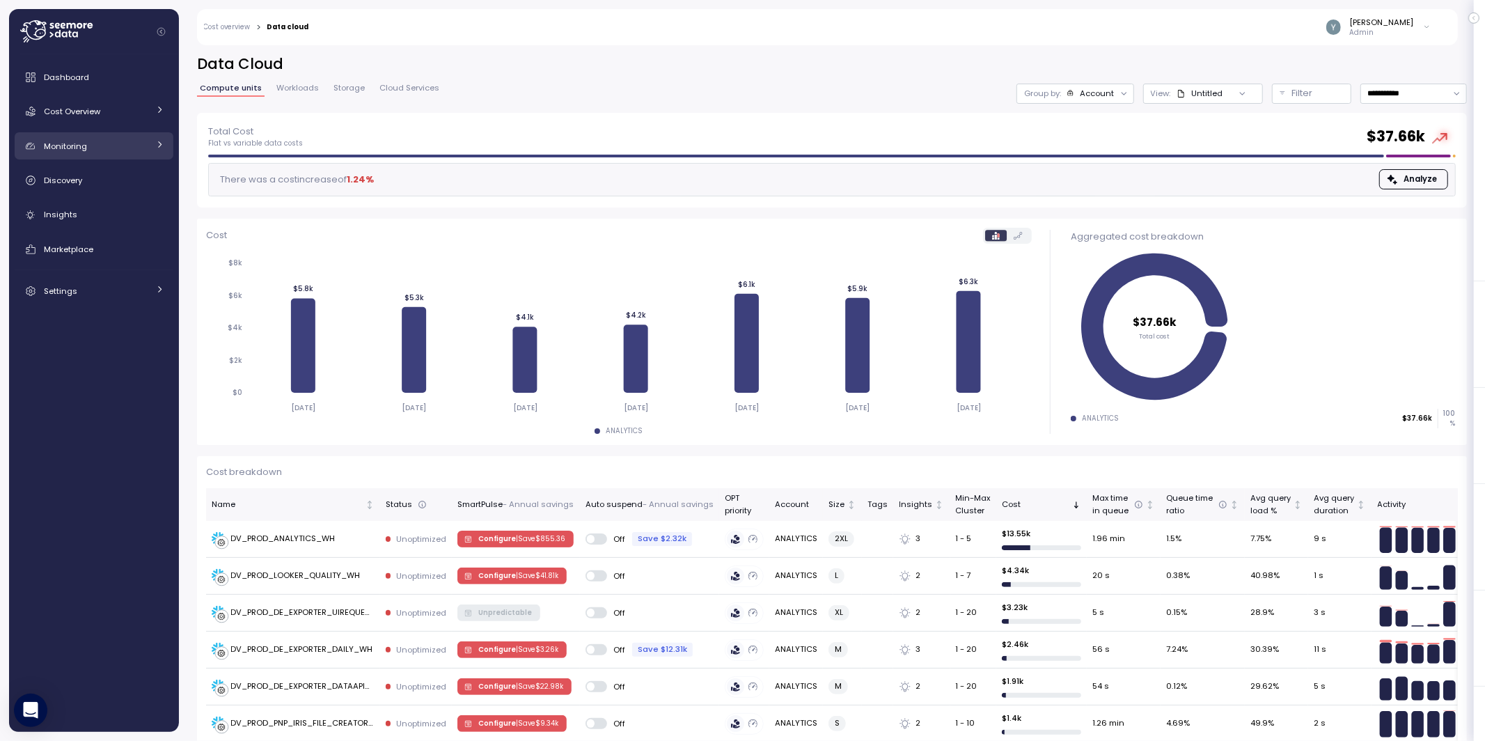
click at [150, 145] on link "Monitoring" at bounding box center [94, 146] width 159 height 28
click at [95, 180] on span "Anomalies" at bounding box center [83, 178] width 43 height 11
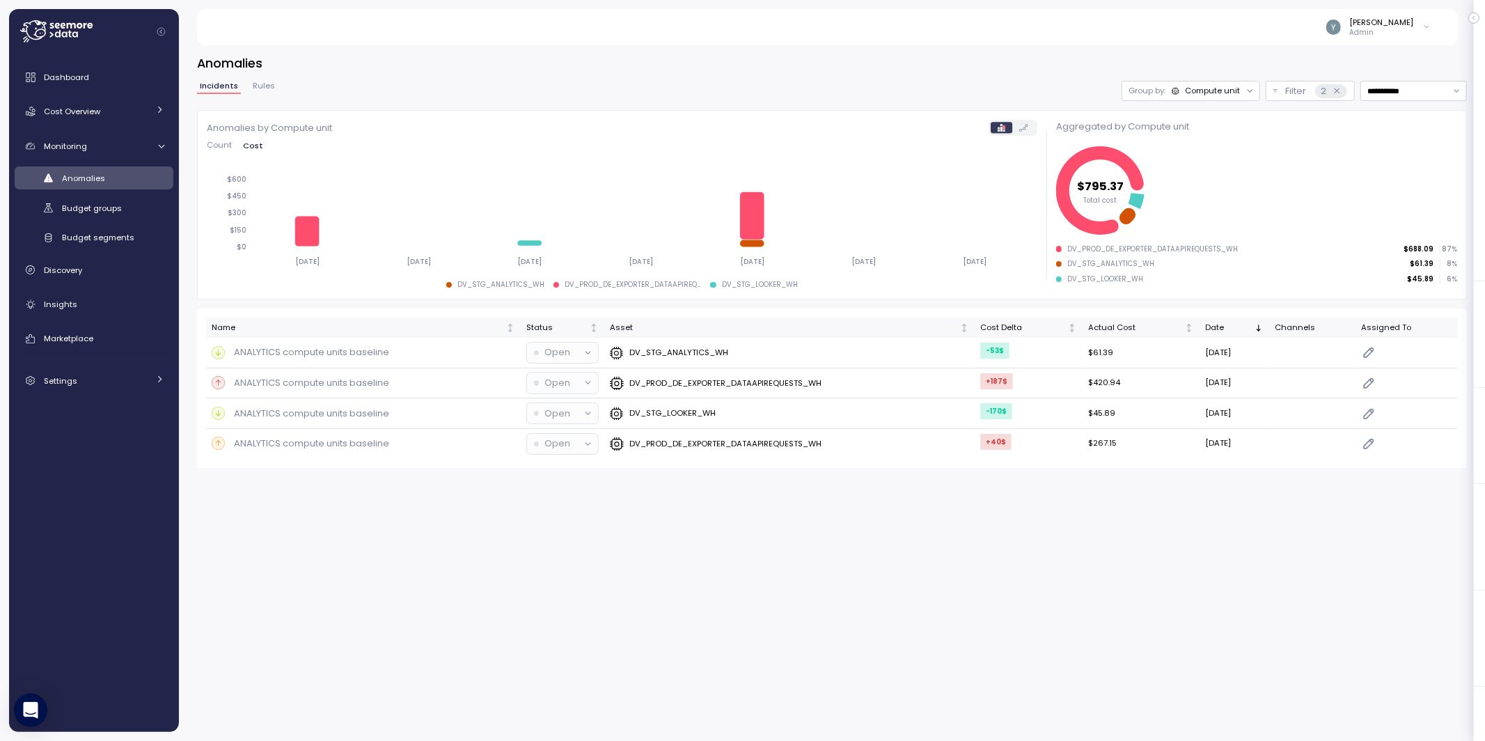
click at [1225, 89] on div "Compute unit" at bounding box center [1212, 90] width 55 height 11
click at [269, 77] on div "**********" at bounding box center [832, 260] width 1270 height 413
click at [266, 84] on span "Rules" at bounding box center [264, 86] width 22 height 8
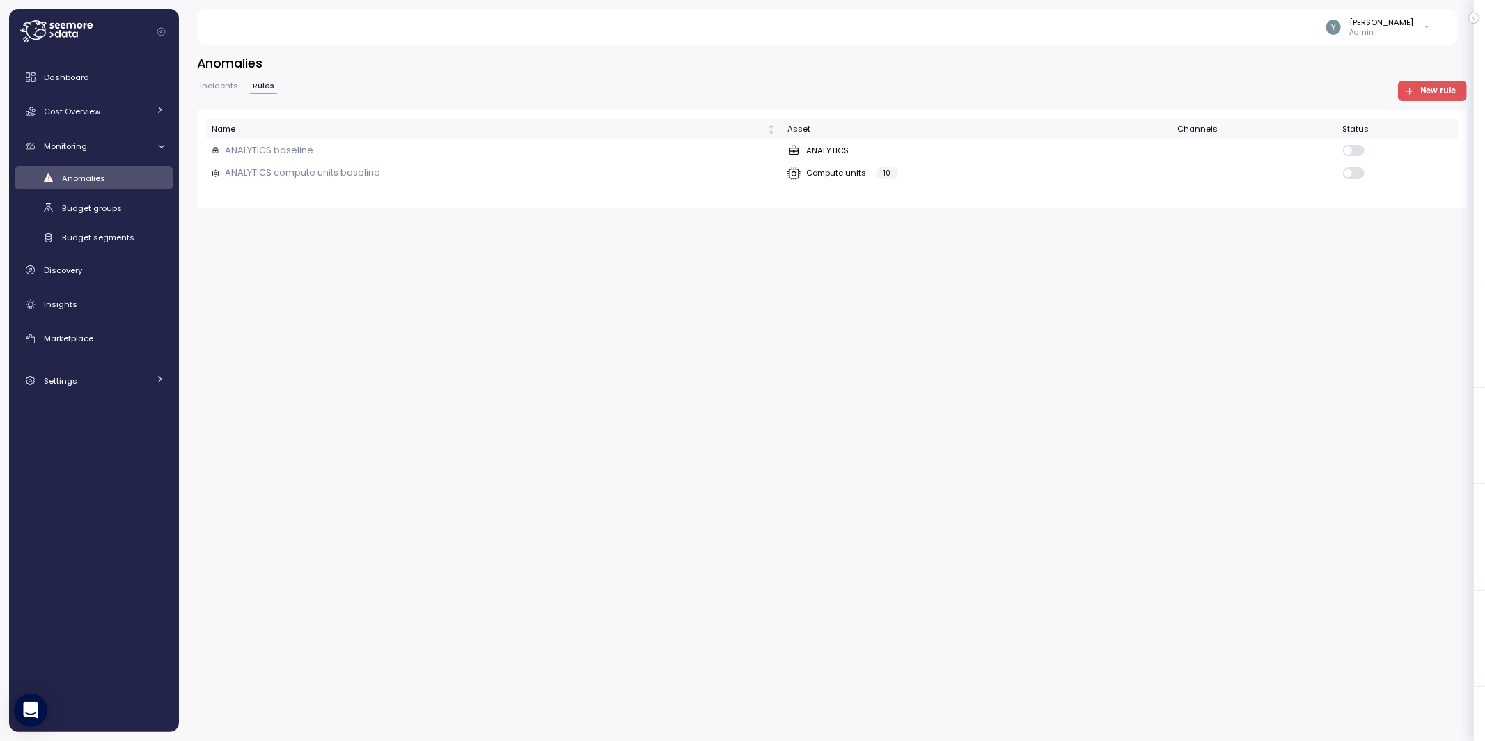
click at [1417, 94] on span "New rule" at bounding box center [1430, 90] width 51 height 19
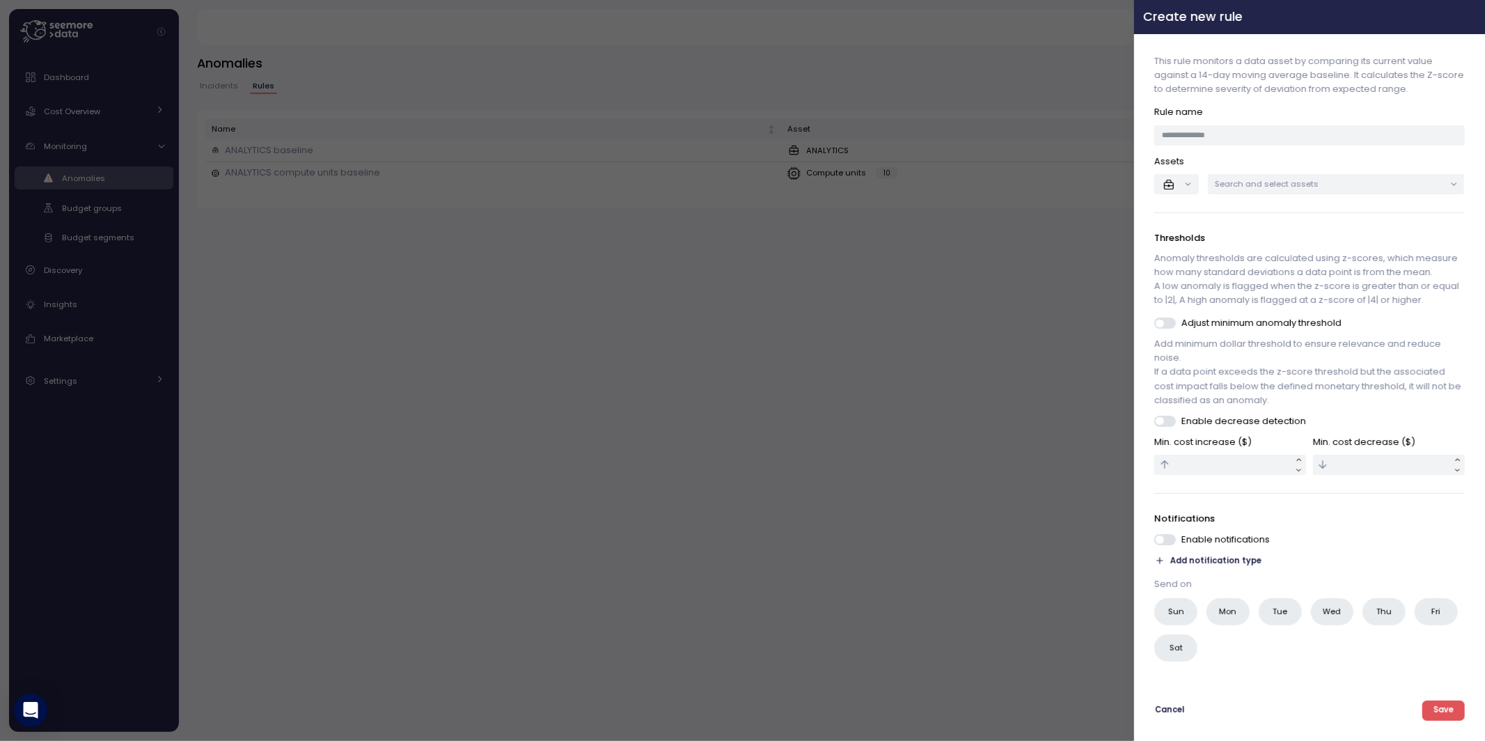
click at [1469, 19] on icon "button" at bounding box center [1470, 17] width 6 height 6
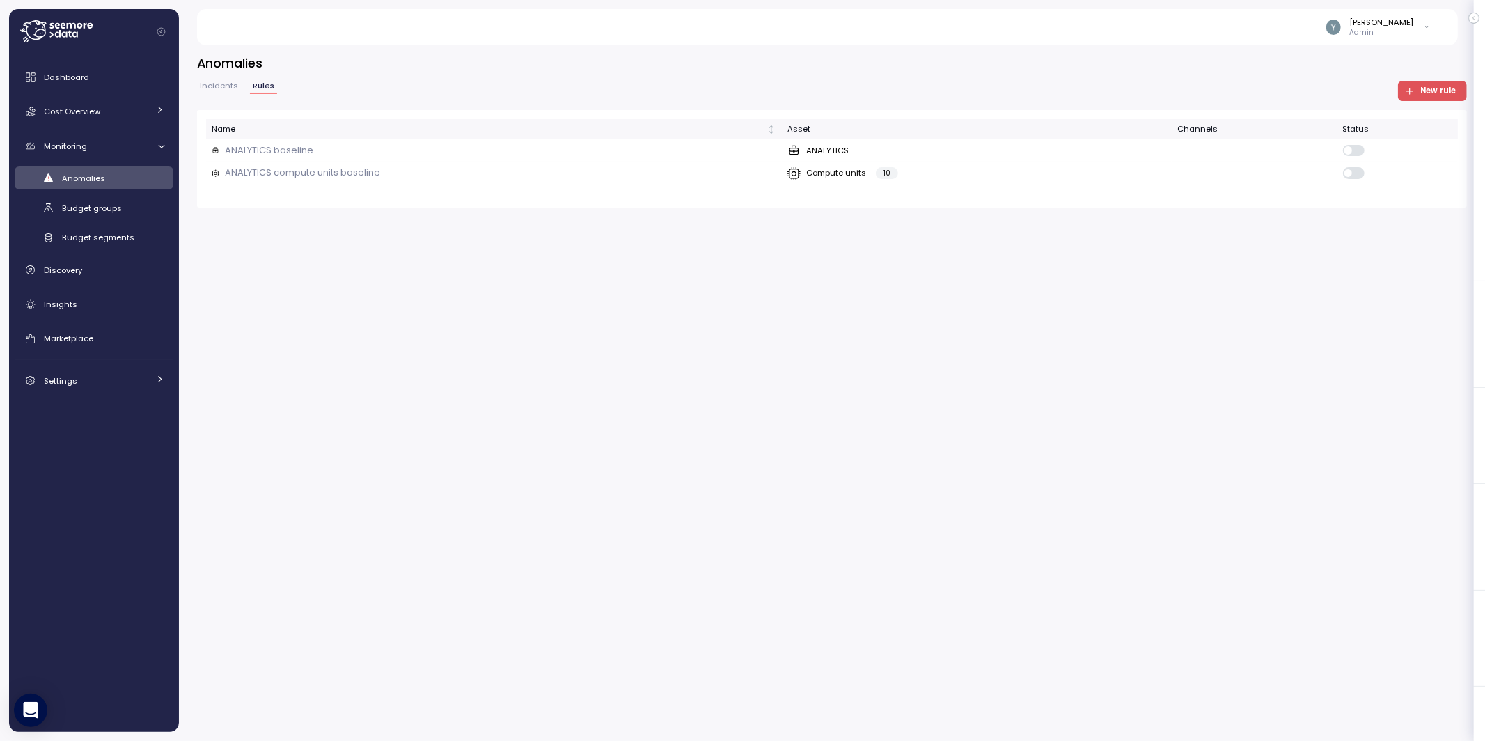
click at [223, 86] on span "Incidents" at bounding box center [219, 86] width 38 height 8
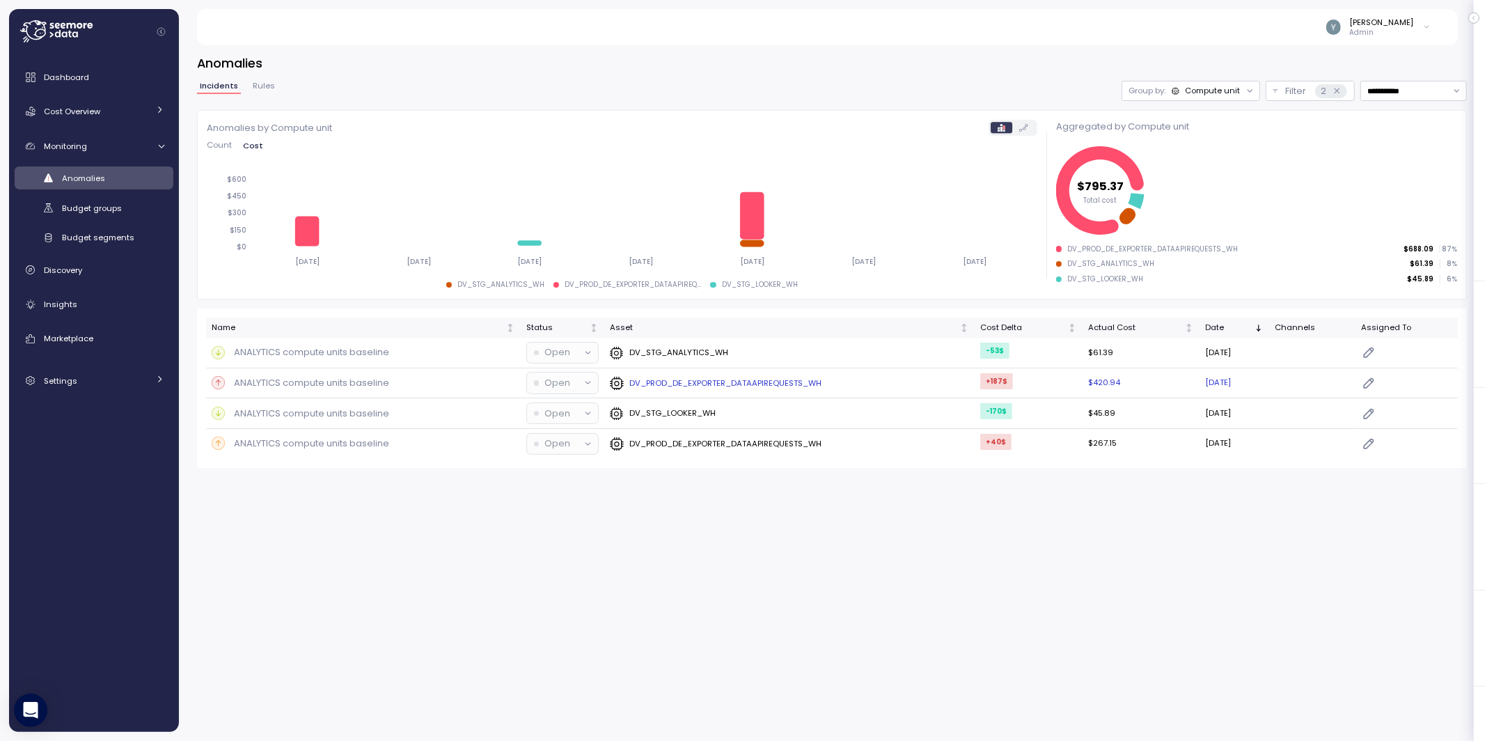
click at [260, 381] on p "ANALYTICS compute units baseline" at bounding box center [311, 383] width 155 height 14
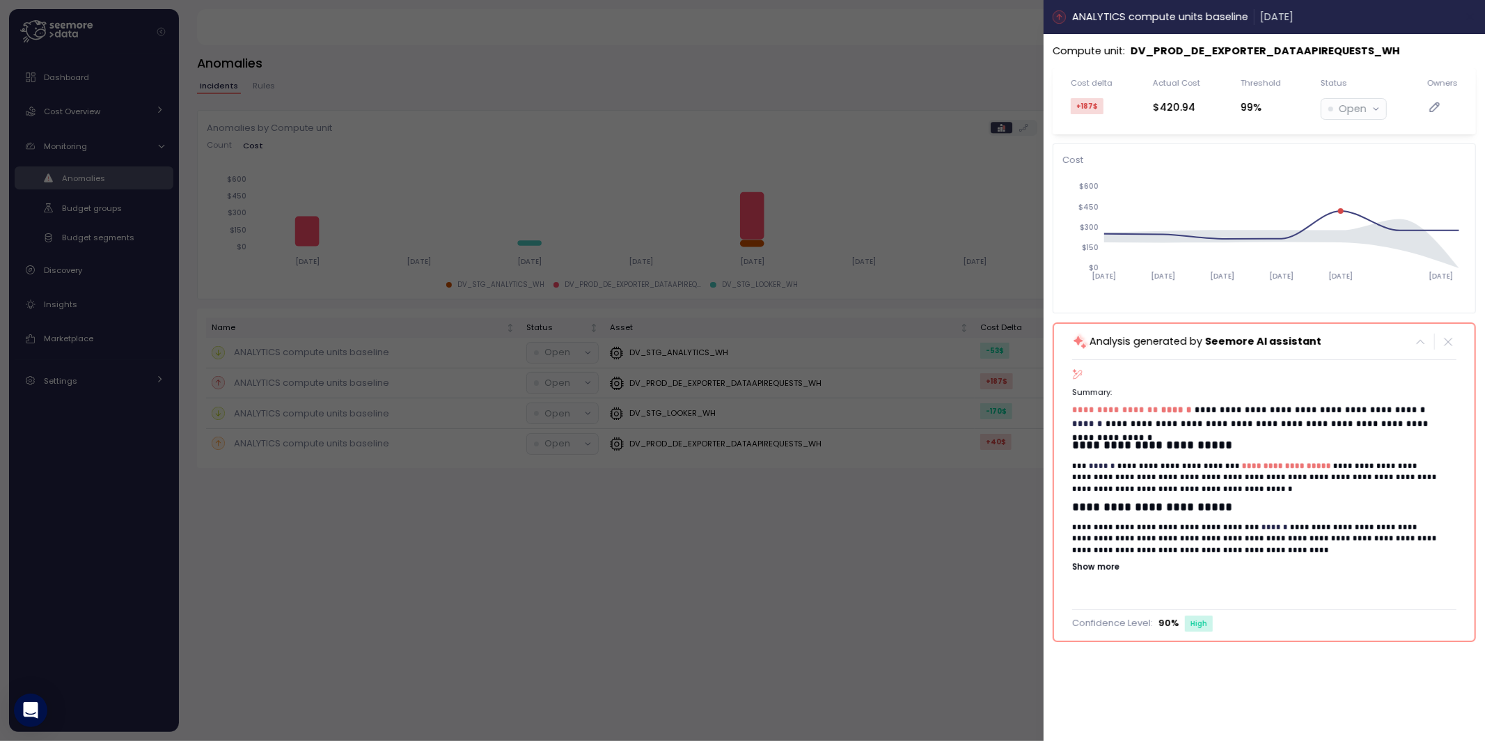
click at [1474, 14] on icon "button" at bounding box center [1470, 17] width 6 height 6
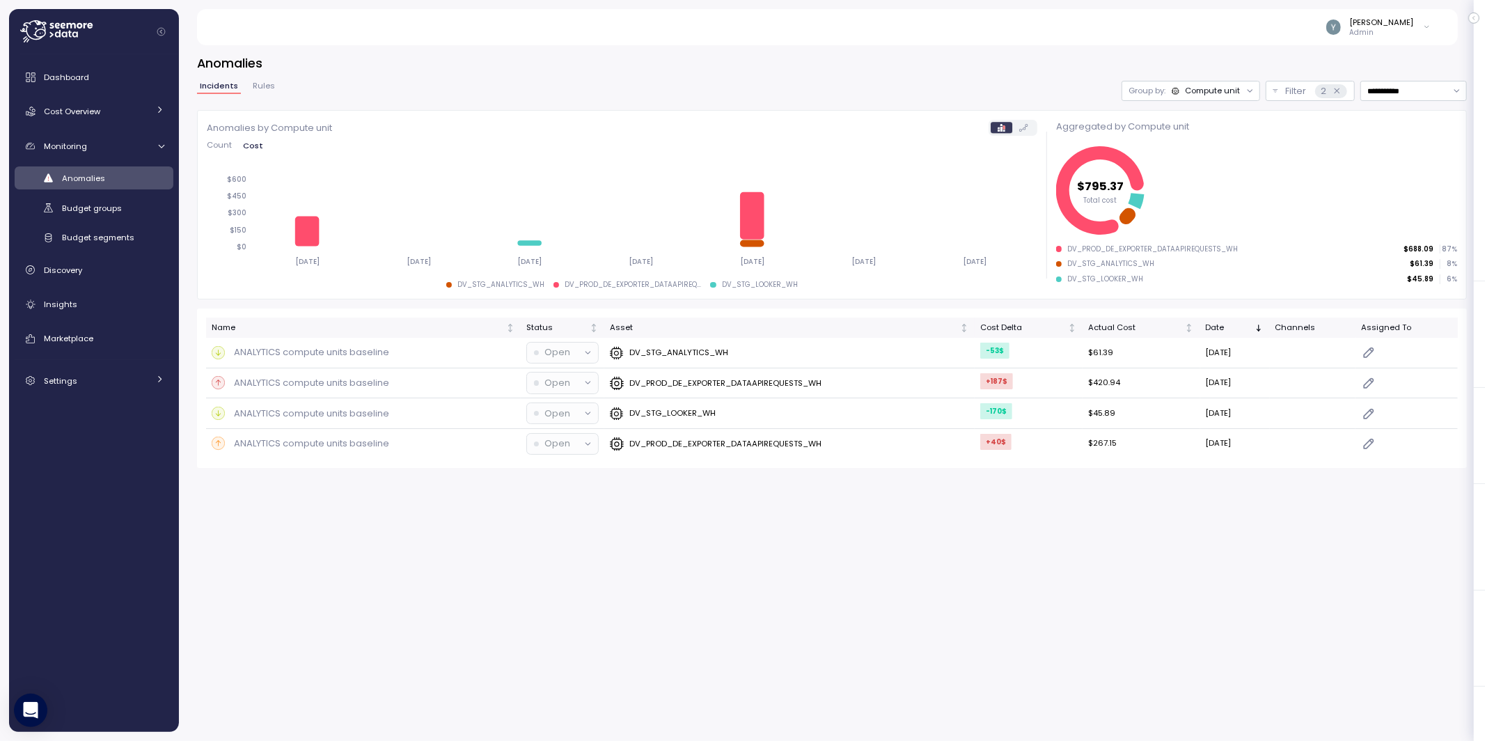
click at [1218, 95] on div "Compute unit" at bounding box center [1212, 90] width 55 height 11
click at [1193, 149] on p "Compute unit" at bounding box center [1201, 144] width 55 height 11
click at [152, 381] on link "Settings" at bounding box center [94, 381] width 159 height 28
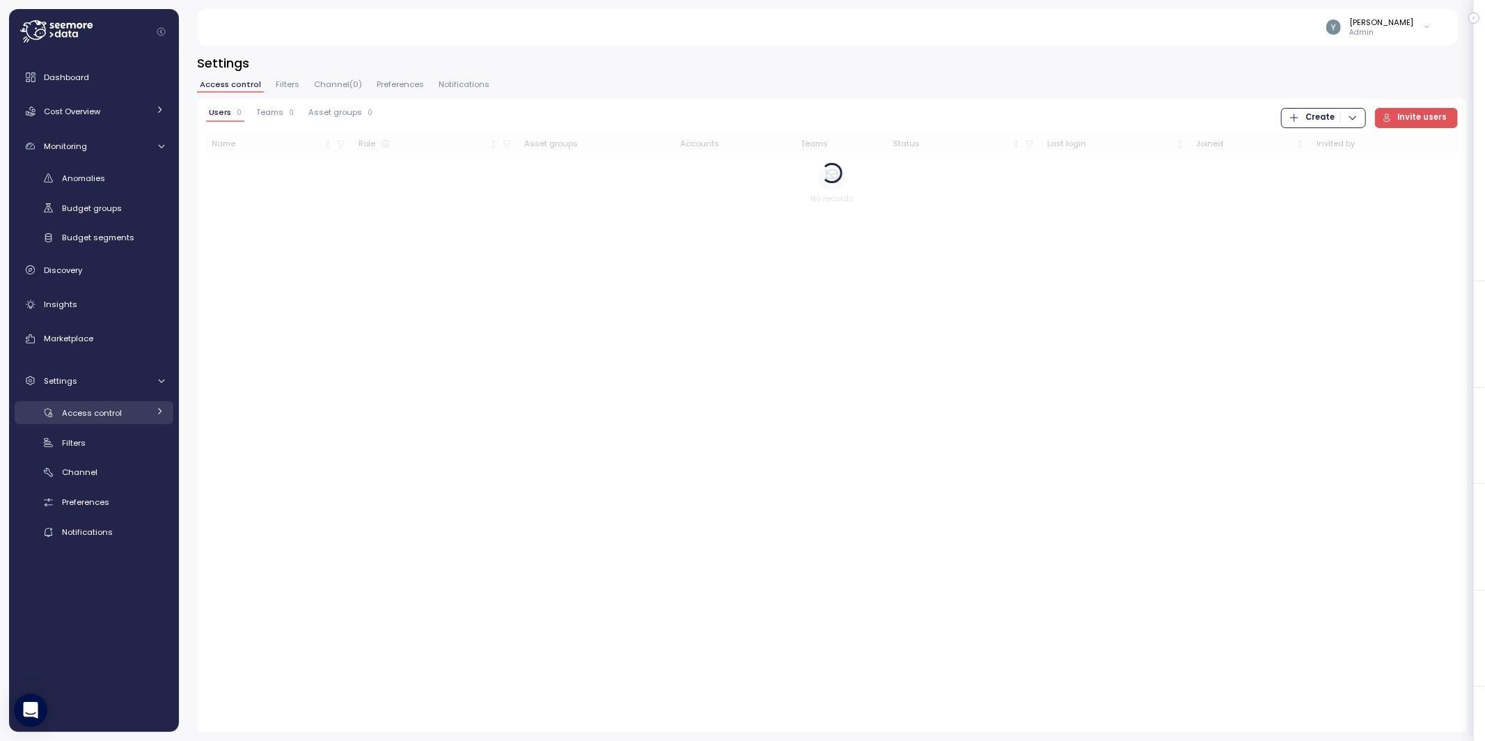
click at [112, 413] on span "Access control" at bounding box center [92, 412] width 60 height 11
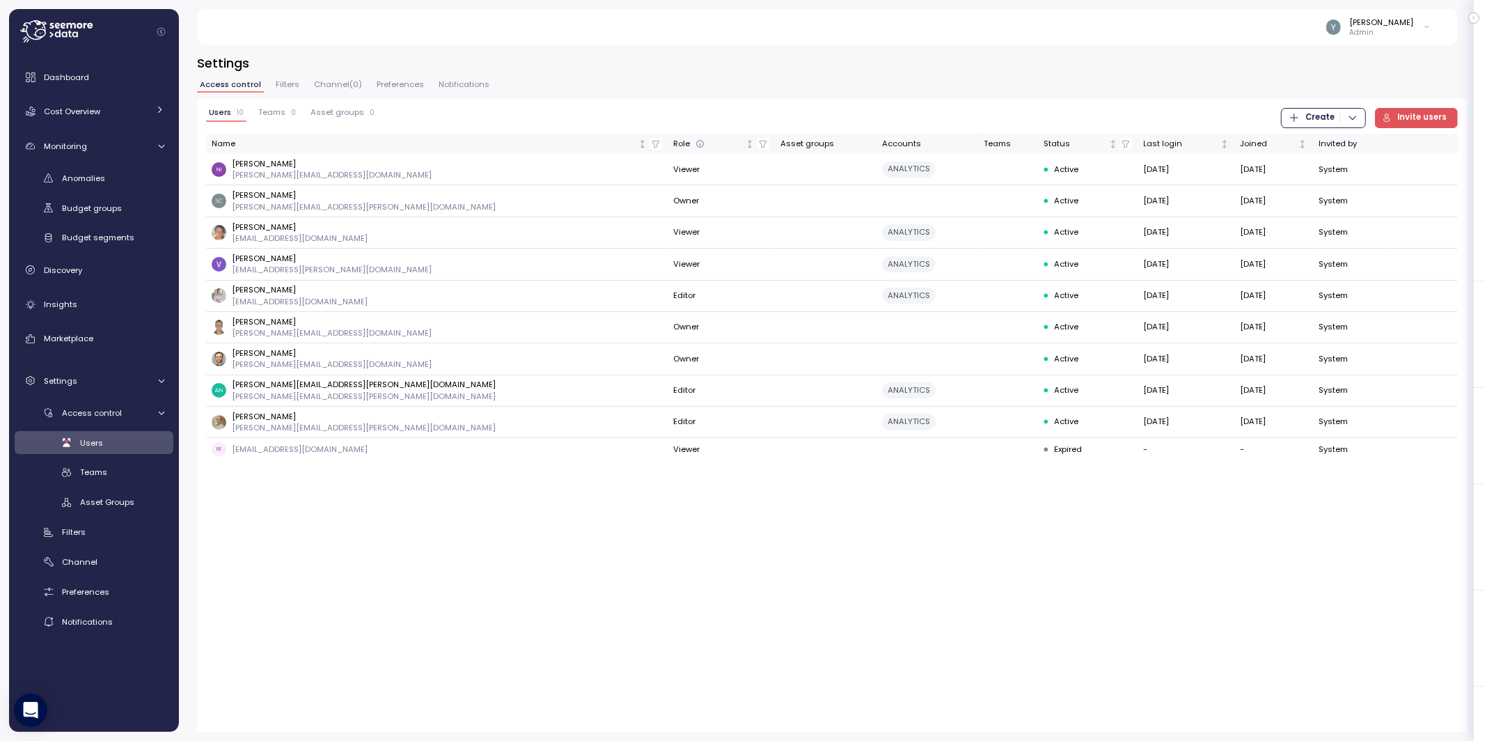
click at [330, 111] on span "Asset groups" at bounding box center [337, 113] width 54 height 8
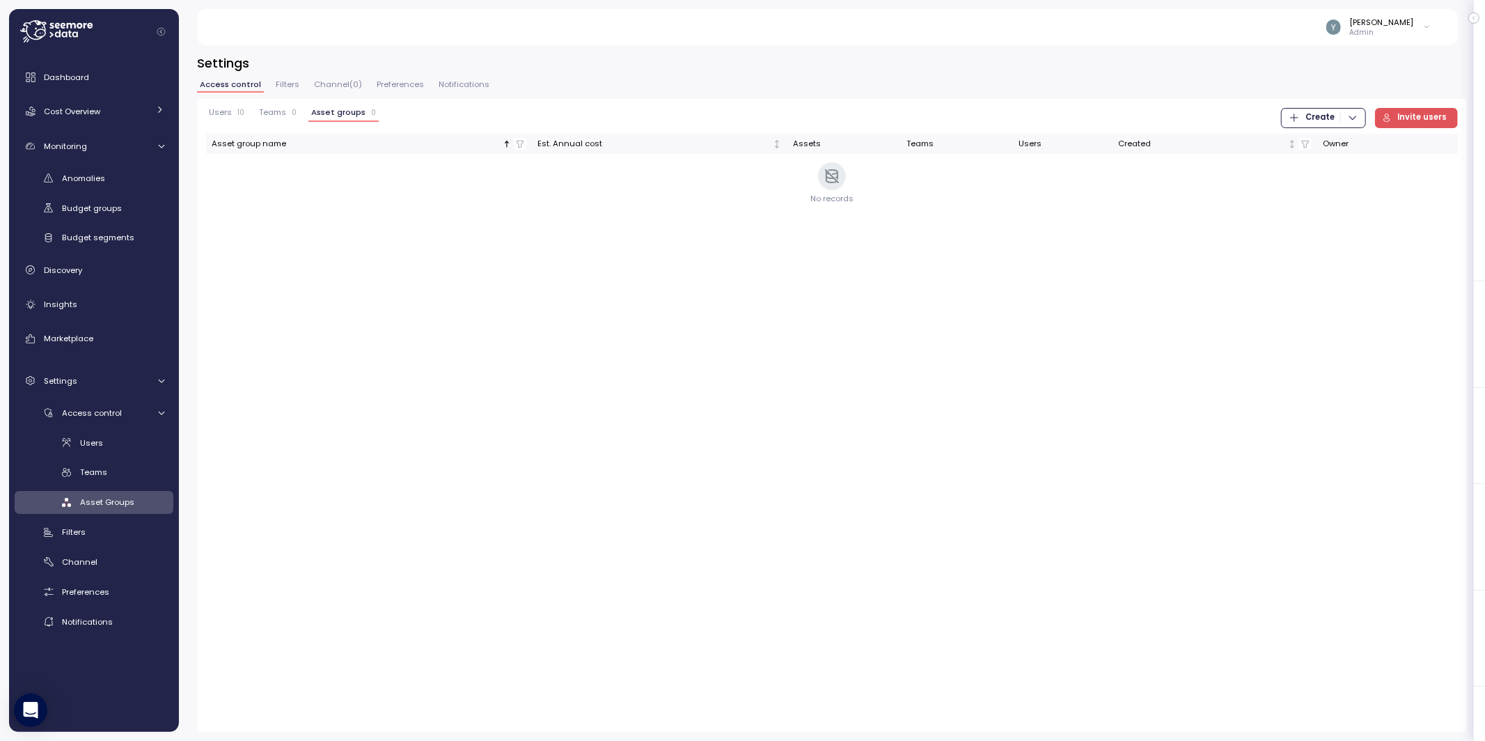
click at [1330, 116] on span "Create" at bounding box center [1319, 118] width 29 height 19
click at [1231, 251] on div "Users 10 Teams 0 Asset groups 0 Create Invite users Asset group name Est. Annua…" at bounding box center [832, 415] width 1270 height 633
click at [267, 112] on span "Teams" at bounding box center [272, 113] width 27 height 8
click at [1333, 117] on span "Create" at bounding box center [1319, 118] width 29 height 19
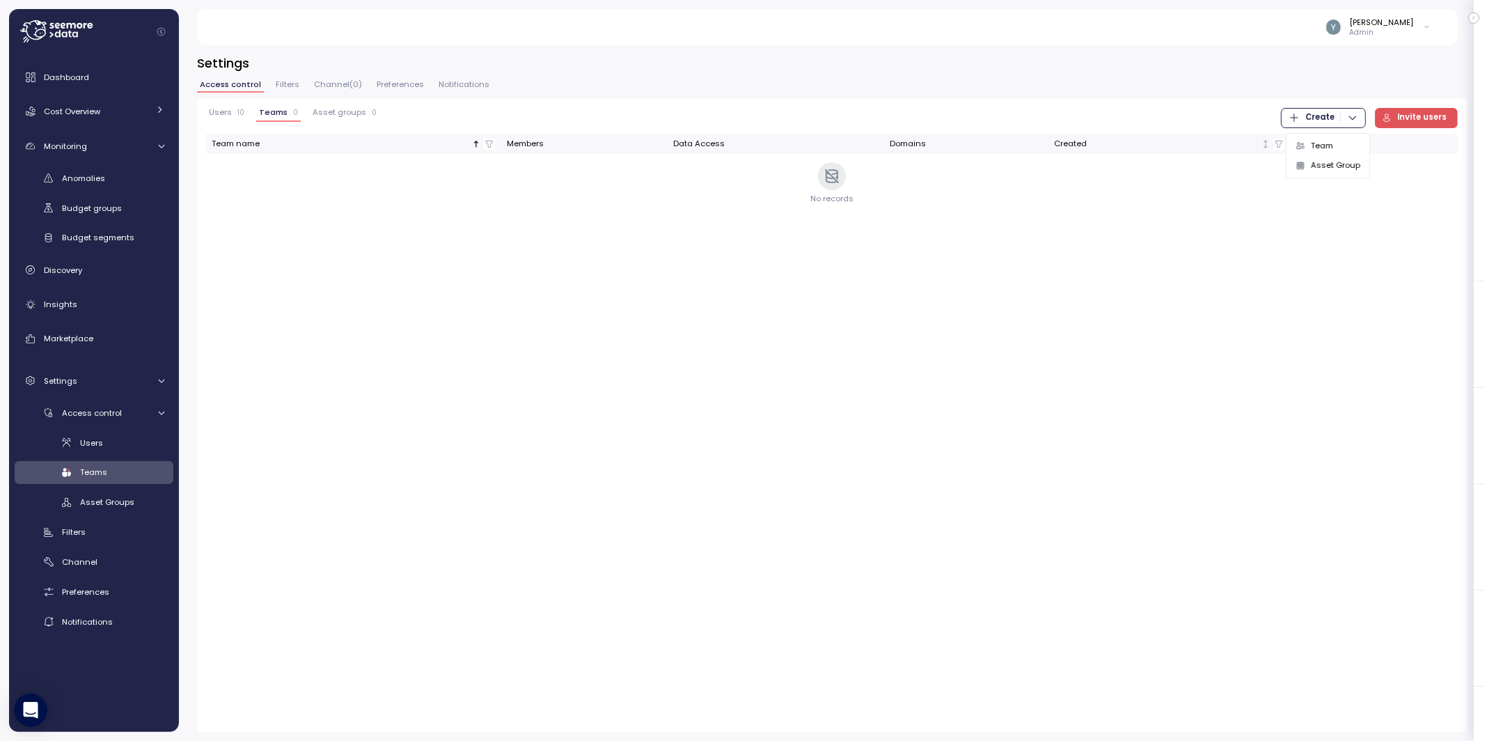
click at [1320, 141] on div "Team" at bounding box center [1335, 145] width 49 height 13
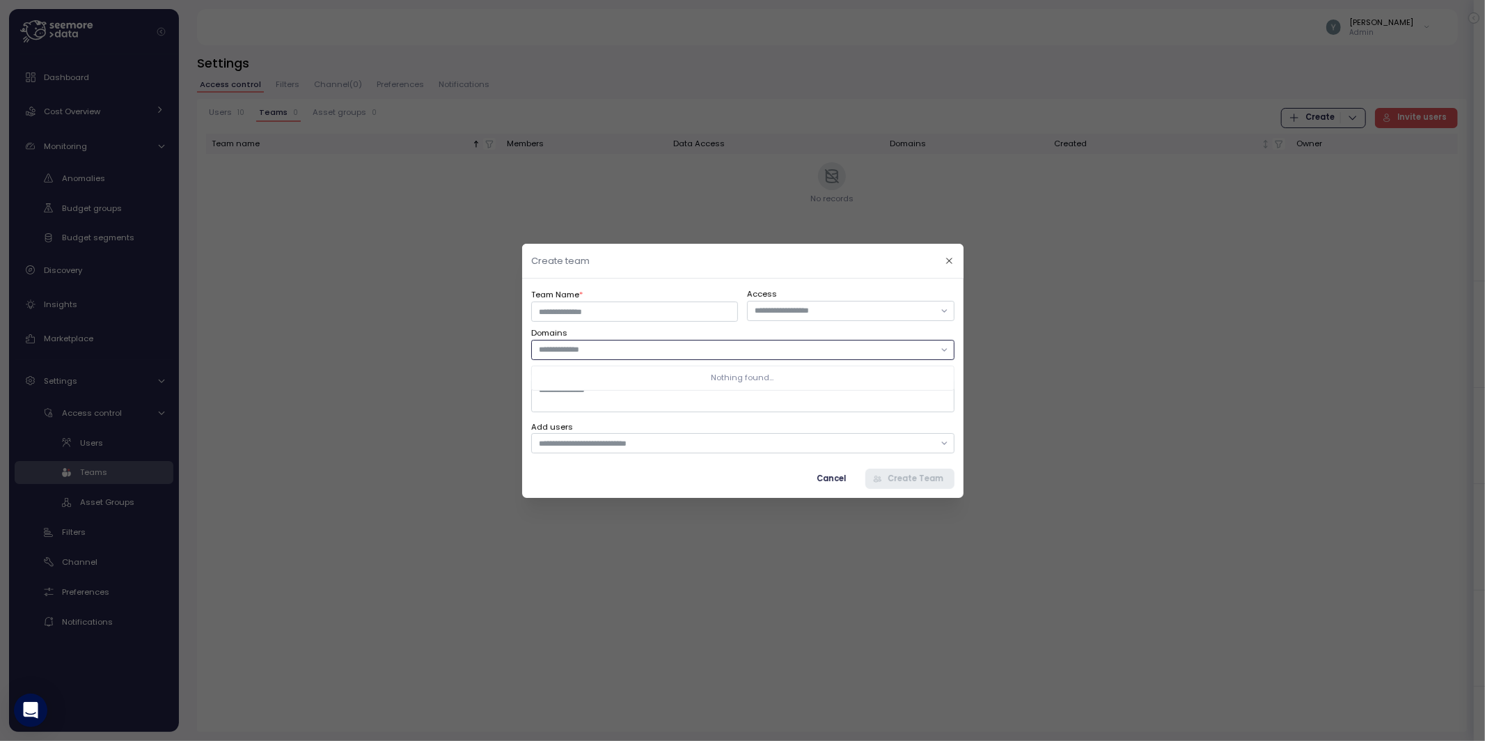
click at [587, 349] on input "text" at bounding box center [735, 349] width 395 height 13
click at [949, 259] on icon "button" at bounding box center [949, 259] width 9 height 9
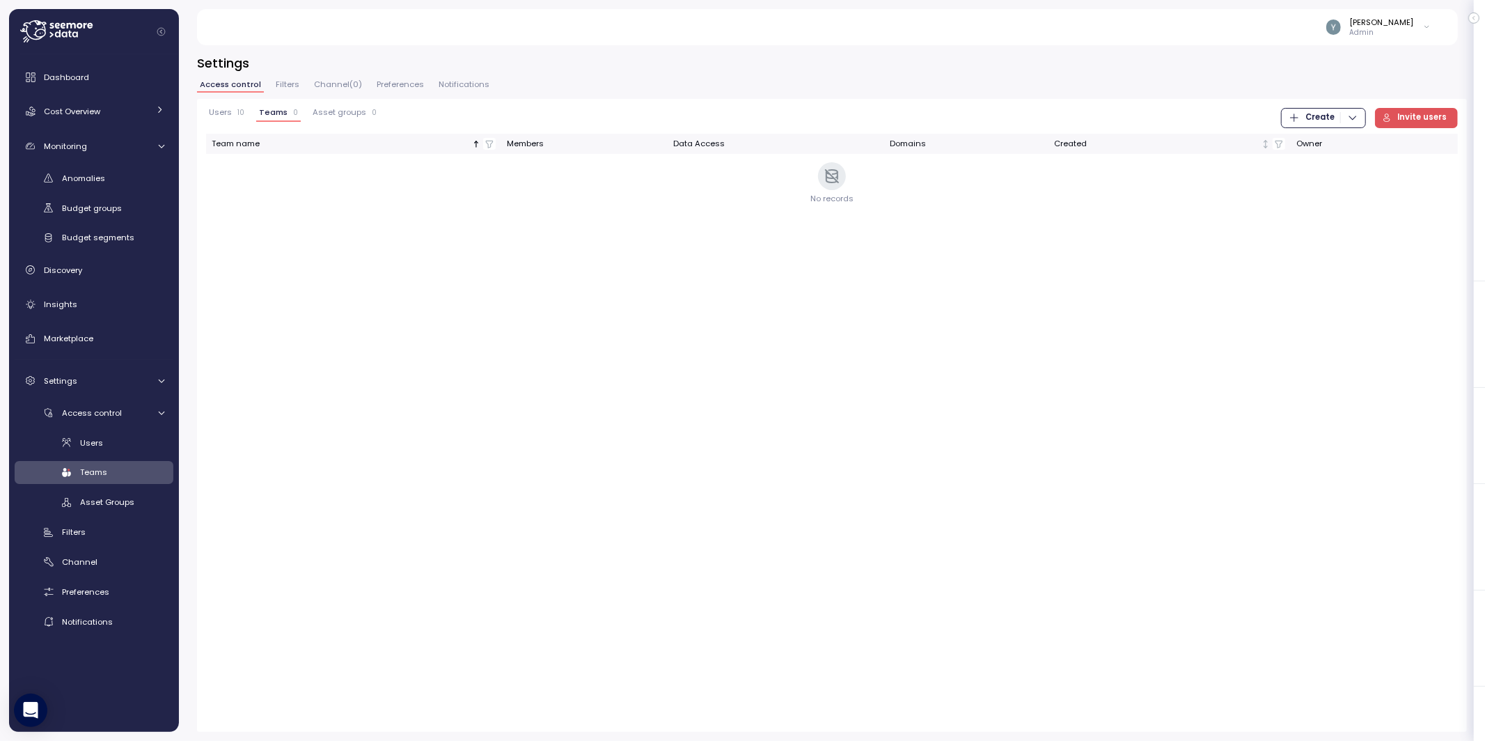
click at [286, 83] on span "Filters" at bounding box center [288, 85] width 24 height 8
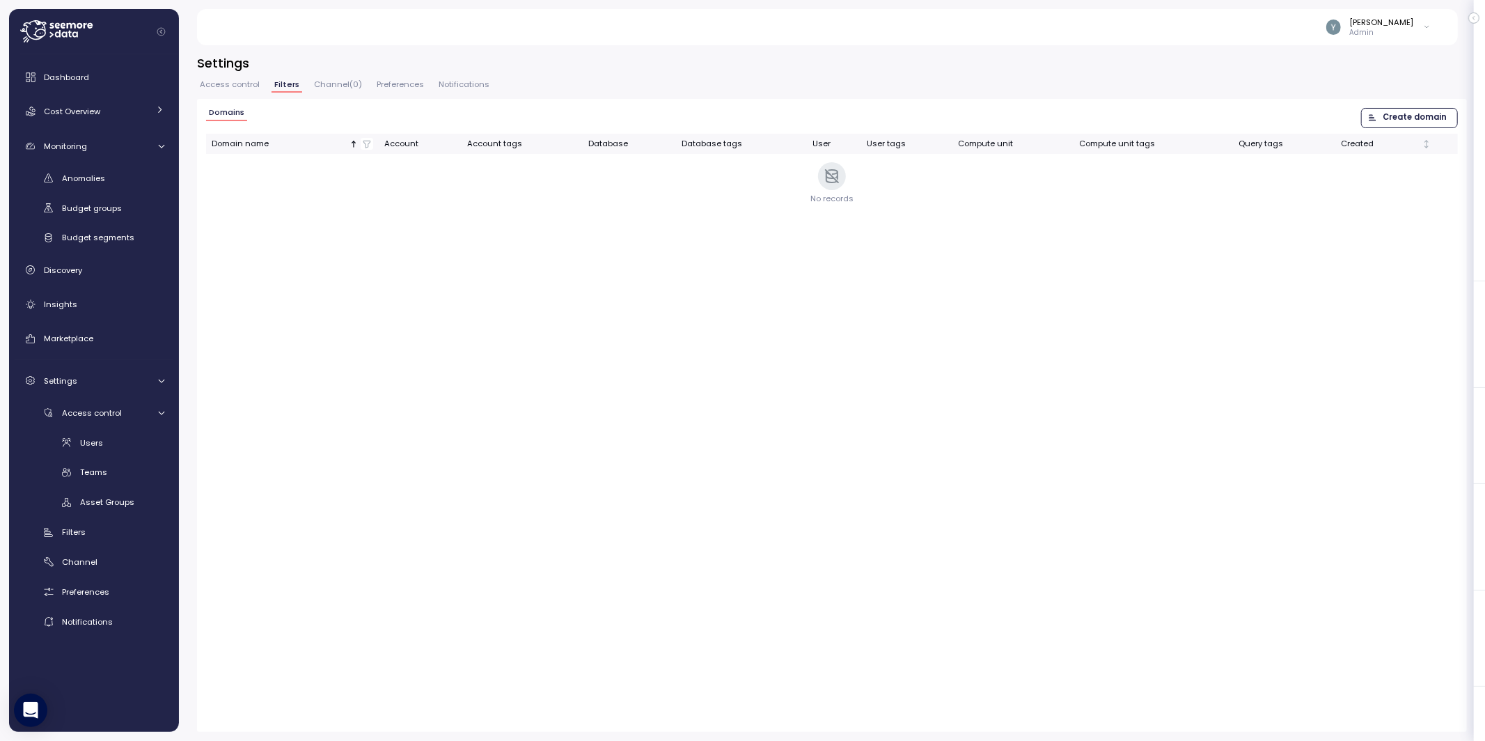
click at [1419, 110] on span "Create domain" at bounding box center [1414, 118] width 64 height 19
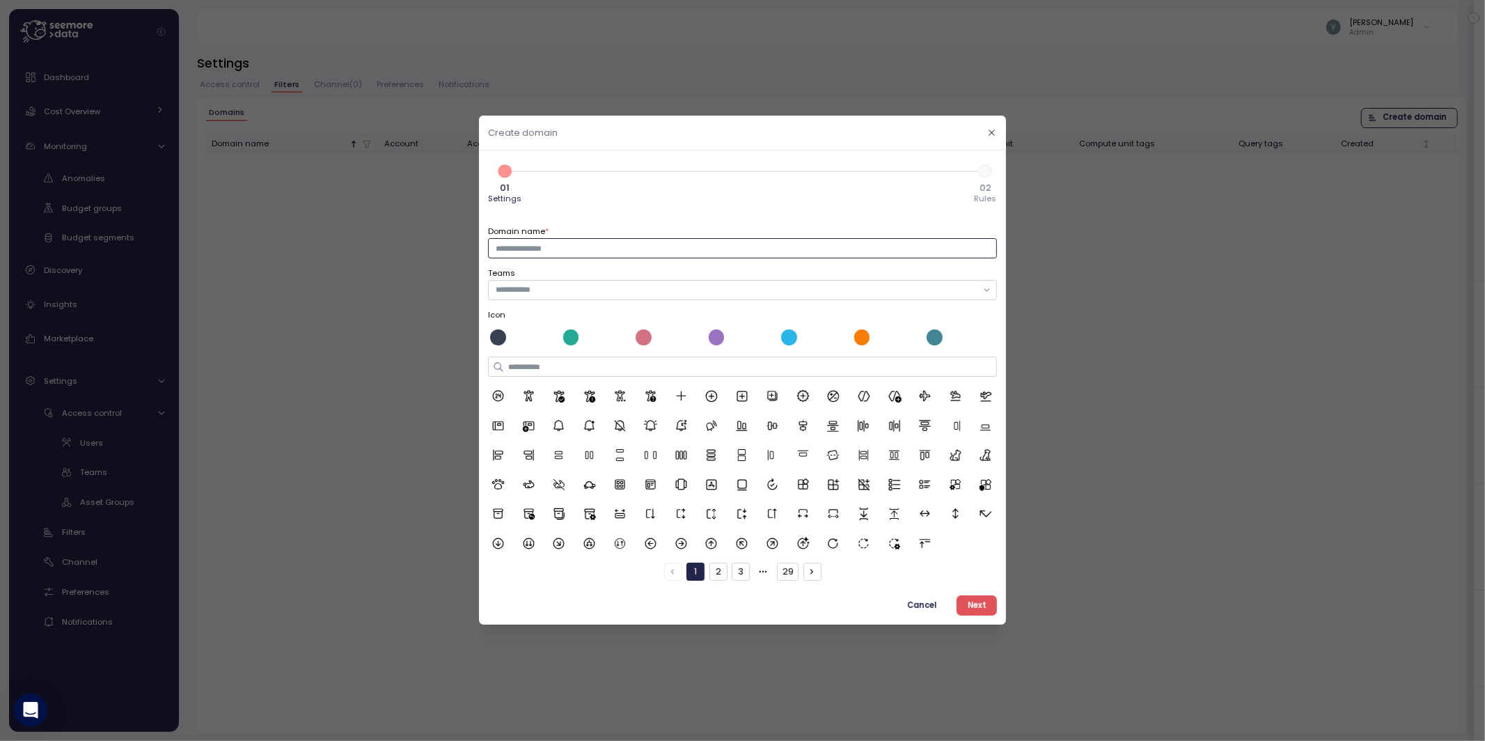
click at [649, 248] on input "Domain name *" at bounding box center [742, 248] width 509 height 20
type input "*"
type input "**"
click at [563, 285] on input "text" at bounding box center [737, 290] width 482 height 13
click at [607, 212] on div "Domain name * ** Teams Icon 1 2 3 29" at bounding box center [742, 393] width 509 height 374
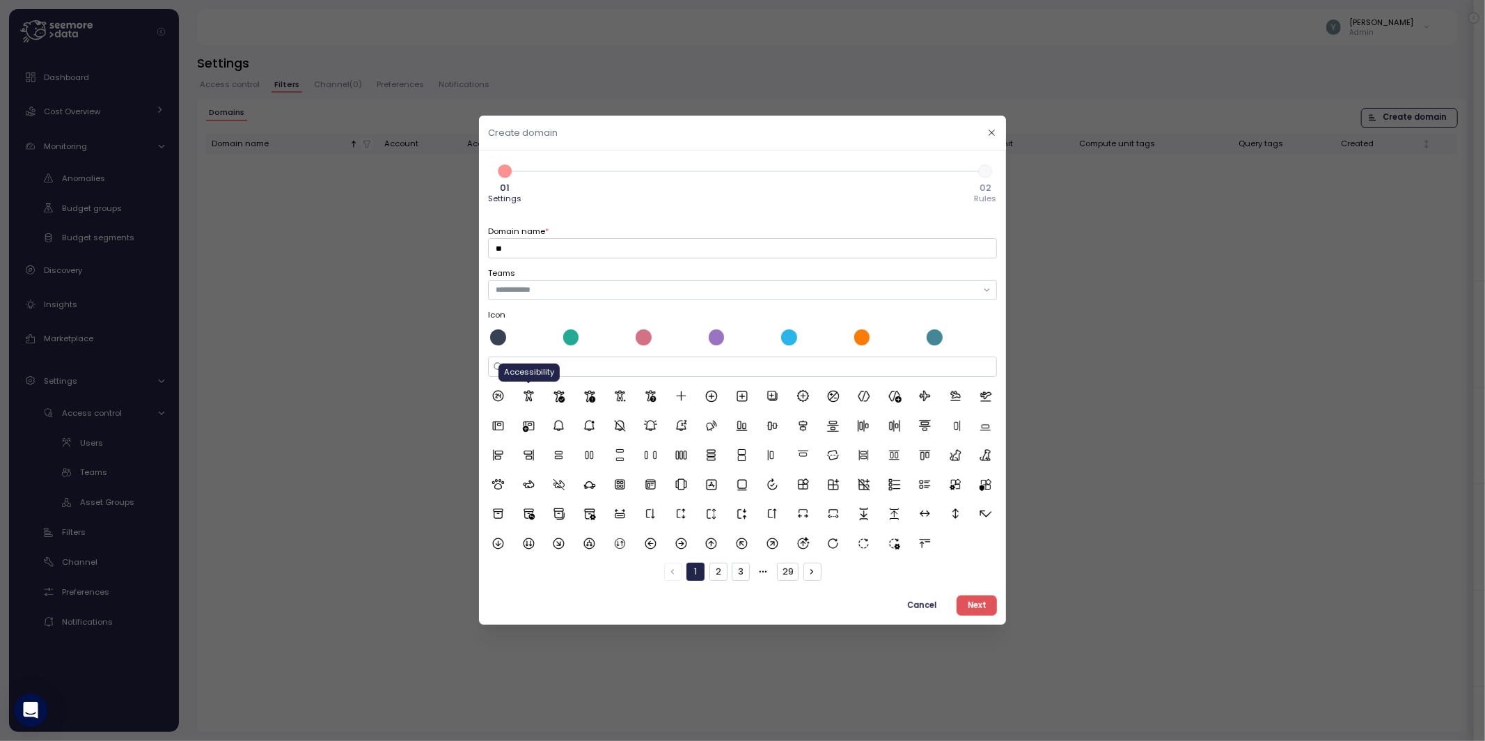
click at [528, 393] on icon at bounding box center [529, 397] width 14 height 14
click at [976, 608] on span "Next" at bounding box center [976, 605] width 19 height 19
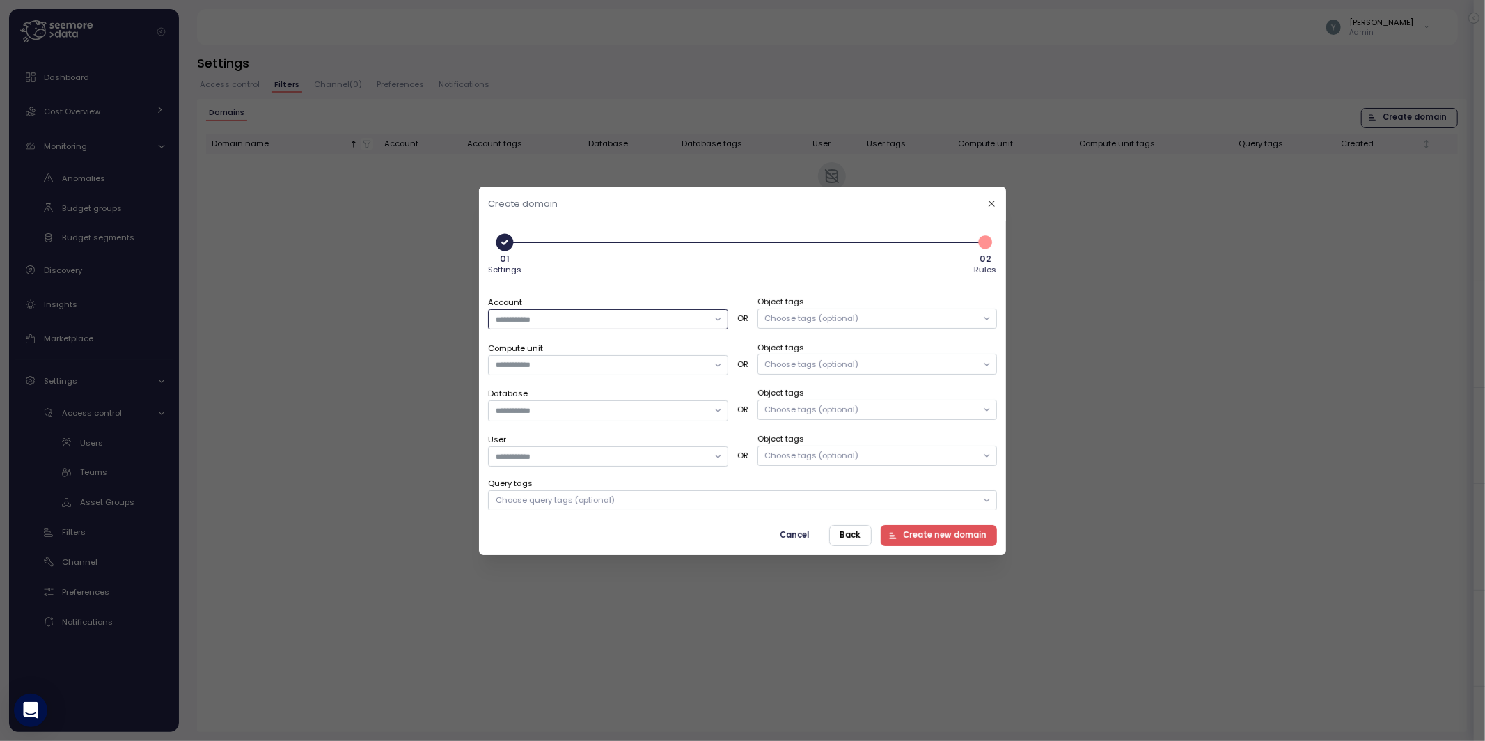
click at [663, 318] on input "Account" at bounding box center [602, 319] width 212 height 13
click at [555, 366] on input "Compute unit" at bounding box center [602, 364] width 212 height 13
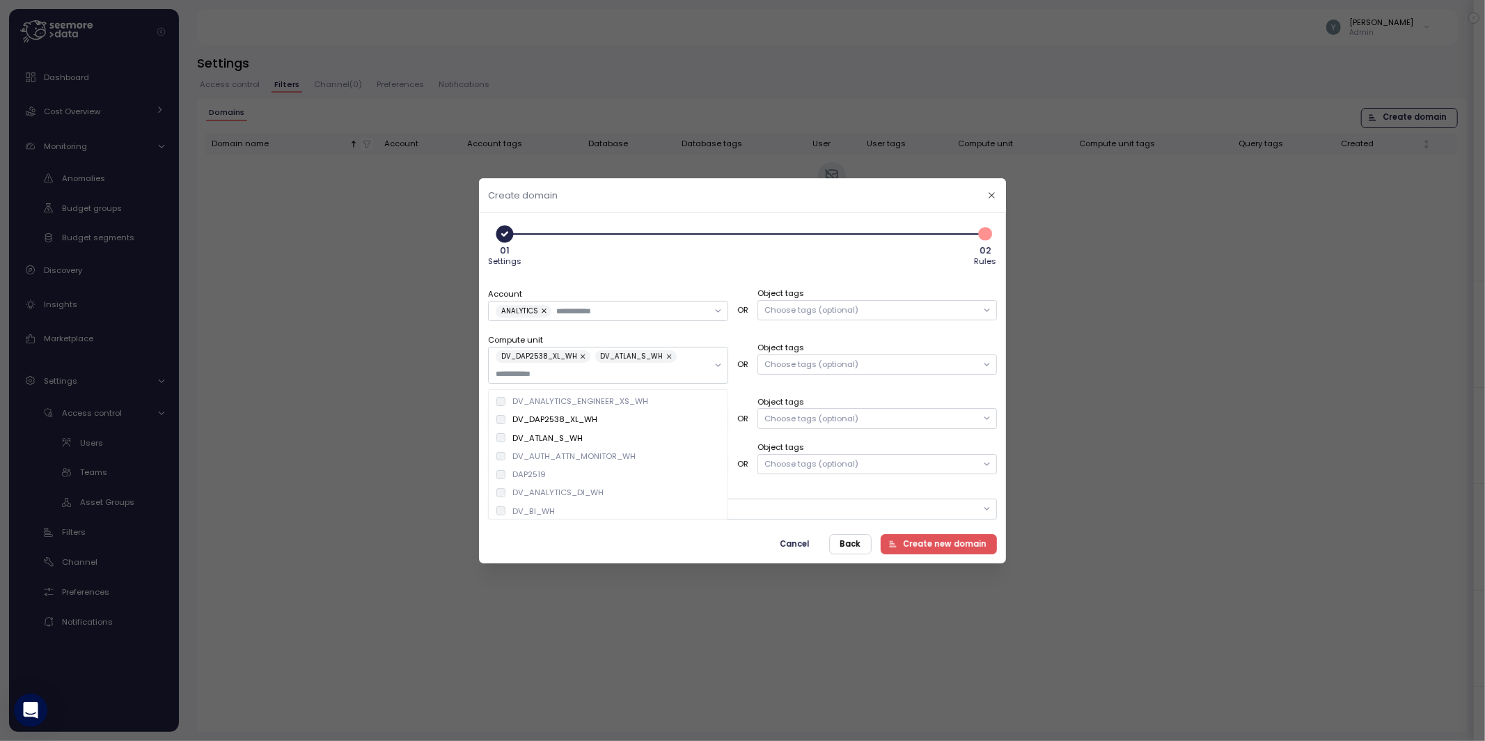
click at [593, 284] on div "Account ANALYTICS OR Object tags Choose tags (optional) Compute unit DV_DAP2538…" at bounding box center [742, 393] width 509 height 251
click at [522, 461] on input "User" at bounding box center [602, 464] width 212 height 13
click at [654, 268] on div "Account ANALYTICS OR Object tags Choose tags (optional) Compute unit DV_DAP2538…" at bounding box center [742, 393] width 509 height 251
click at [811, 309] on div "Choose tags (optional)" at bounding box center [811, 309] width 94 height 11
drag, startPoint x: 967, startPoint y: 313, endPoint x: 988, endPoint y: 311, distance: 21.7
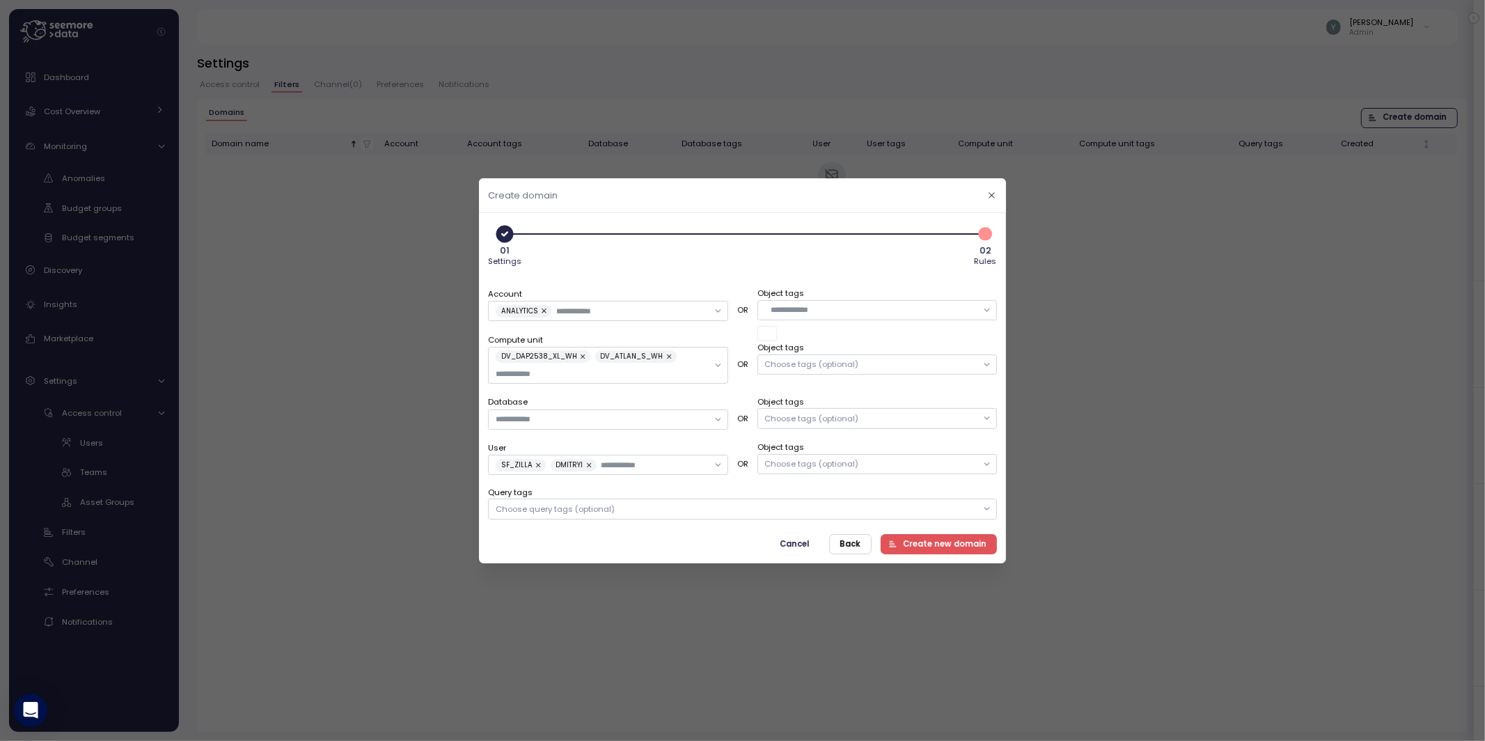
click at [967, 313] on input "text" at bounding box center [873, 309] width 207 height 13
click at [800, 303] on input "text" at bounding box center [873, 309] width 207 height 13
click at [760, 247] on div "01 Settings 2 02 Rules" at bounding box center [742, 244] width 509 height 47
click at [677, 509] on div "Choose query tags (optional)" at bounding box center [742, 508] width 509 height 20
click at [988, 194] on icon "button" at bounding box center [991, 194] width 9 height 9
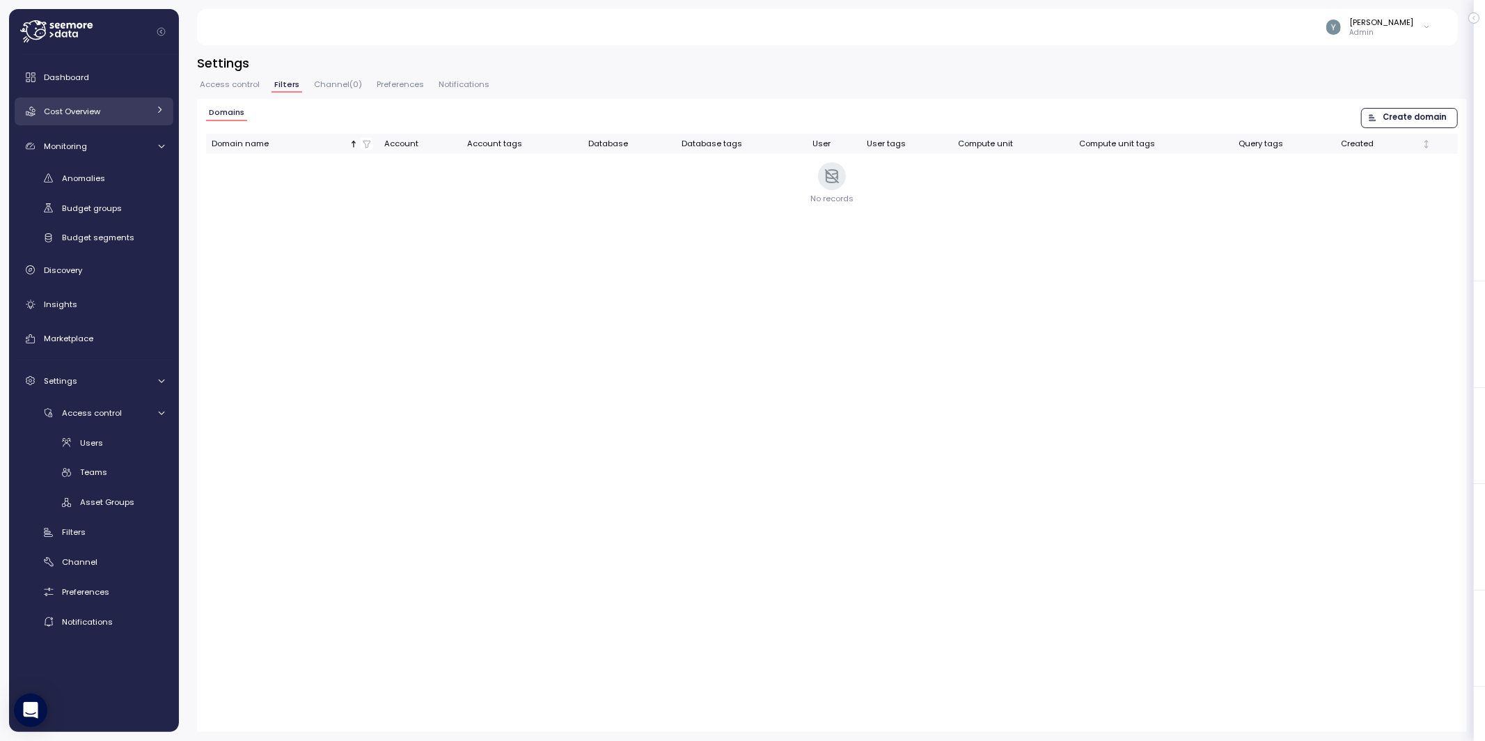
click at [100, 106] on span "Cost Overview" at bounding box center [72, 111] width 56 height 11
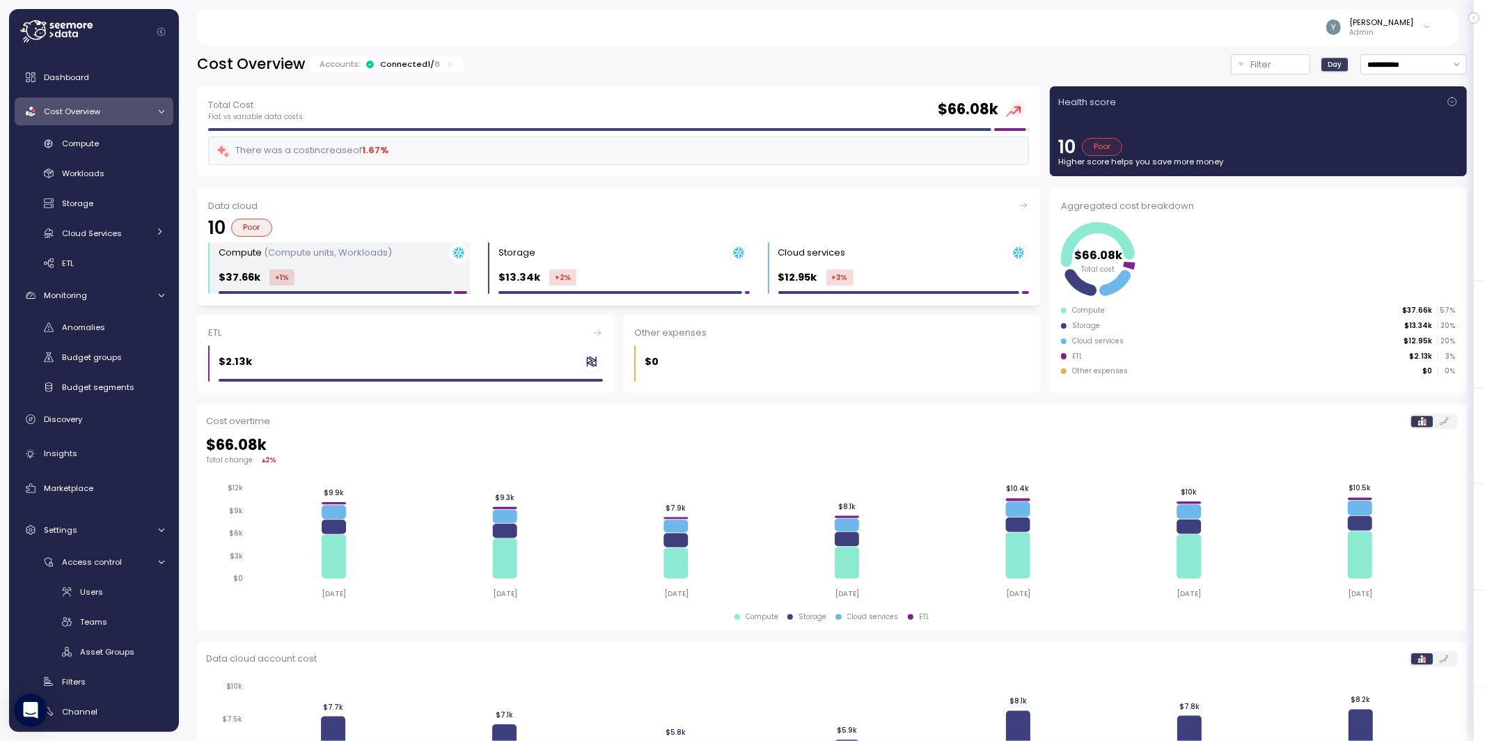
click at [349, 281] on div "$37.66k +1 %" at bounding box center [344, 277] width 251 height 16
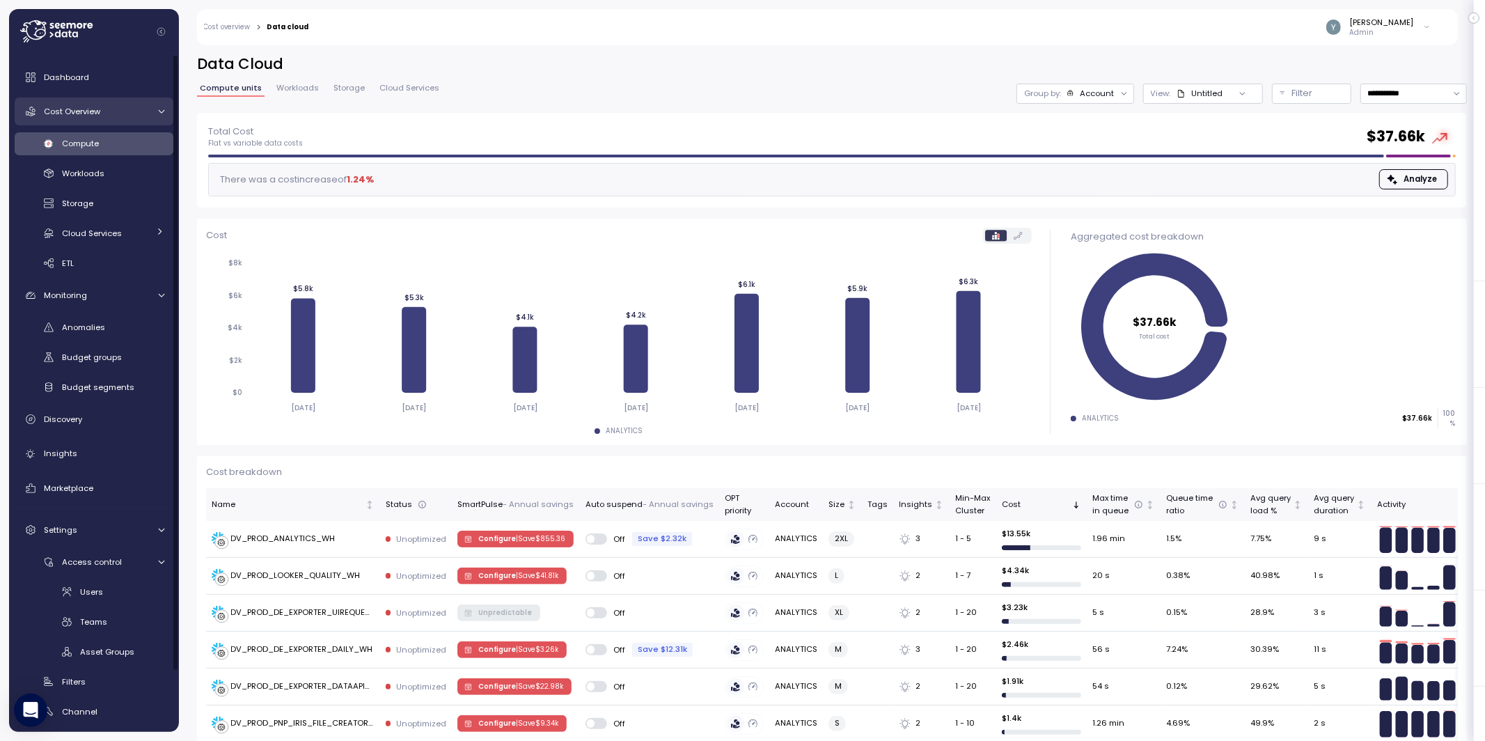
click at [92, 111] on span "Cost Overview" at bounding box center [72, 111] width 56 height 11
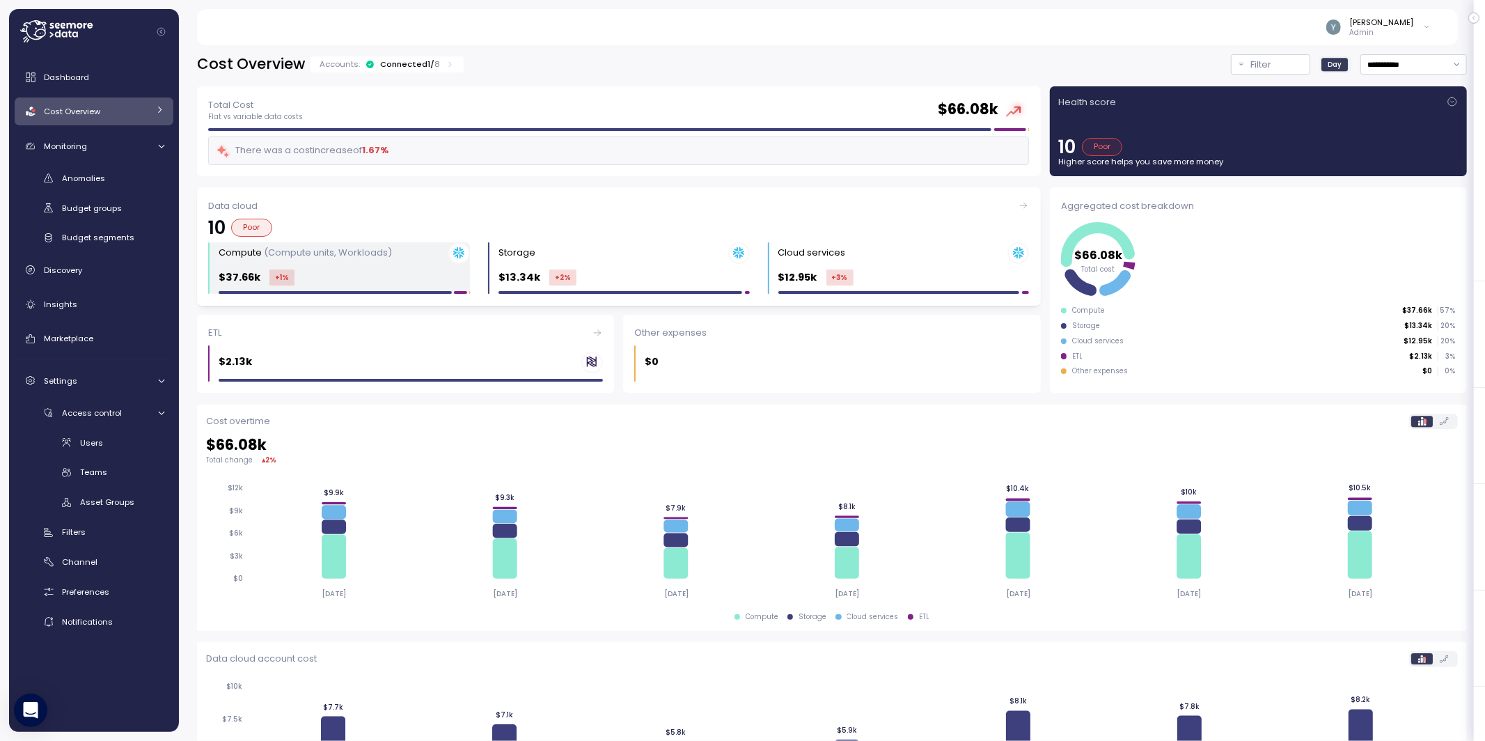
click at [354, 270] on div "$37.66k +1 %" at bounding box center [344, 277] width 251 height 16
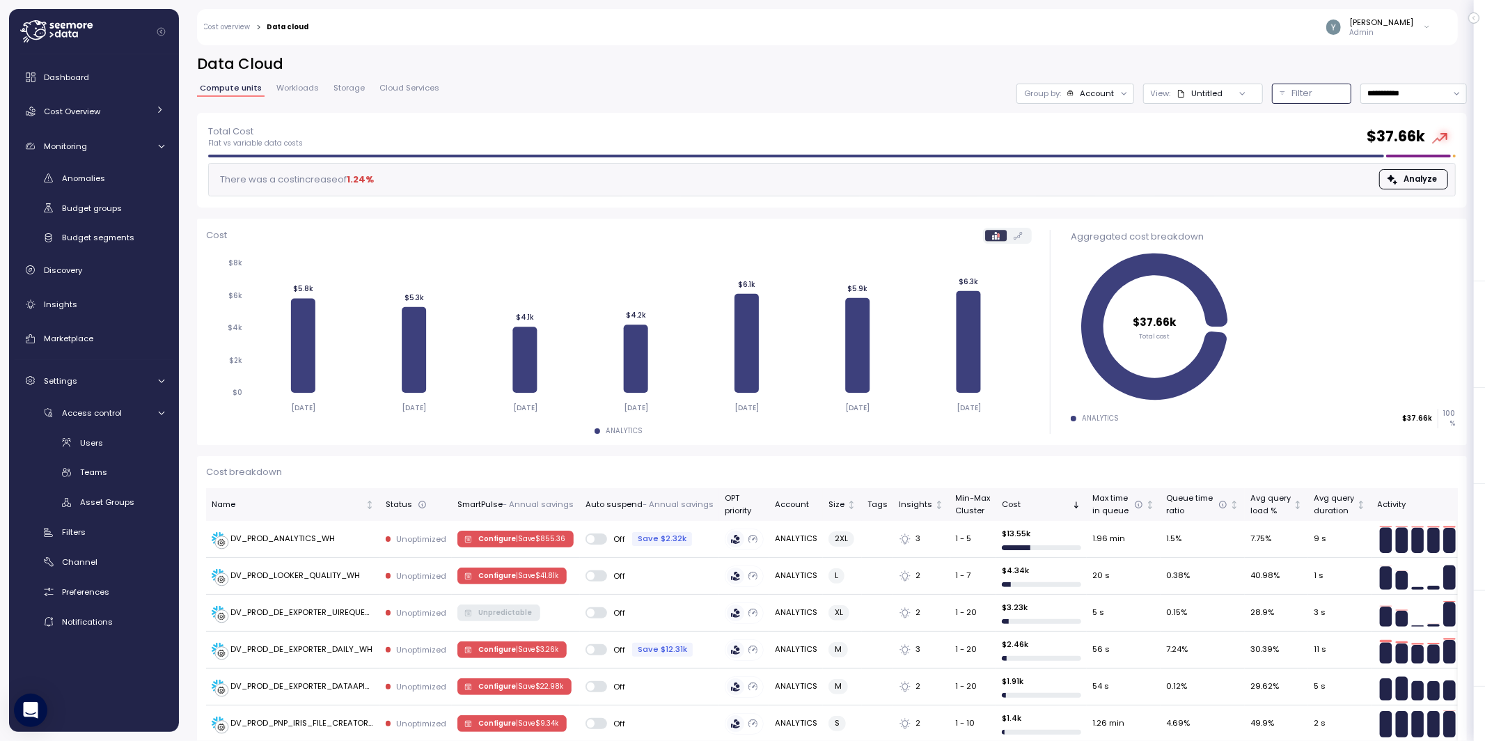
click at [1298, 96] on p "Filter" at bounding box center [1302, 93] width 21 height 14
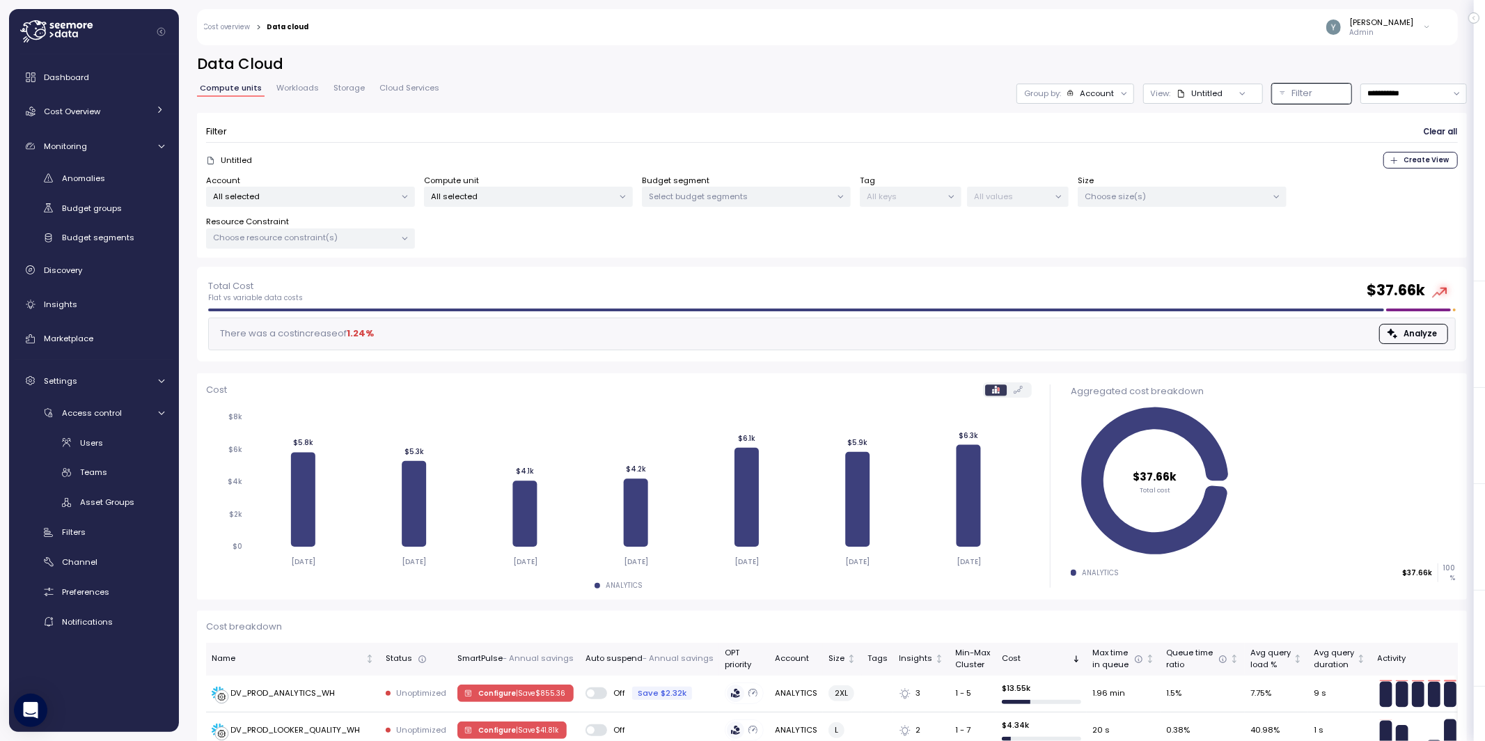
click at [1392, 162] on span "Create View" at bounding box center [1419, 159] width 60 height 15
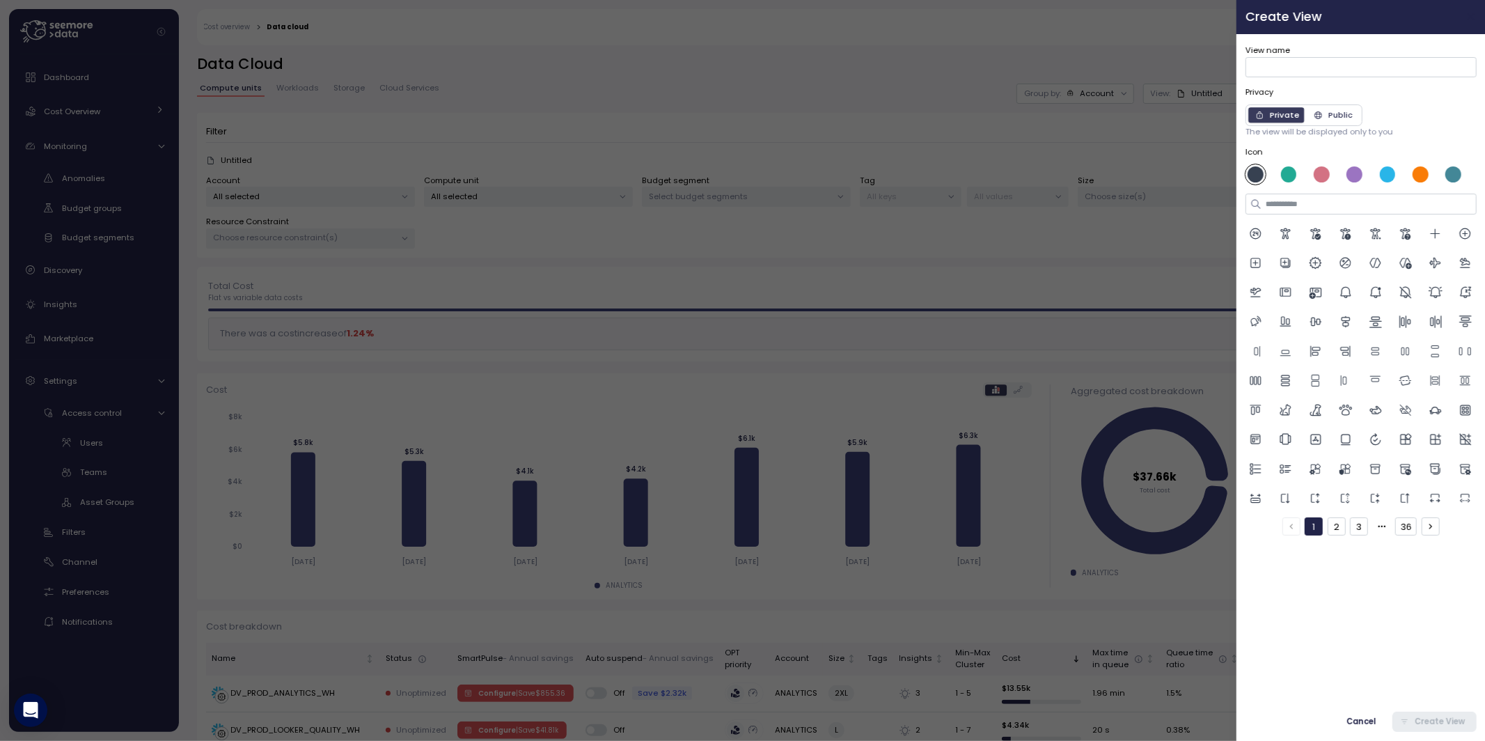
click at [1467, 15] on icon "button" at bounding box center [1470, 17] width 6 height 6
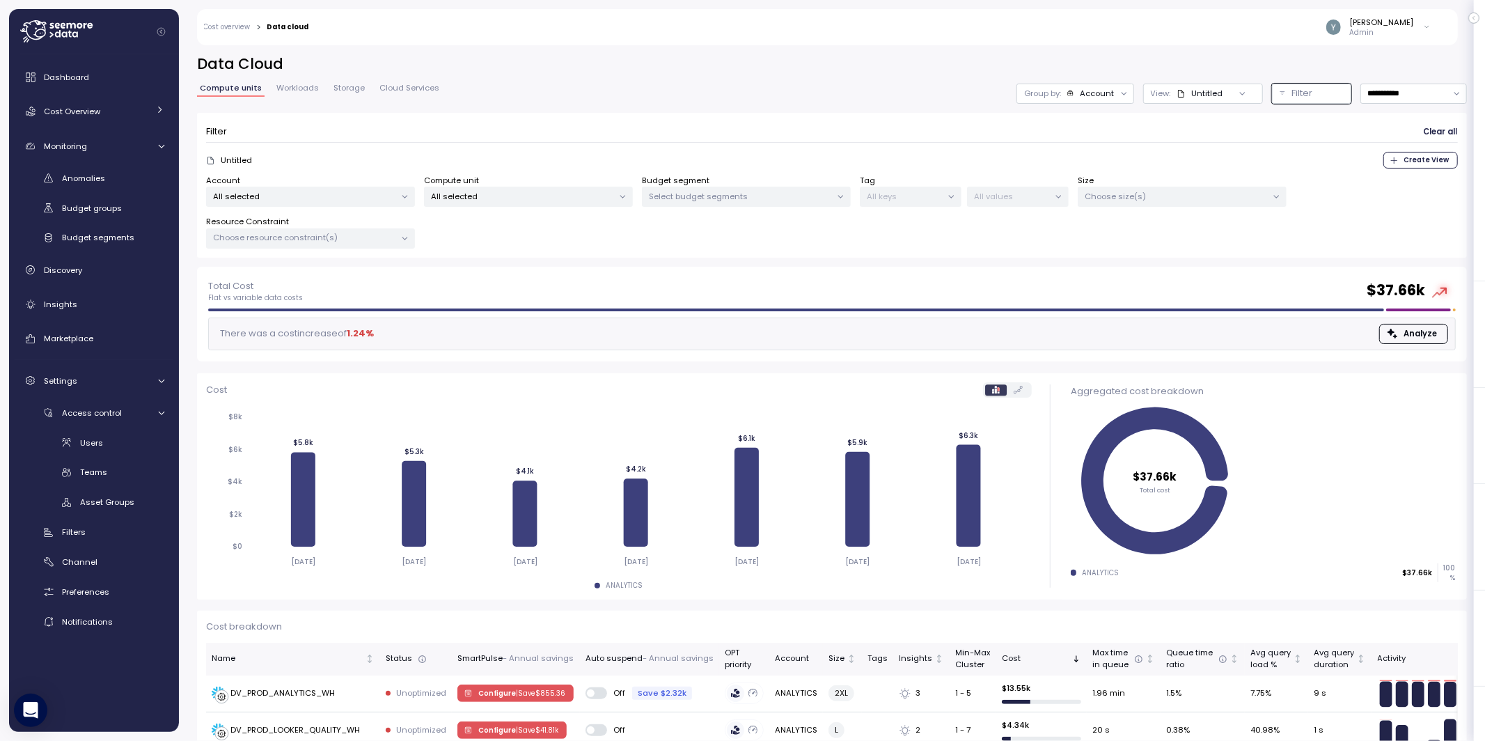
click at [947, 192] on icon at bounding box center [951, 196] width 9 height 9
click at [495, 123] on div "Filter Clear all" at bounding box center [831, 132] width 1251 height 20
click at [102, 113] on div "Cost Overview" at bounding box center [96, 111] width 104 height 14
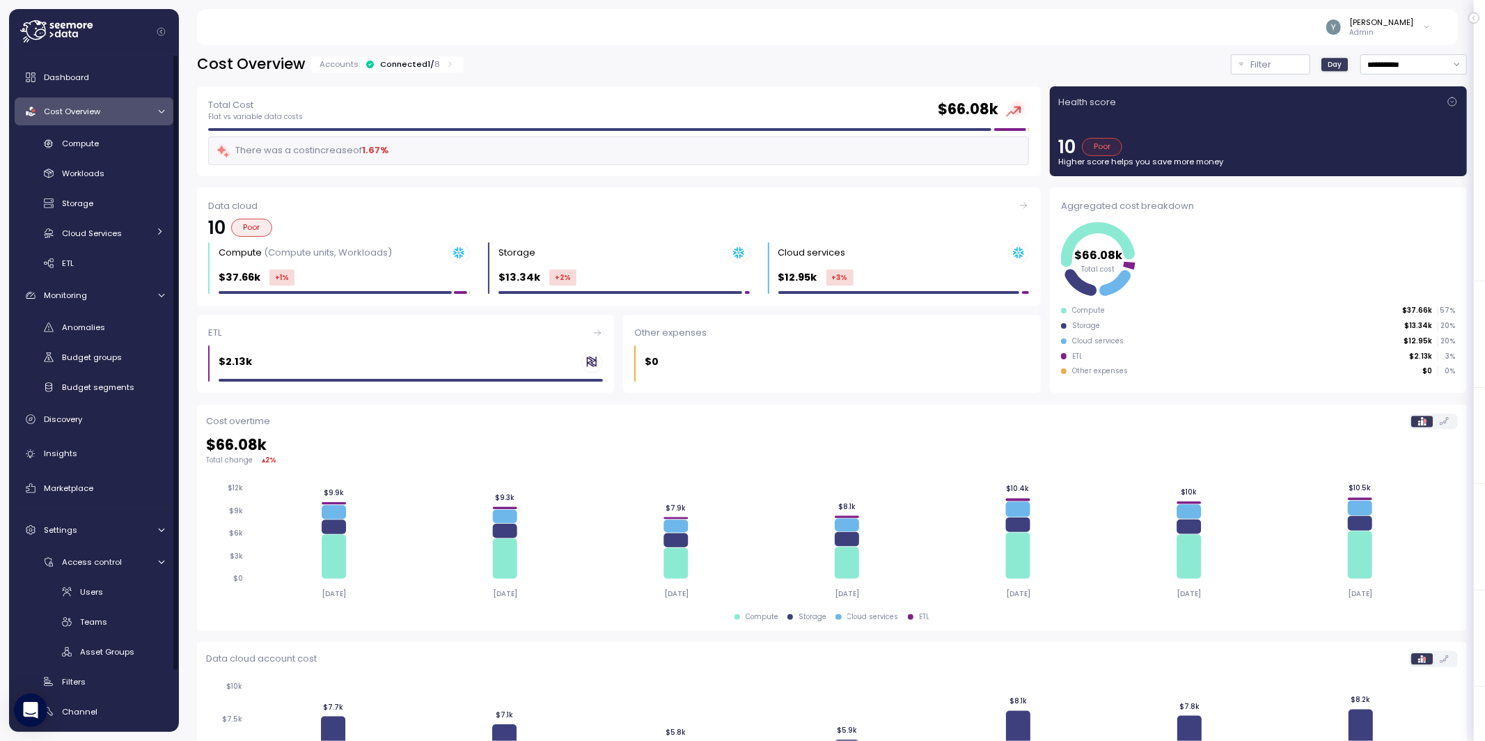
click at [163, 116] on link "Cost Overview" at bounding box center [94, 111] width 159 height 28
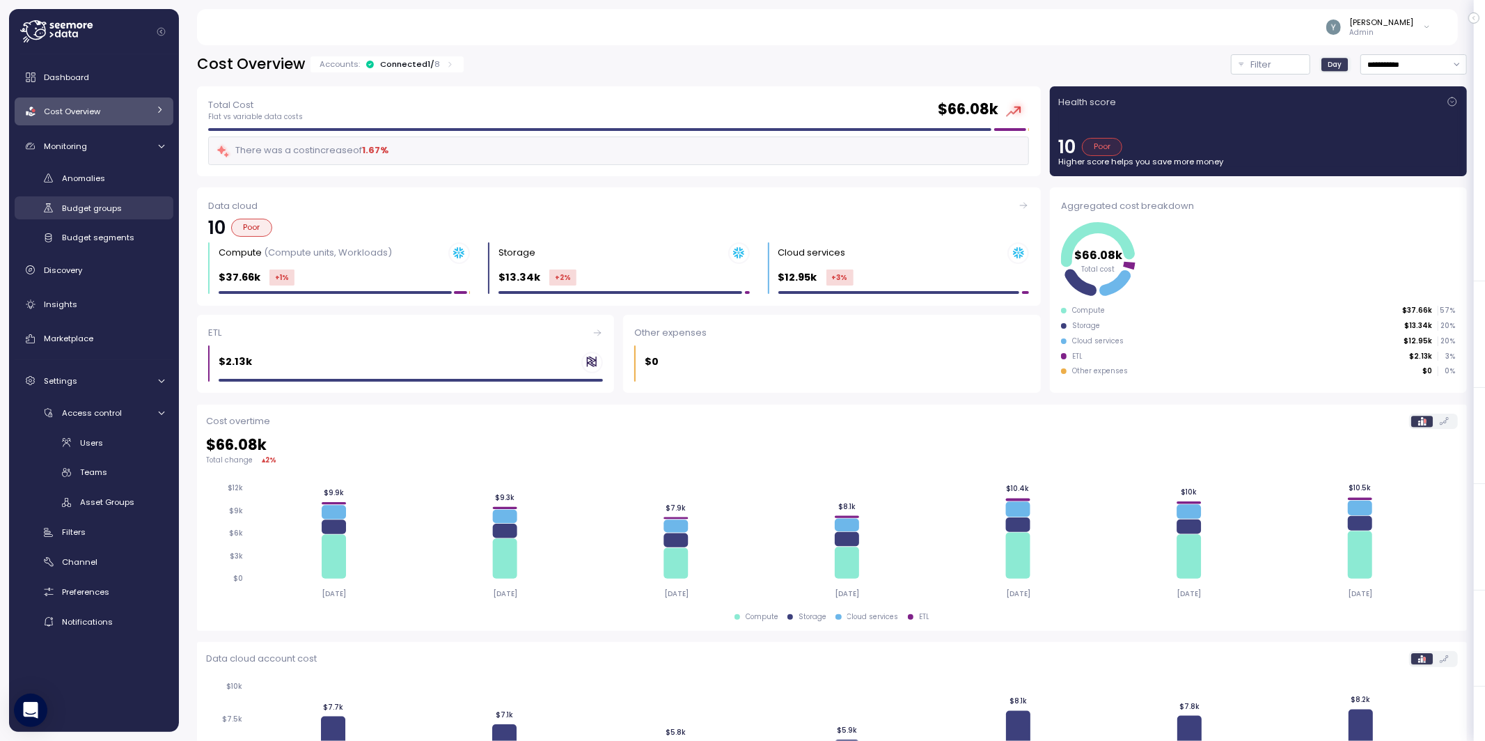
click at [102, 214] on div "Budget groups" at bounding box center [113, 208] width 102 height 14
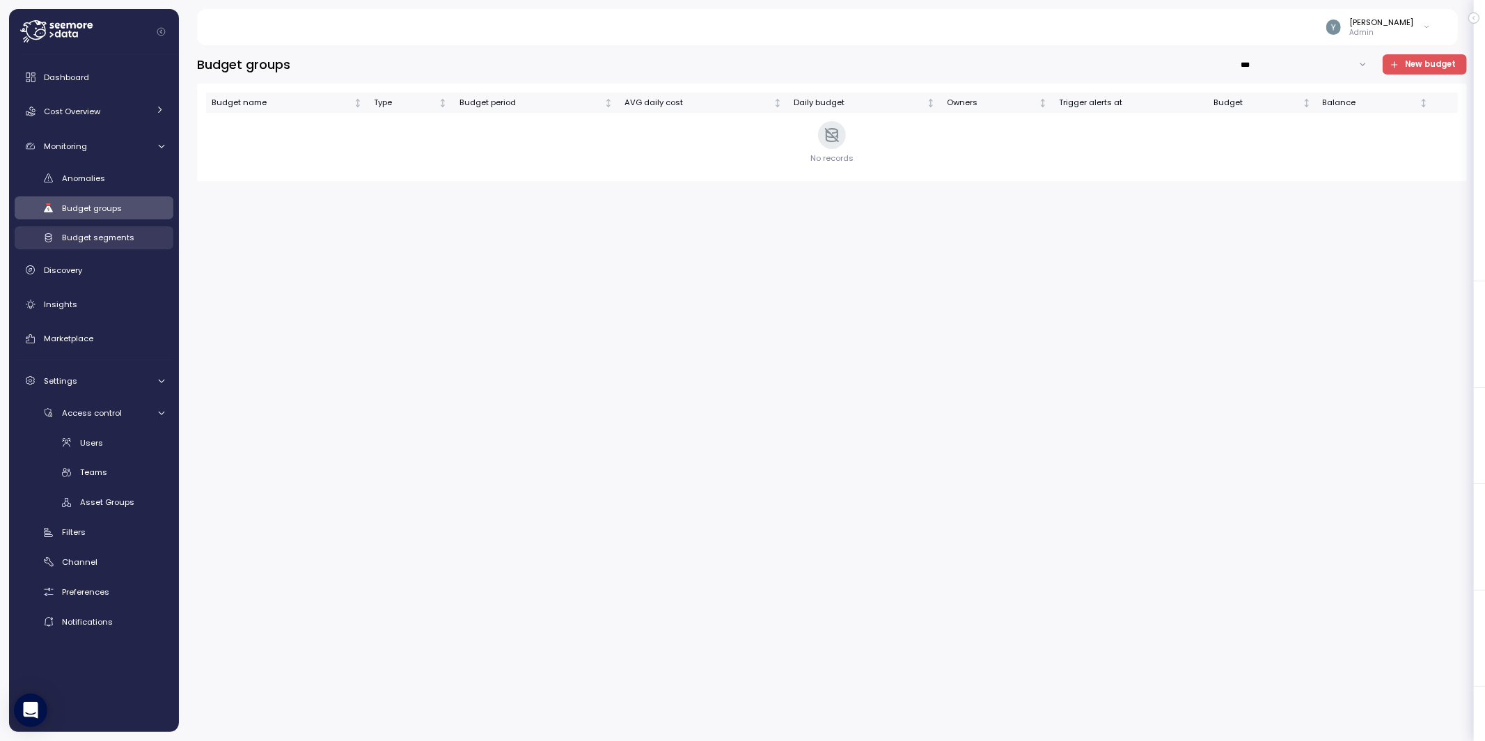
click at [93, 237] on span "Budget segments" at bounding box center [98, 237] width 72 height 11
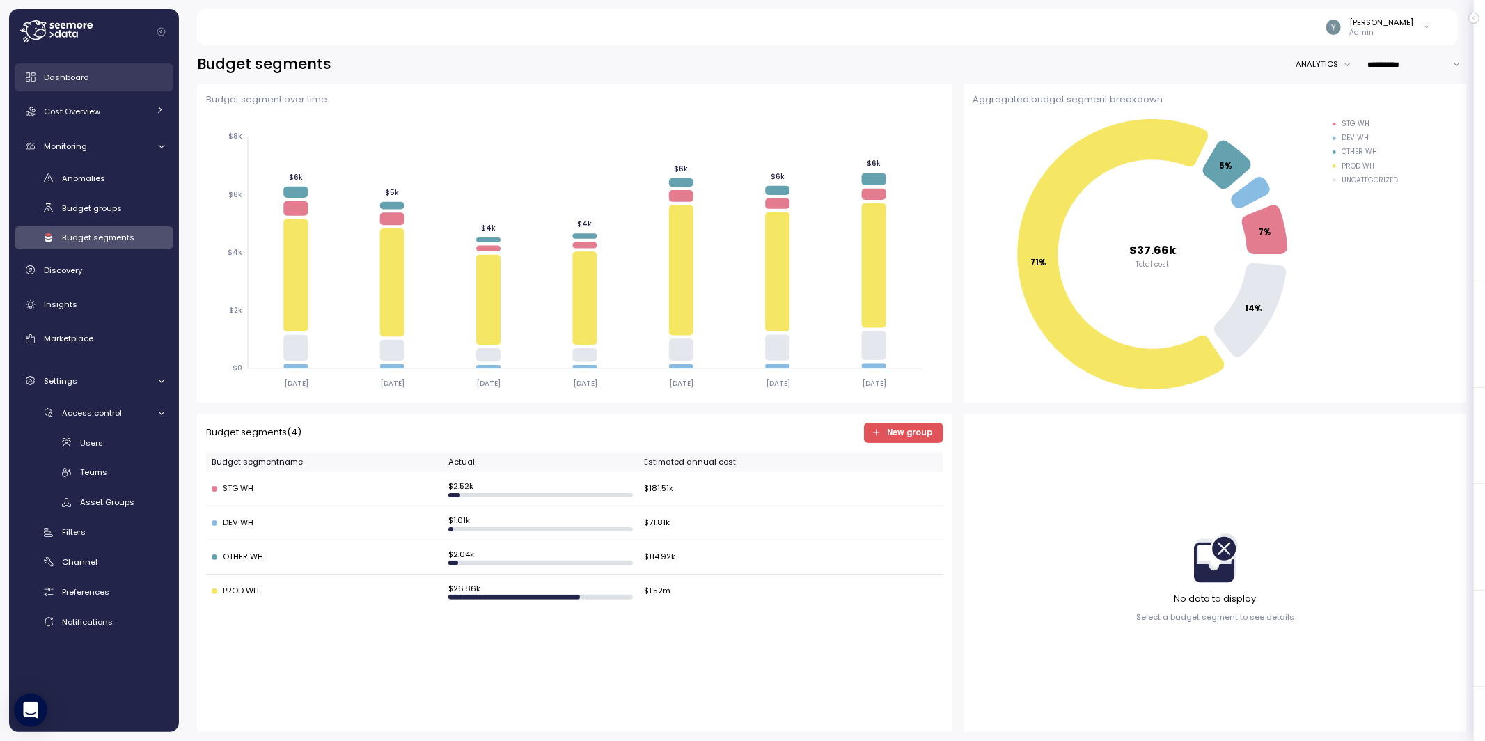
click at [74, 79] on span "Dashboard" at bounding box center [66, 77] width 45 height 11
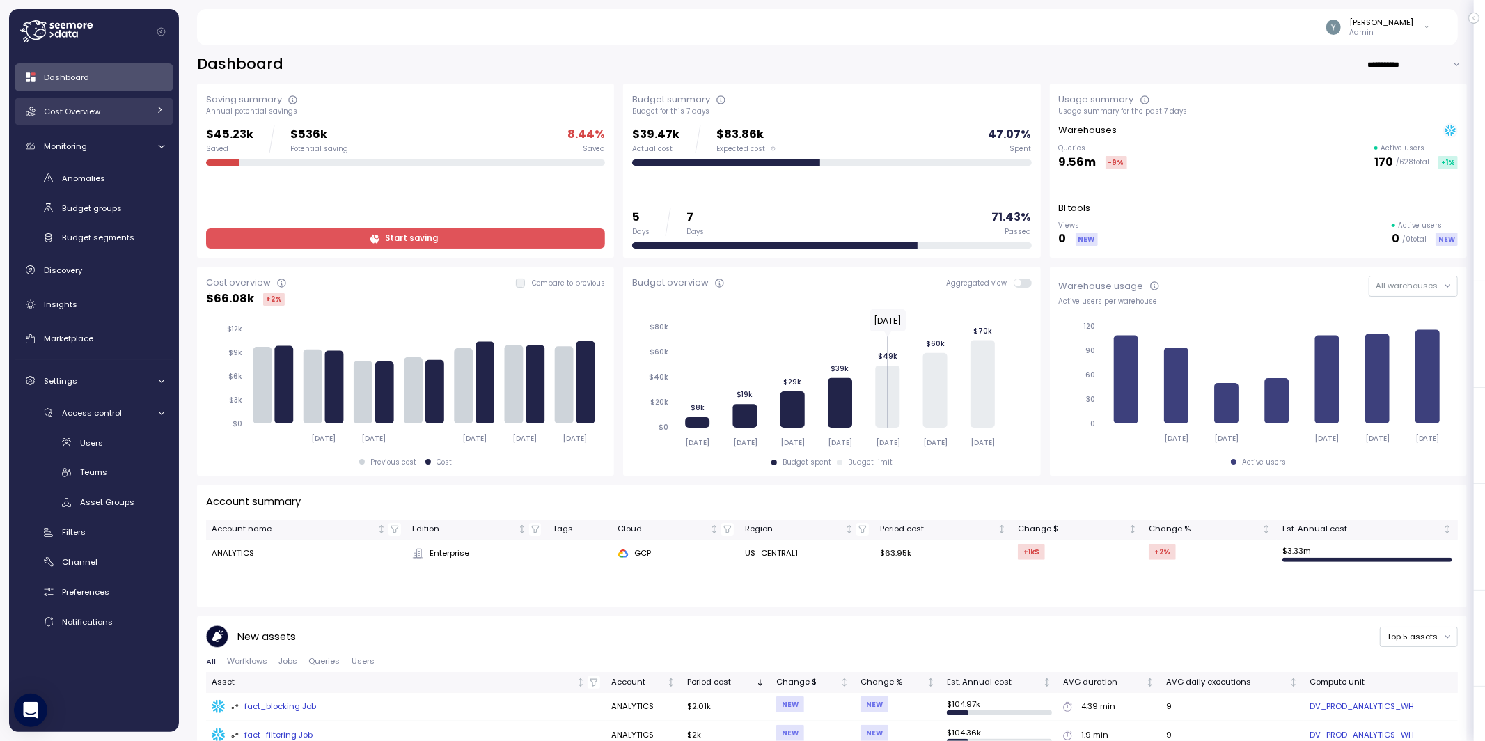
click at [65, 113] on span "Cost Overview" at bounding box center [72, 111] width 56 height 11
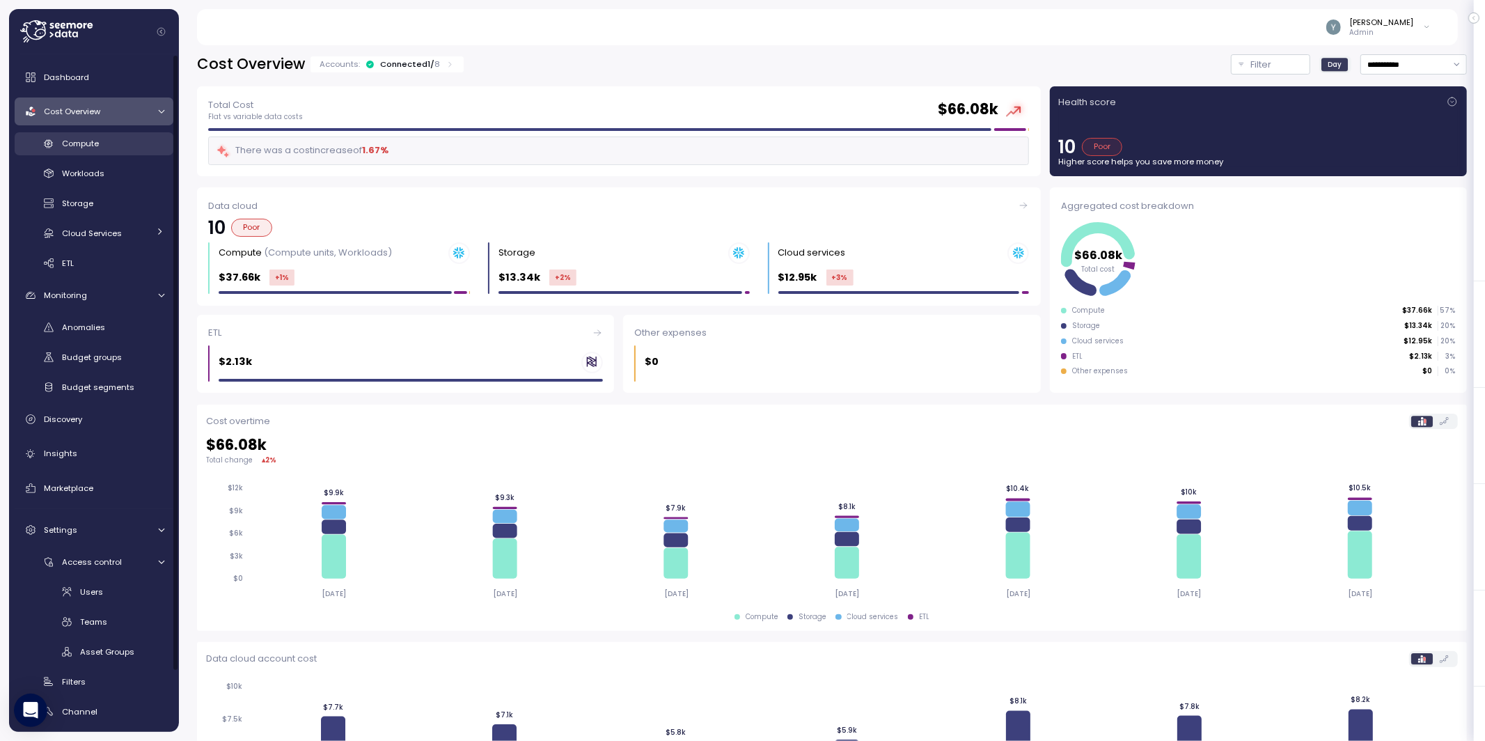
click at [95, 141] on span "Compute" at bounding box center [80, 143] width 37 height 11
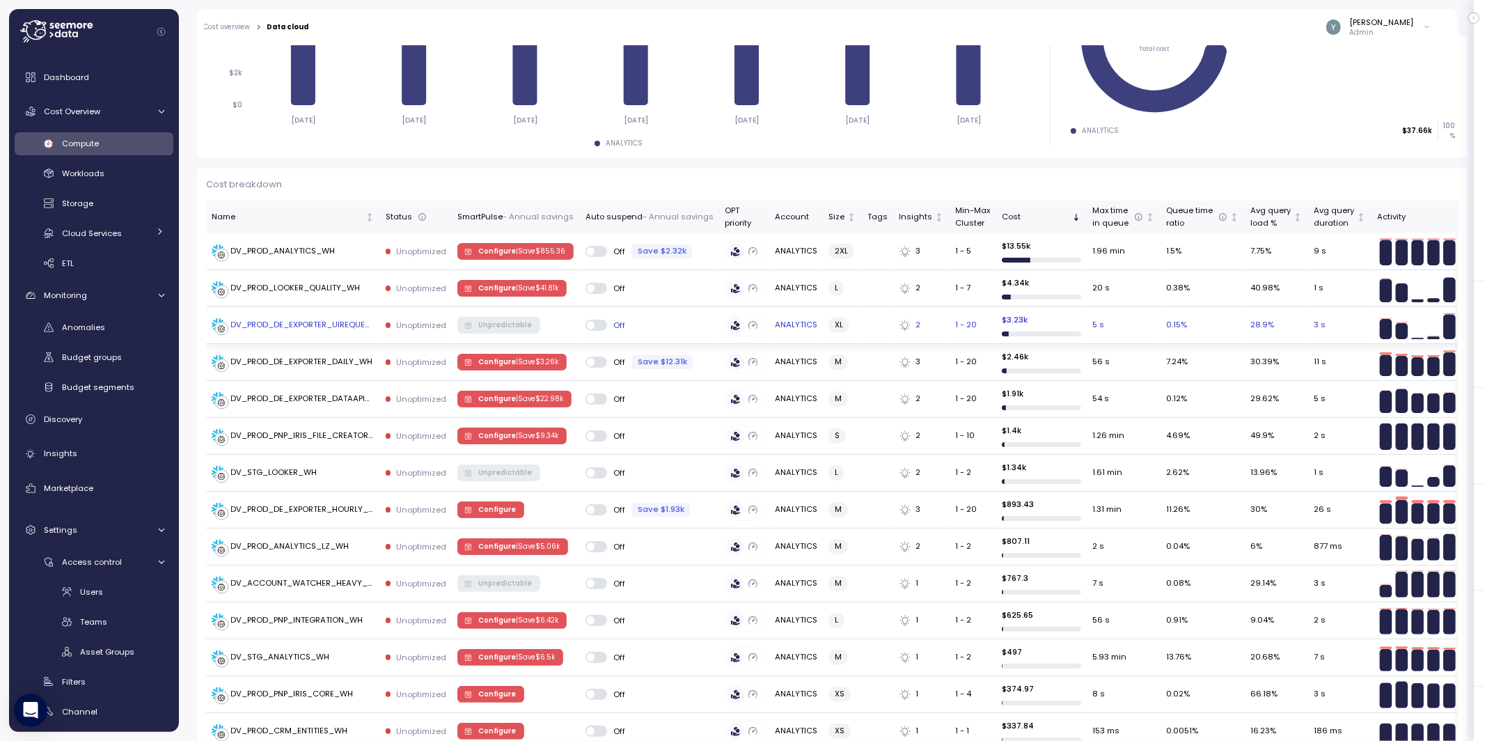
scroll to position [288, 0]
click at [277, 254] on div "DV_PROD_ANALYTICS_WH" at bounding box center [283, 250] width 104 height 13
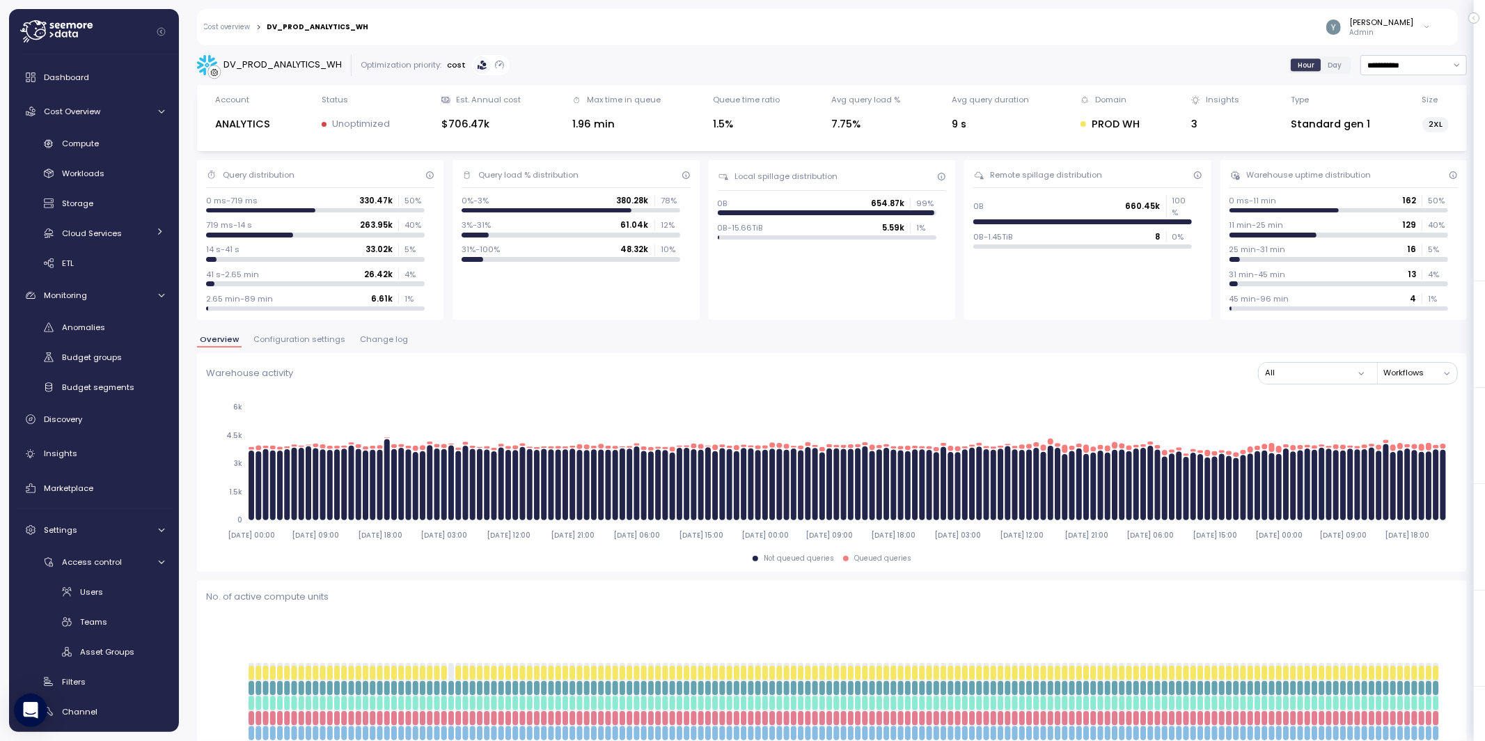
click at [370, 342] on span "Change log" at bounding box center [384, 339] width 48 height 8
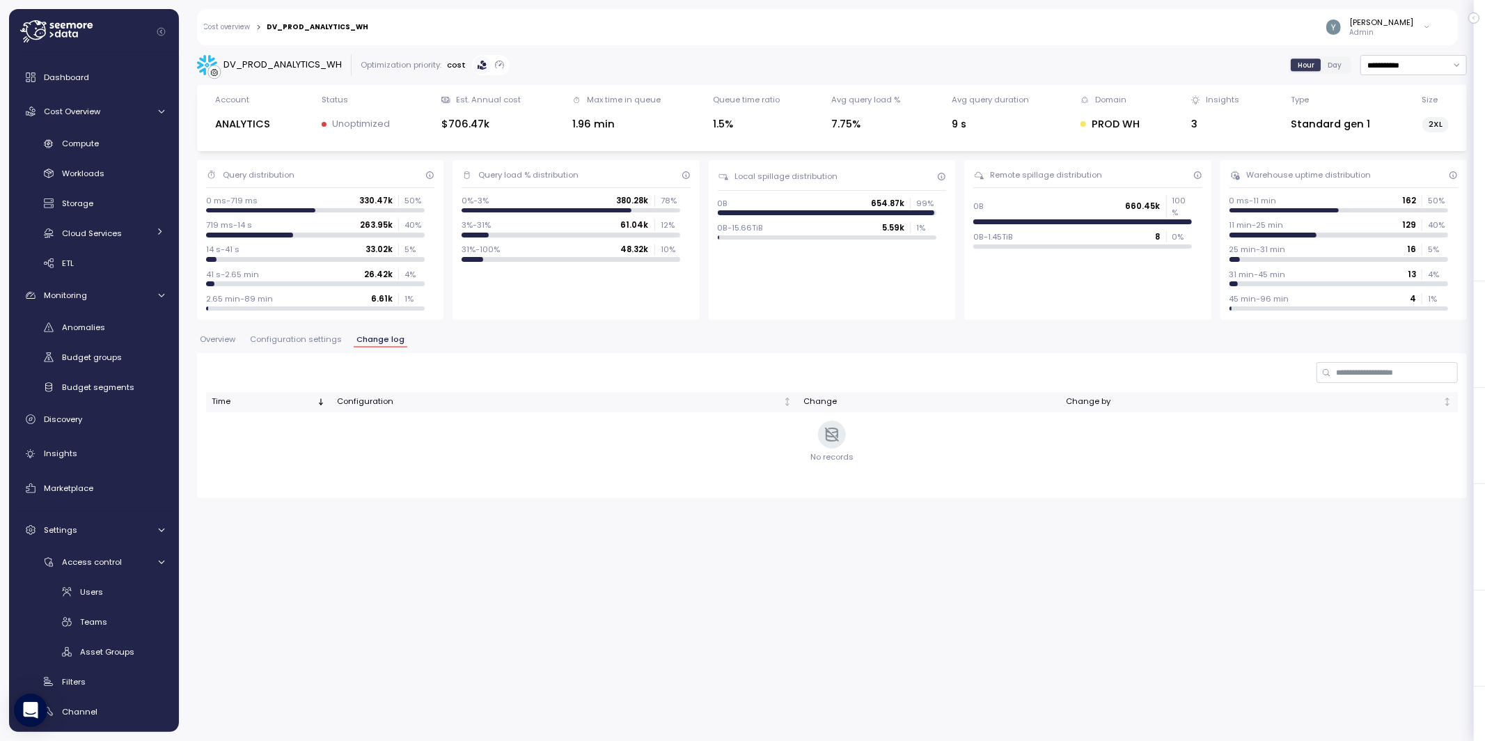
drag, startPoint x: 283, startPoint y: 340, endPoint x: 211, endPoint y: 346, distance: 72.0
click at [284, 340] on span "Configuration settings" at bounding box center [296, 339] width 92 height 8
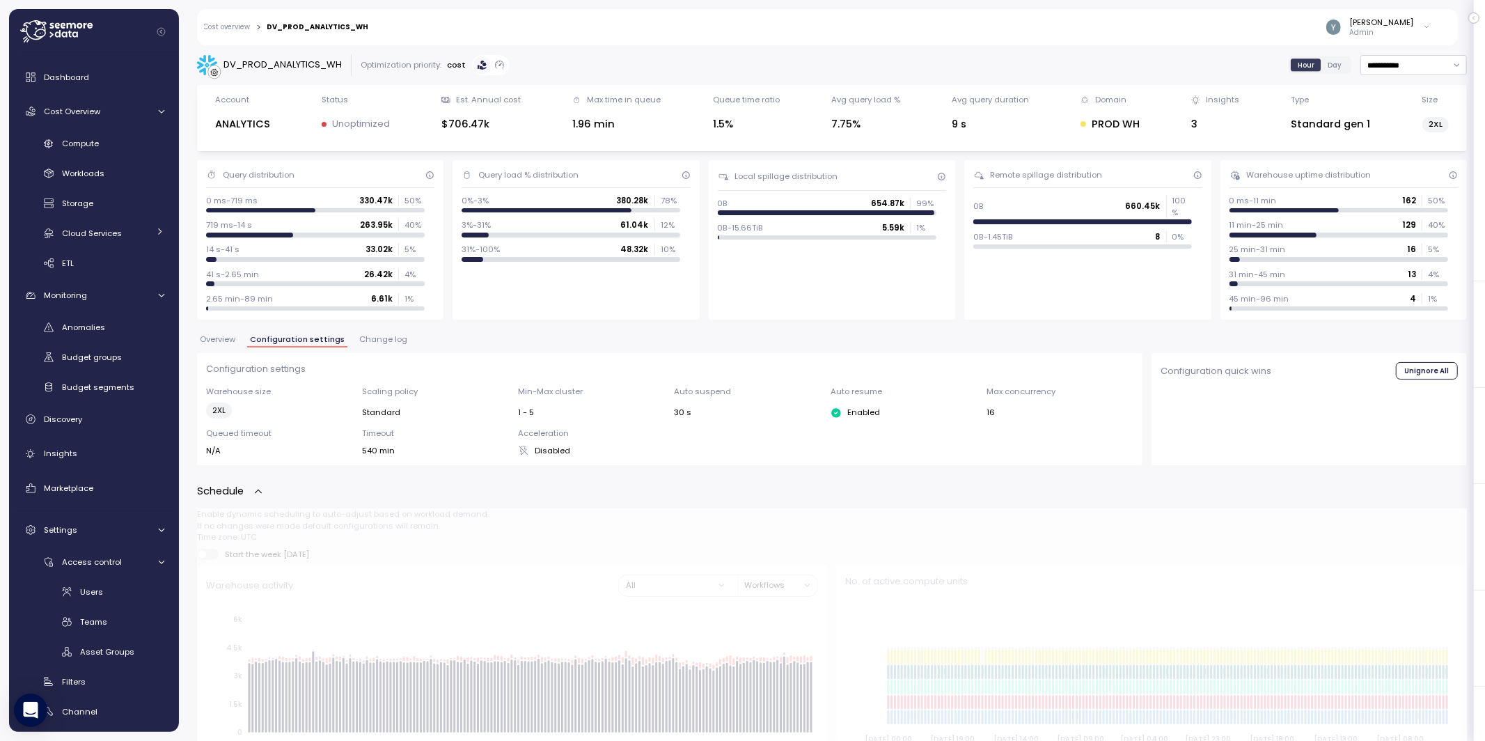
click at [219, 343] on span "Overview" at bounding box center [217, 339] width 35 height 8
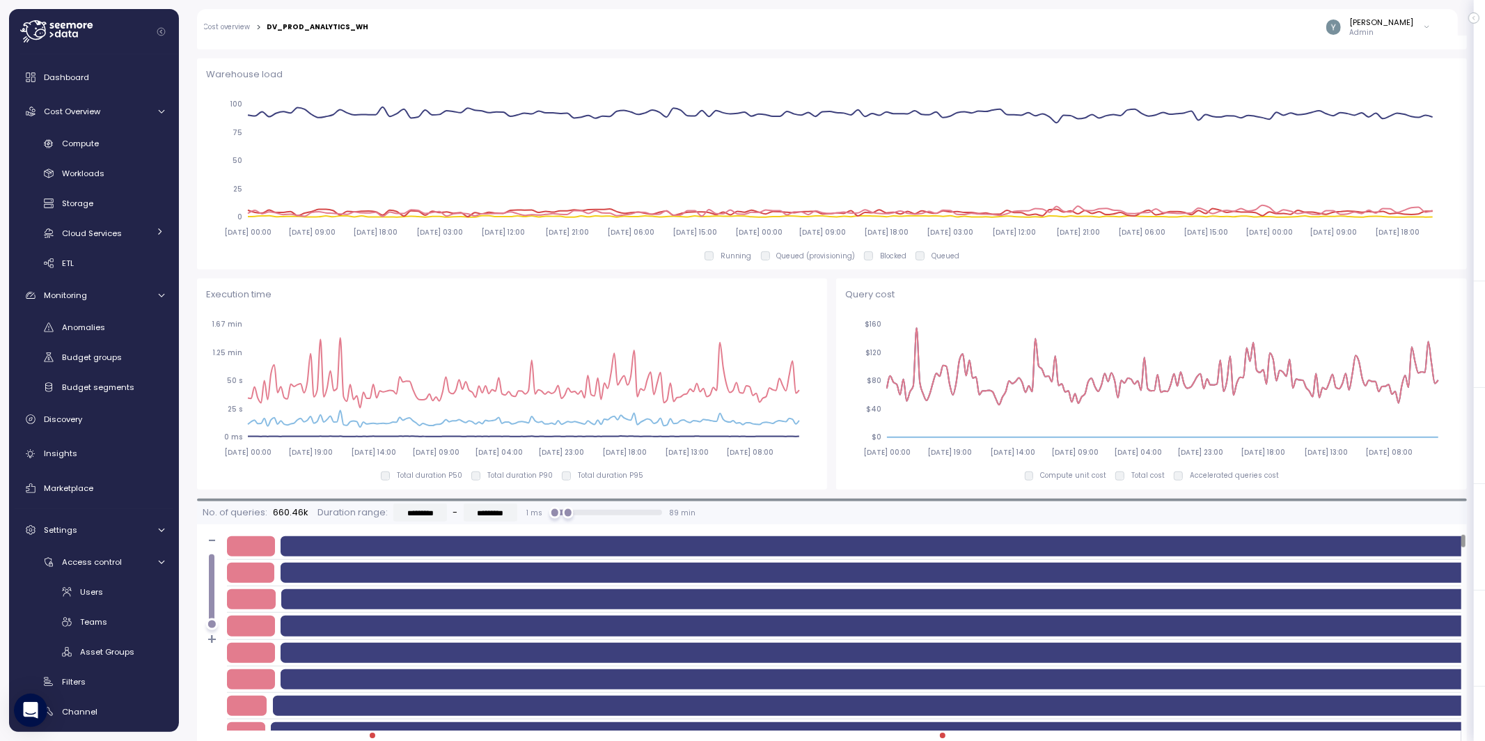
scroll to position [3, 0]
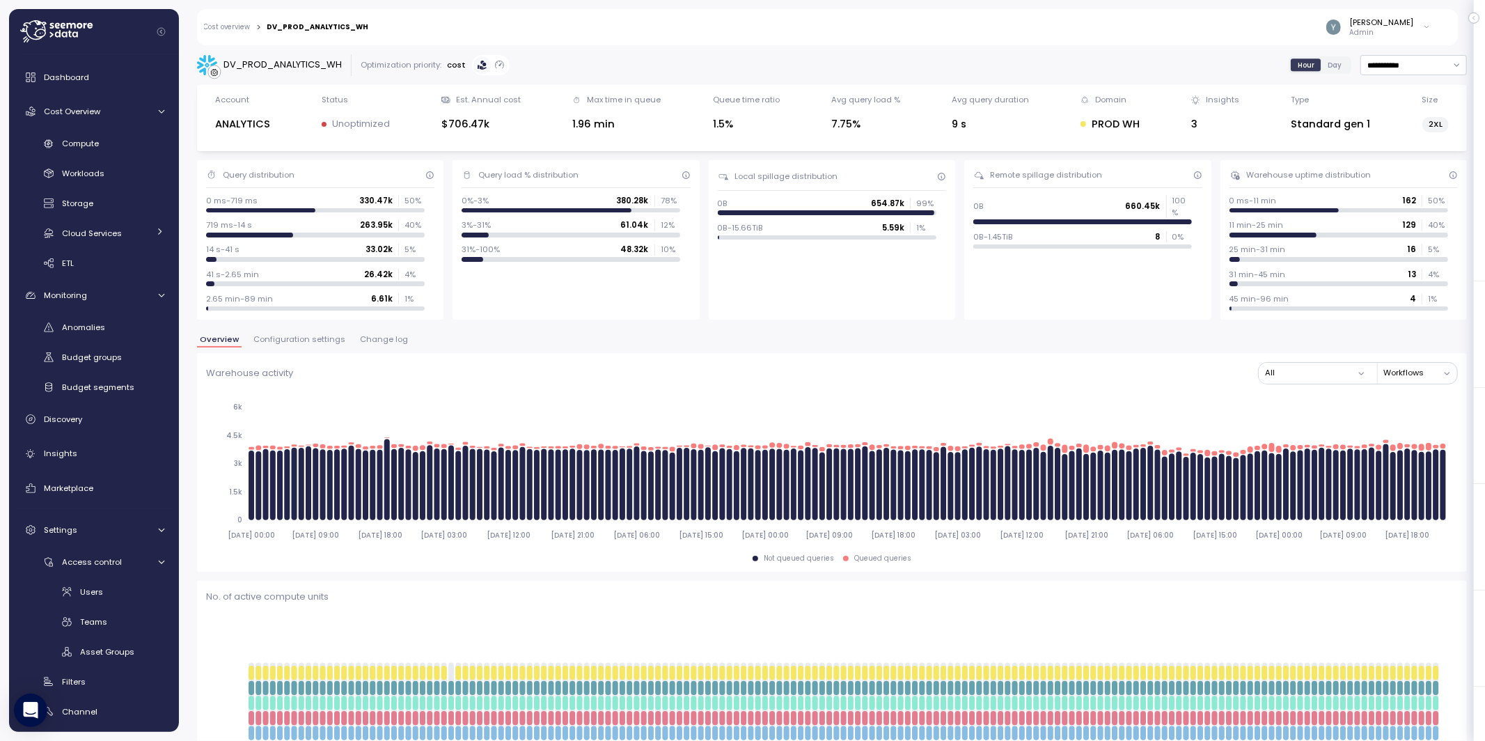
scroll to position [742, 0]
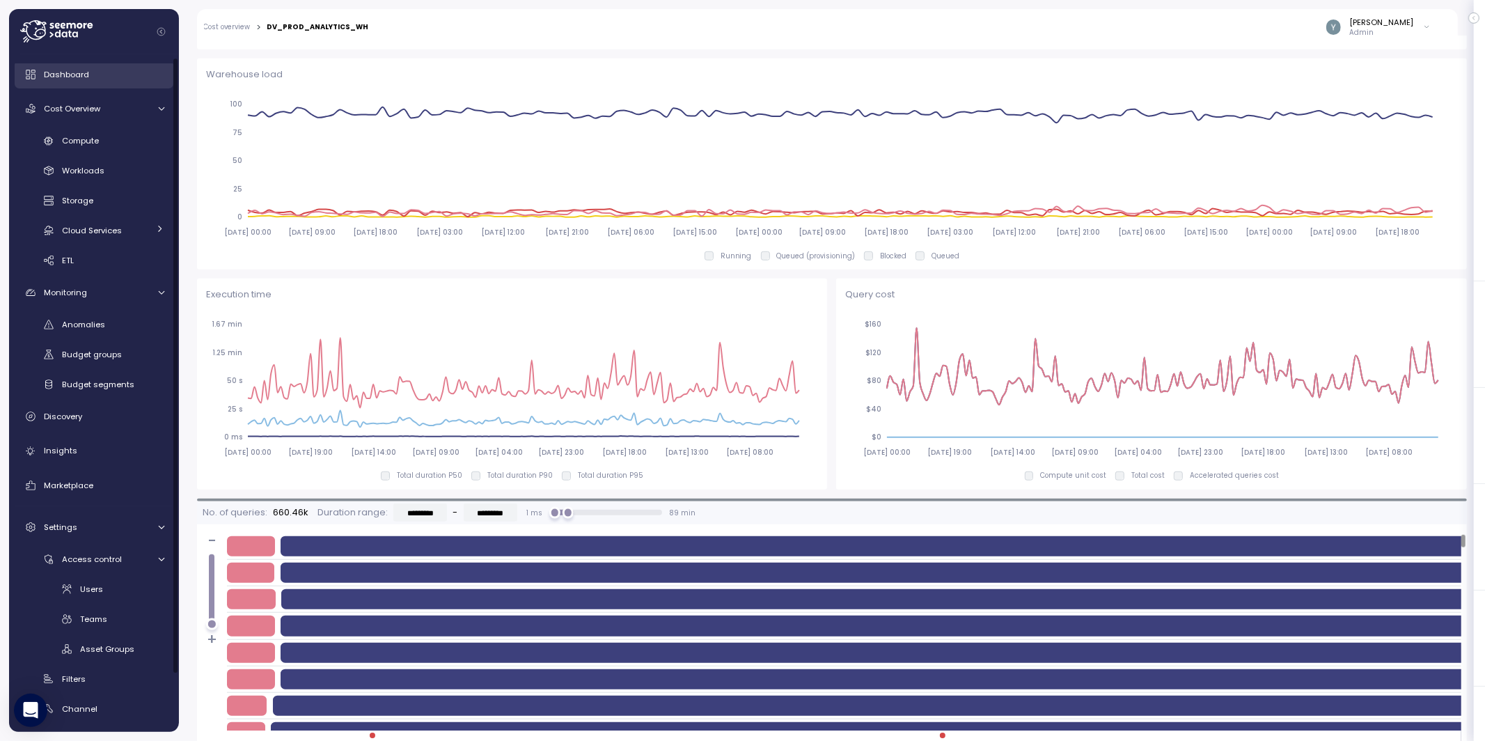
click at [86, 70] on span "Dashboard" at bounding box center [66, 74] width 45 height 11
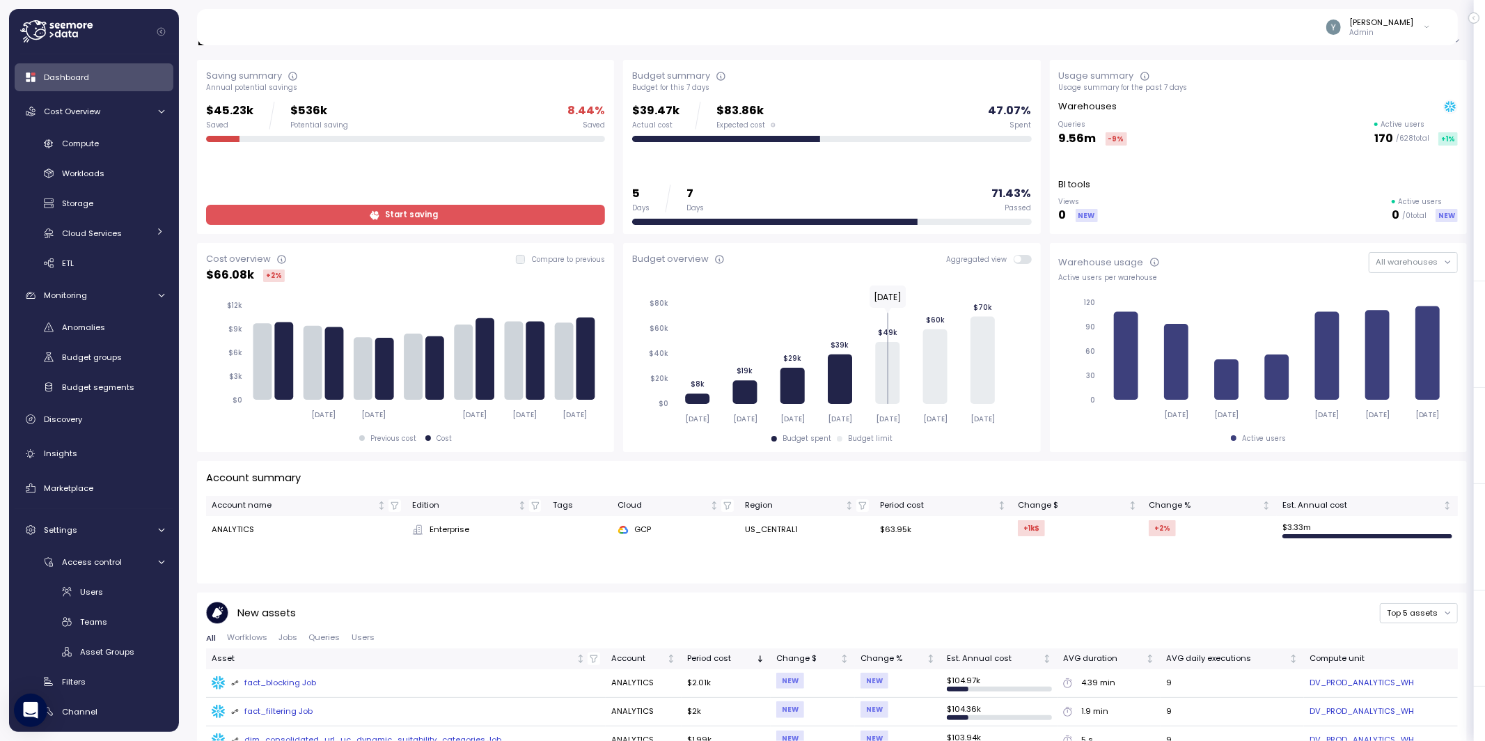
scroll to position [26, 0]
